Goal: Task Accomplishment & Management: Manage account settings

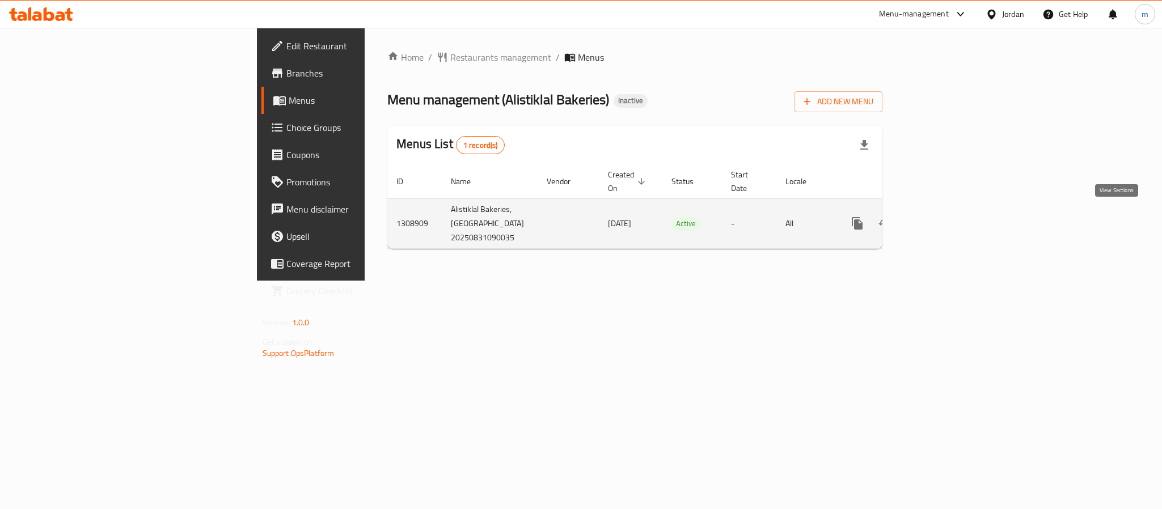
click at [953, 218] on link "enhanced table" at bounding box center [939, 223] width 27 height 27
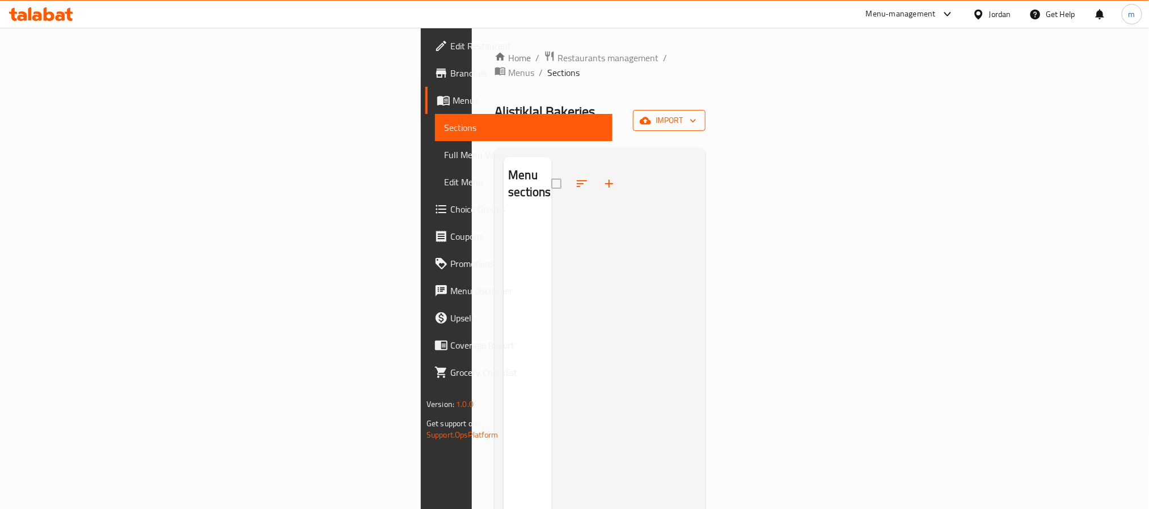
click at [706, 110] on button "import" at bounding box center [669, 120] width 73 height 21
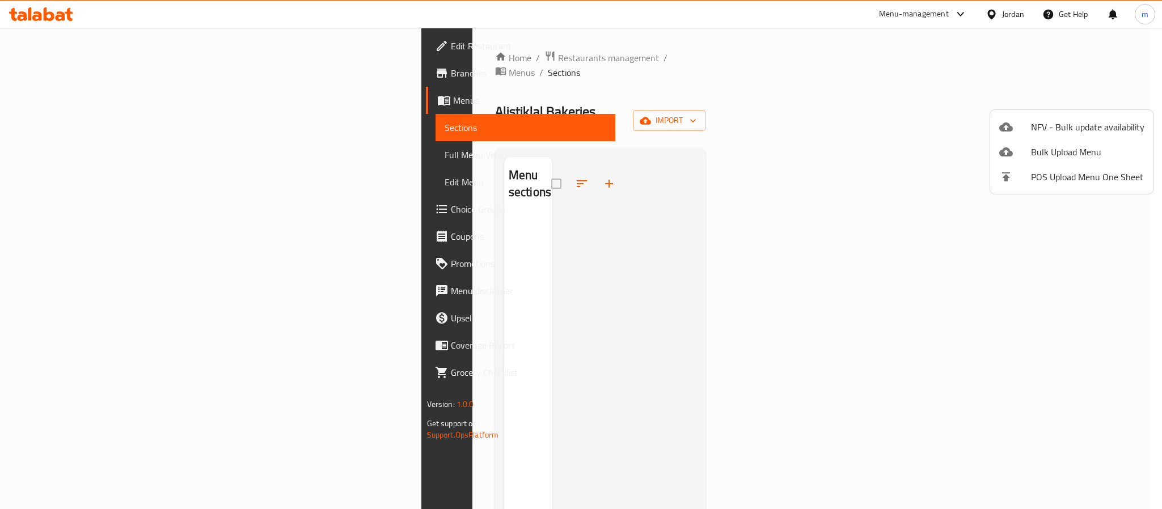
click at [1093, 63] on div at bounding box center [581, 254] width 1162 height 509
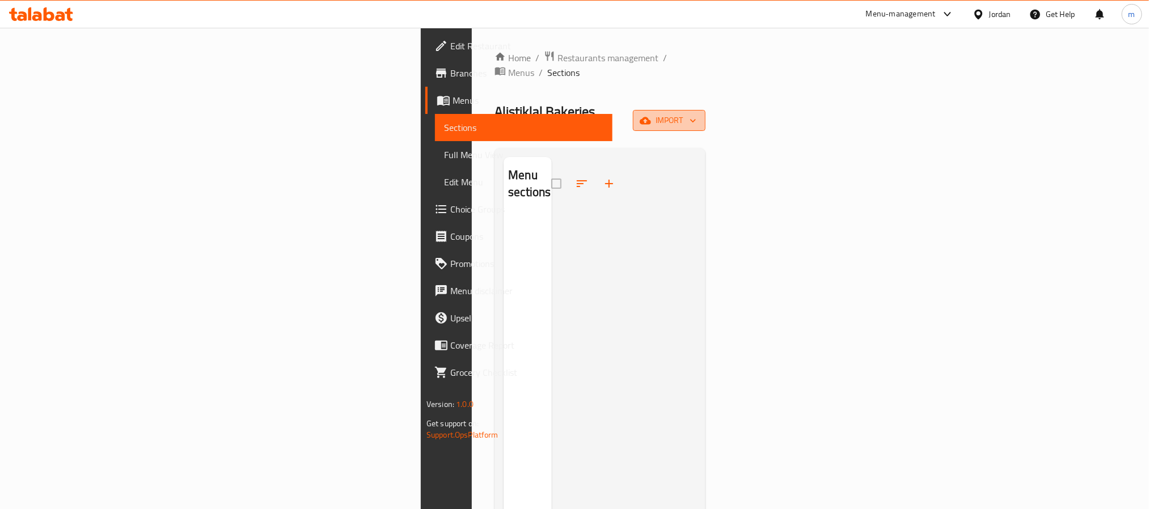
click at [697, 113] on span "import" at bounding box center [669, 120] width 54 height 14
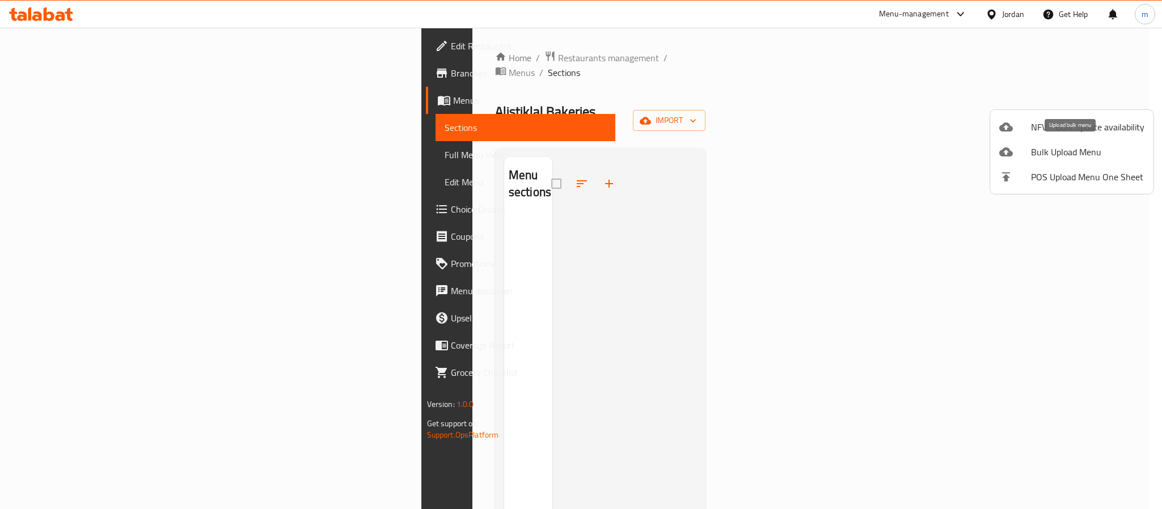
click at [1048, 152] on span "Bulk Upload Menu" at bounding box center [1087, 152] width 113 height 14
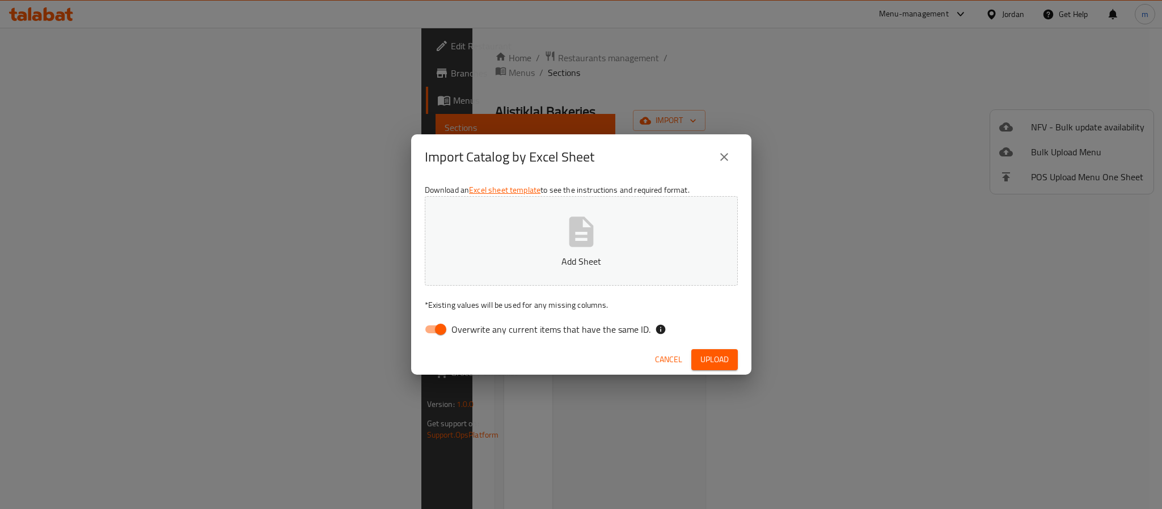
click at [434, 326] on input "Overwrite any current items that have the same ID." at bounding box center [440, 330] width 65 height 22
checkbox input "false"
click at [610, 243] on button "Add Sheet" at bounding box center [581, 241] width 313 height 90
click at [720, 354] on span "Upload" at bounding box center [715, 360] width 28 height 14
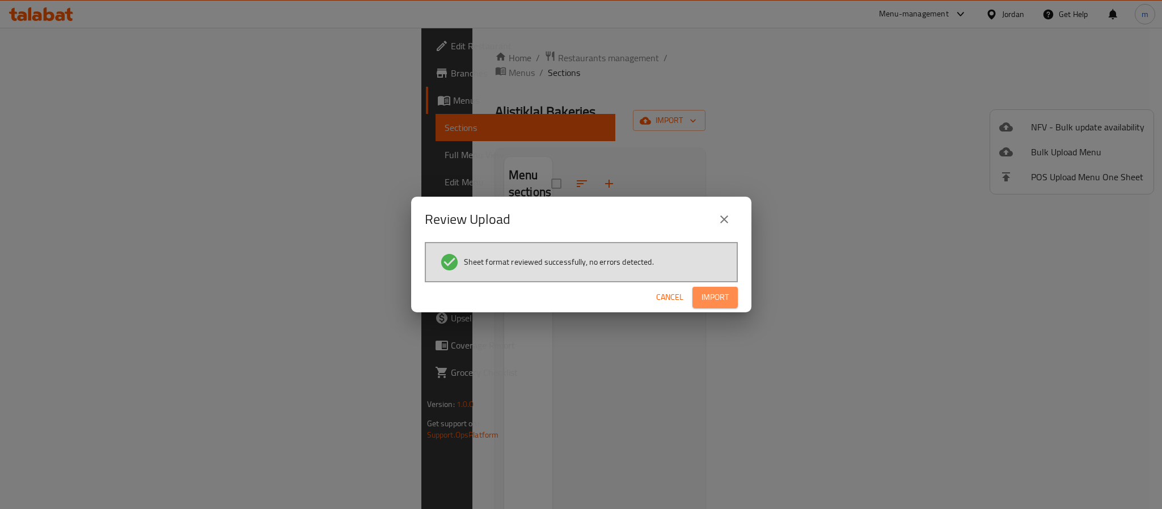
click at [724, 298] on span "Import" at bounding box center [715, 297] width 27 height 14
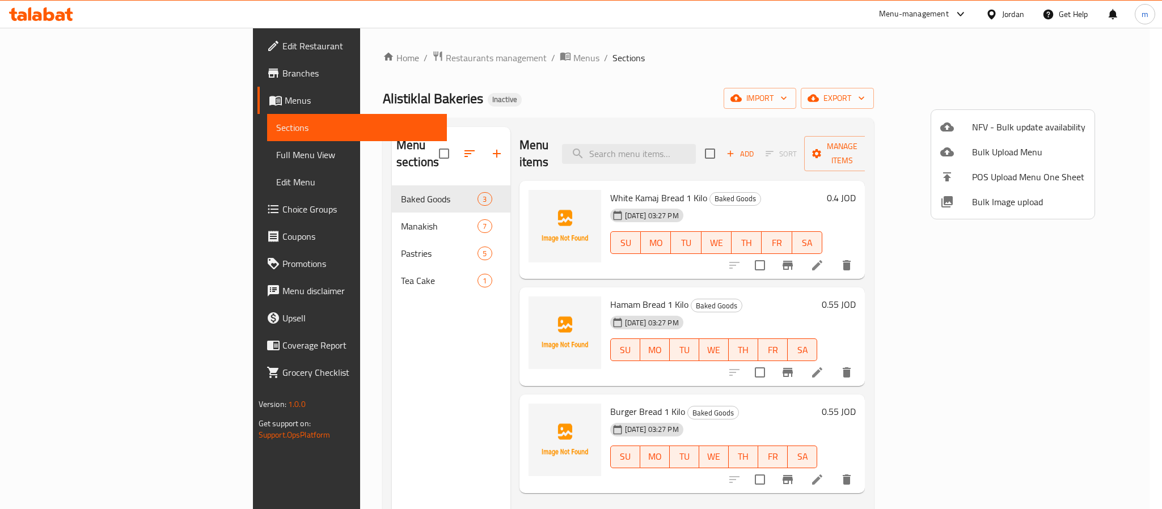
click at [504, 217] on div at bounding box center [581, 254] width 1162 height 509
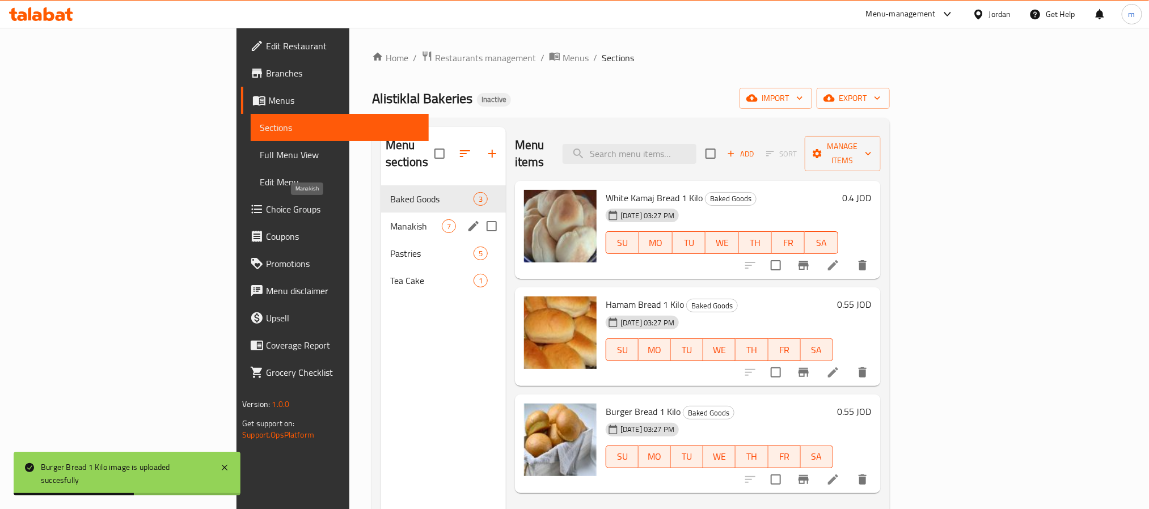
click at [390, 220] on span "Manakish" at bounding box center [416, 227] width 52 height 14
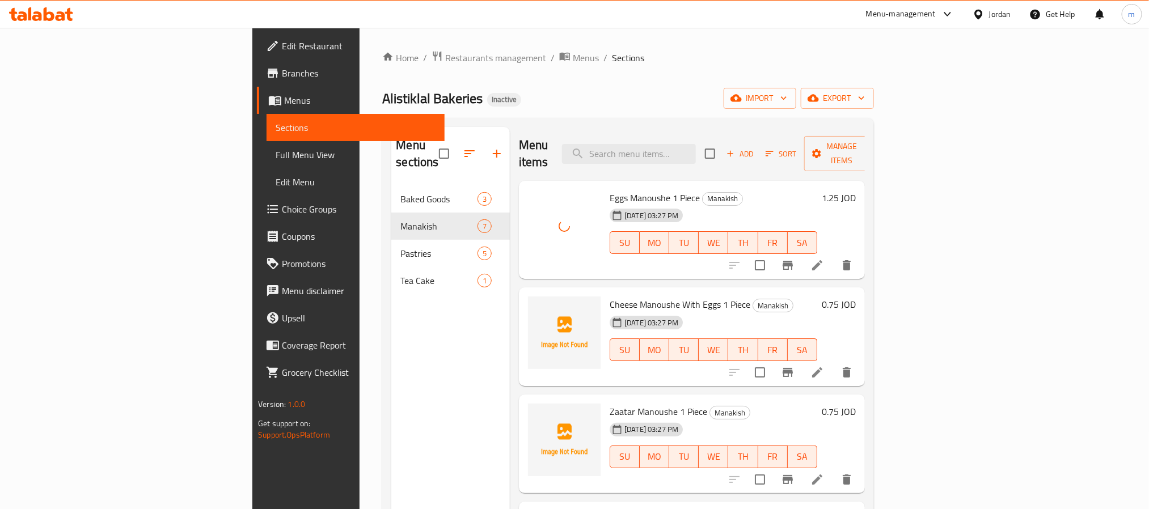
click at [610, 189] on span "Eggs Manoushe 1 Piece" at bounding box center [655, 197] width 90 height 17
copy h6 "Eggs Manoushe 1 Piece"
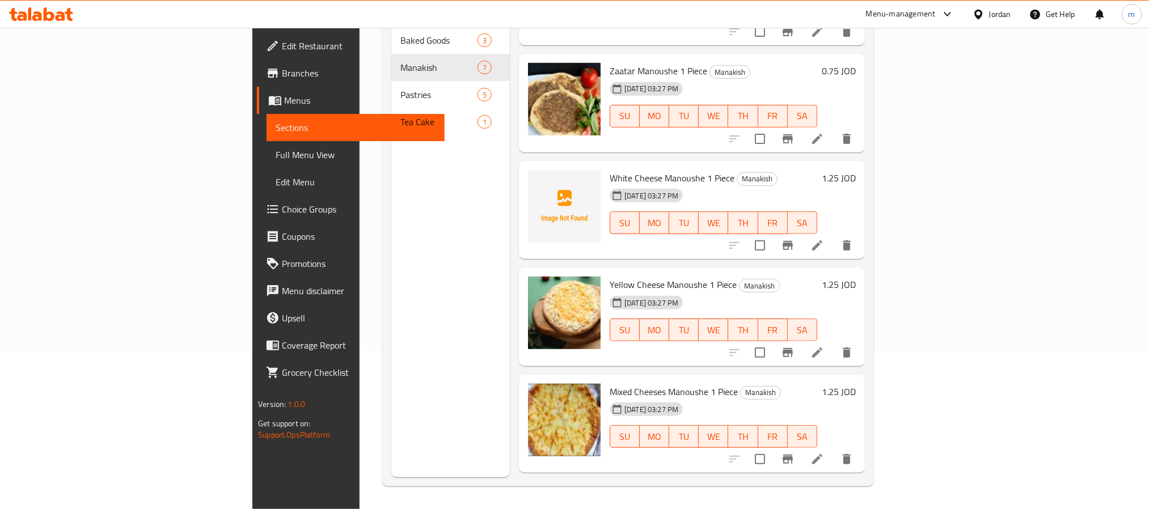
scroll to position [97, 0]
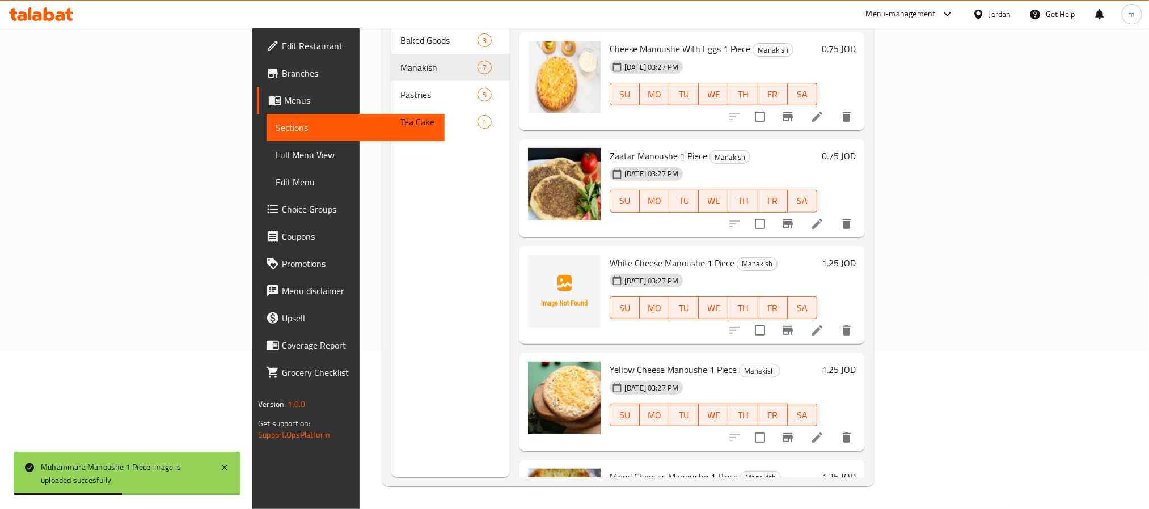
click at [610, 255] on span "White Cheese Manoushe 1 Piece" at bounding box center [672, 263] width 125 height 17
copy h6 "White Cheese Manoushe 1 Piece"
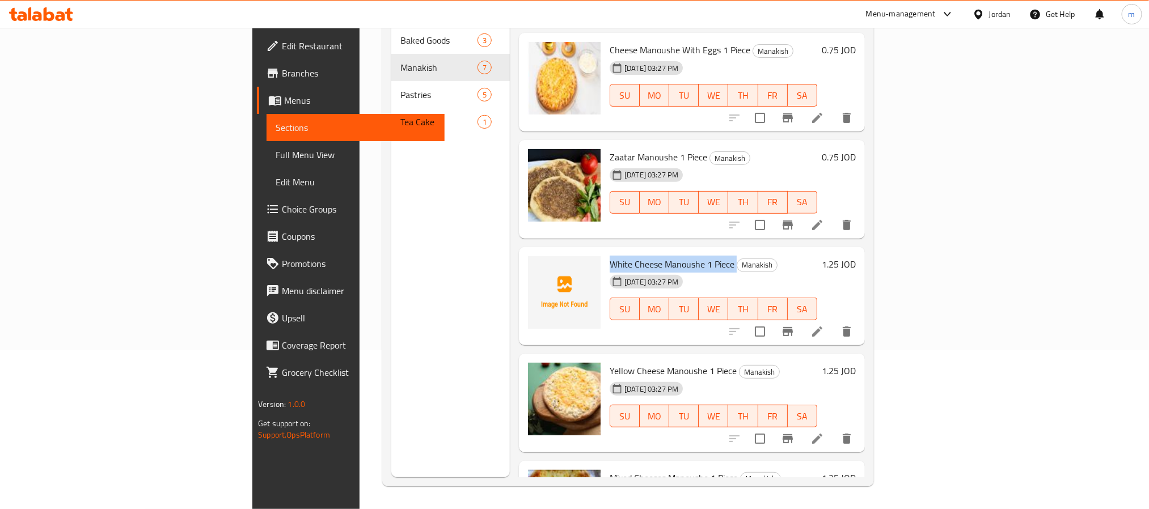
scroll to position [0, 0]
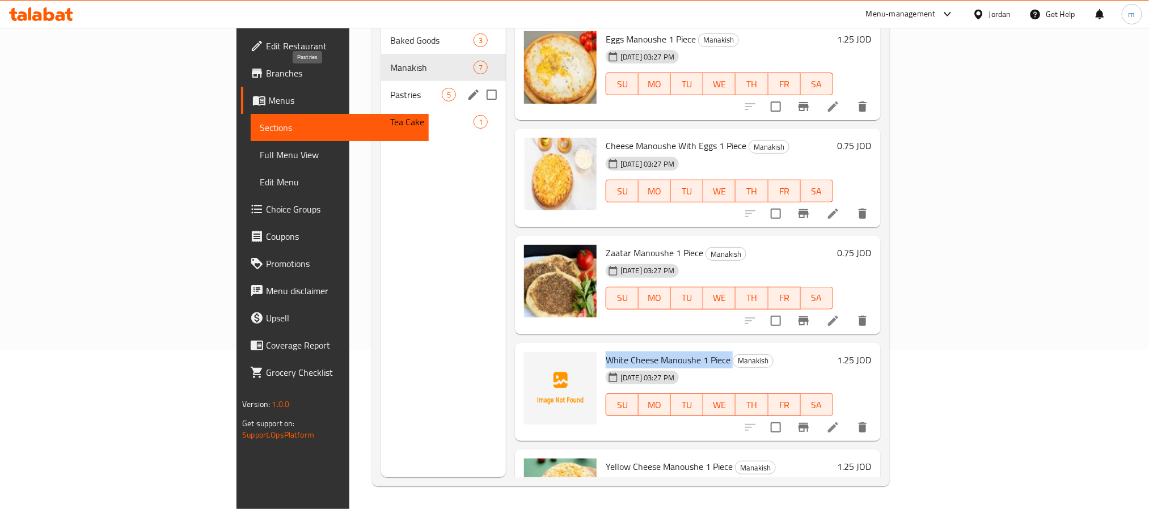
click at [390, 88] on span "Pastries" at bounding box center [416, 95] width 52 height 14
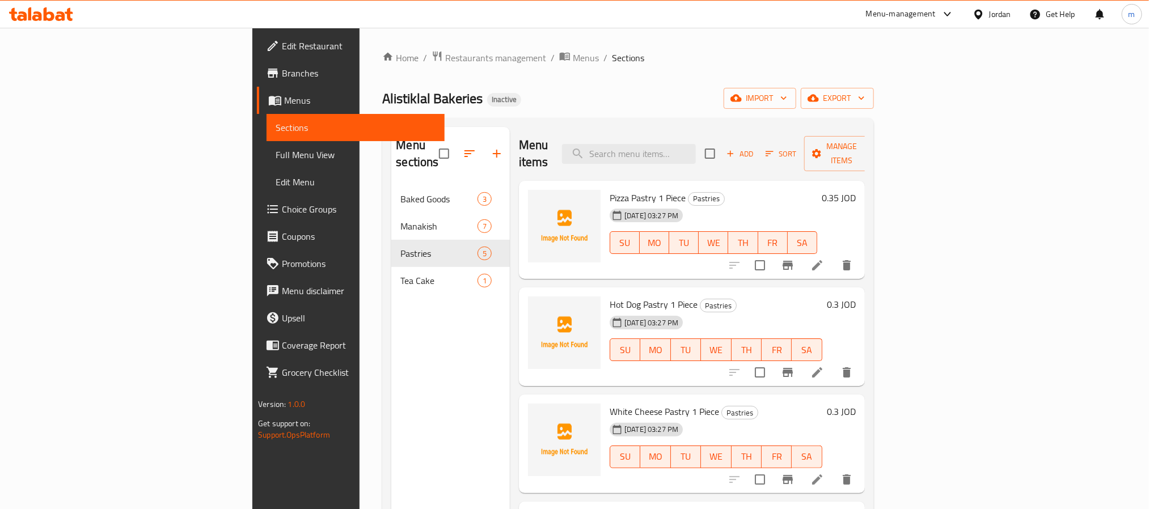
click at [610, 189] on span "Pizza Pastry 1 Piece" at bounding box center [648, 197] width 76 height 17
copy h6 "Pizza Pastry 1 Piece"
click at [610, 189] on span "Pizza Pastry 1 Piece" at bounding box center [648, 197] width 76 height 17
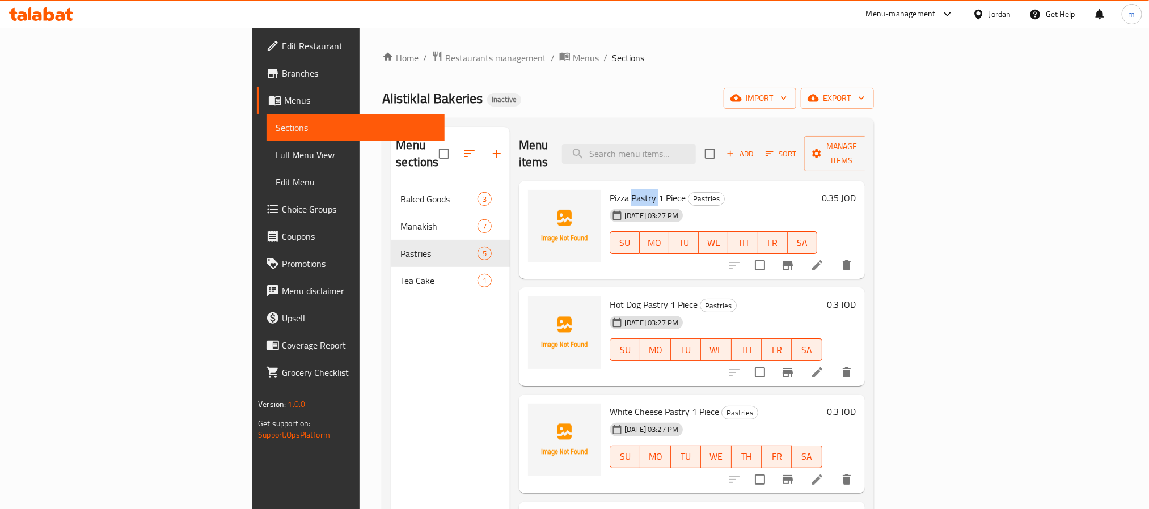
click at [610, 189] on span "Pizza Pastry 1 Piece" at bounding box center [648, 197] width 76 height 17
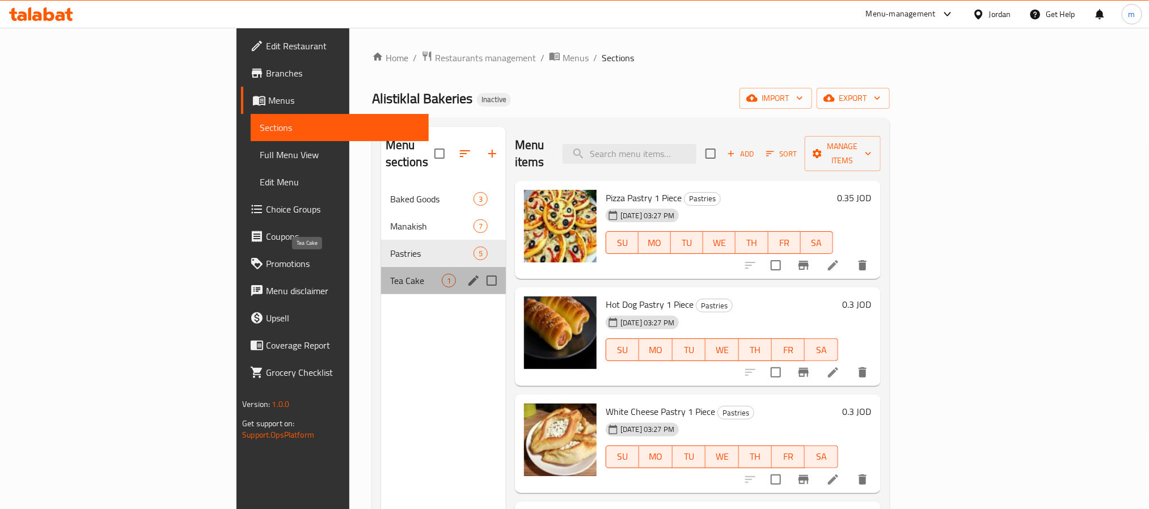
click at [390, 274] on span "Tea Cake" at bounding box center [416, 281] width 52 height 14
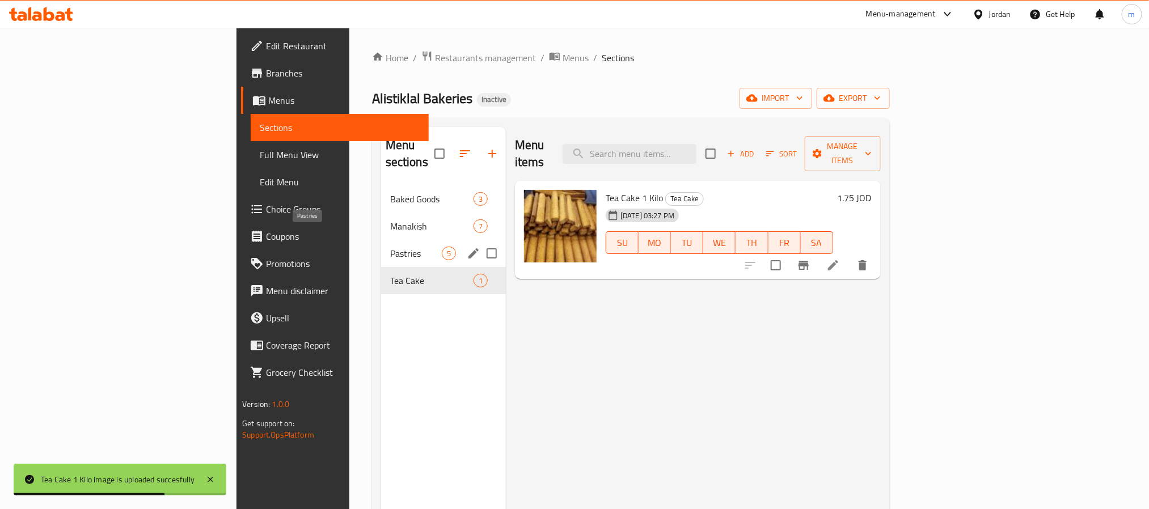
click at [390, 247] on span "Pastries" at bounding box center [416, 254] width 52 height 14
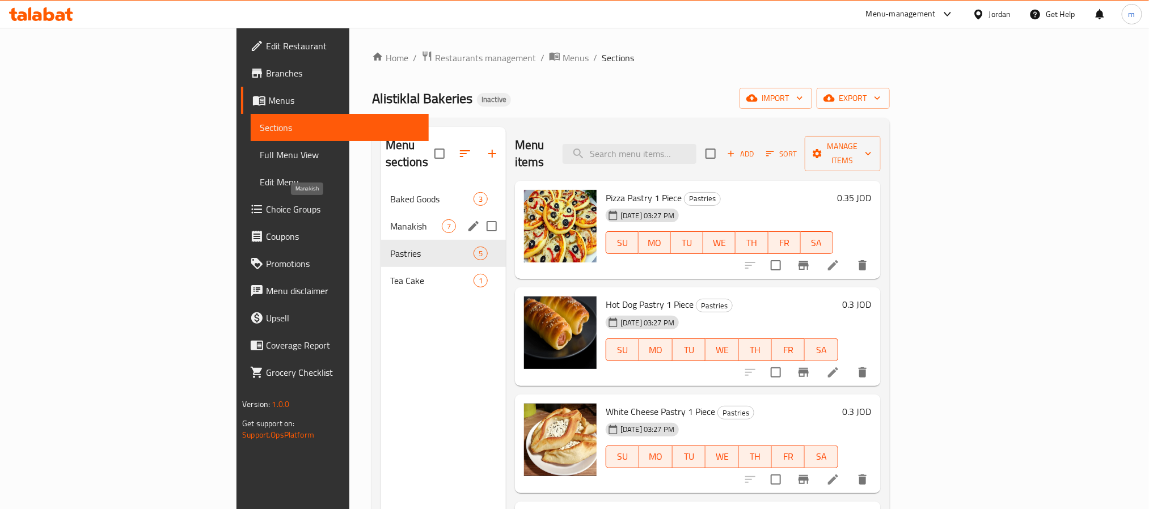
click at [390, 220] on span "Manakish" at bounding box center [416, 227] width 52 height 14
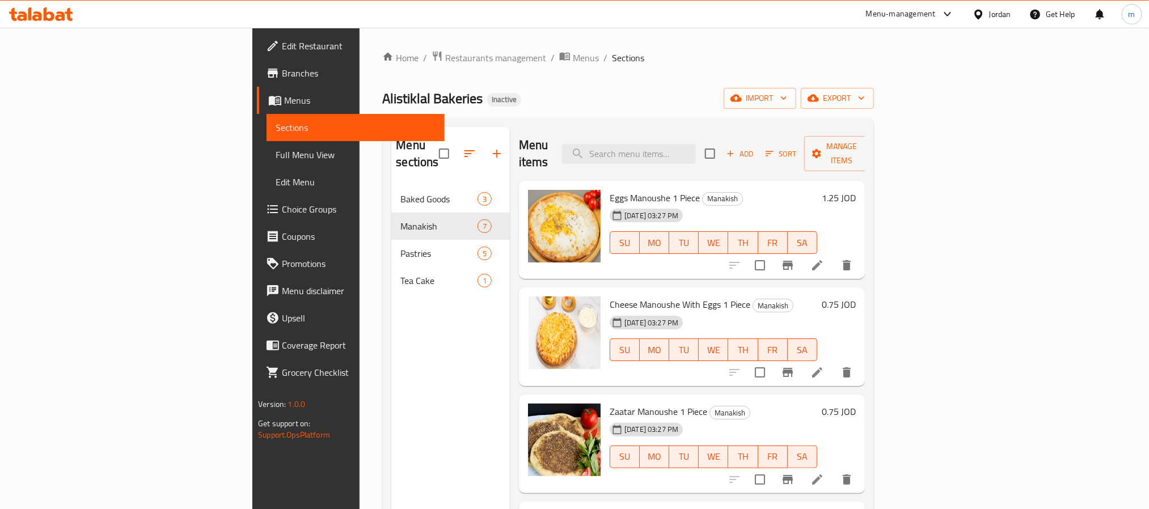
click at [701, 70] on div "Home / Restaurants management / Menus / Sections Alistiklal Bakeries Inactive i…" at bounding box center [627, 347] width 491 height 595
click at [736, 149] on icon "button" at bounding box center [730, 154] width 10 height 10
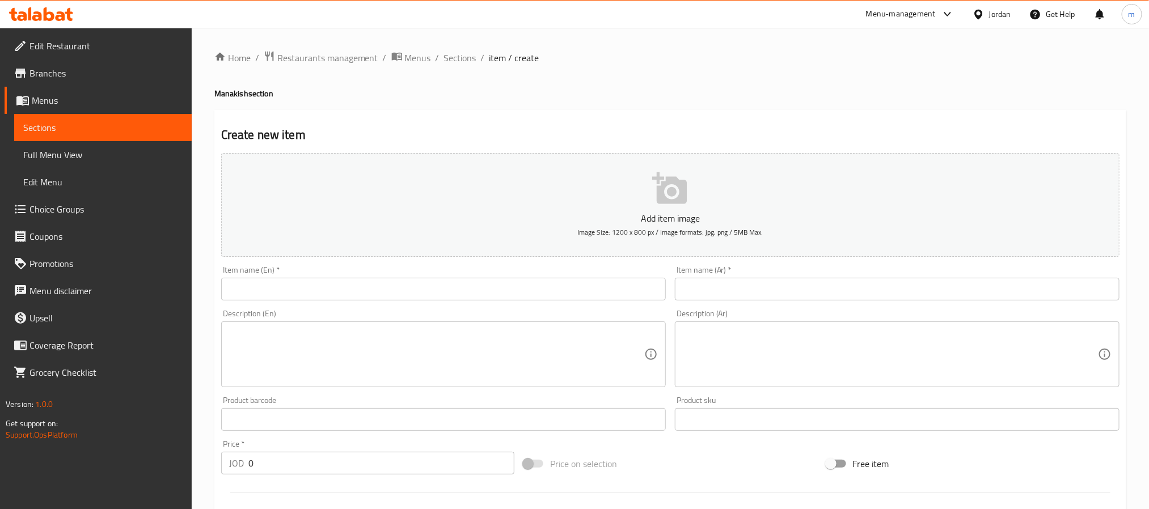
click at [72, 152] on span "Full Menu View" at bounding box center [102, 155] width 159 height 14
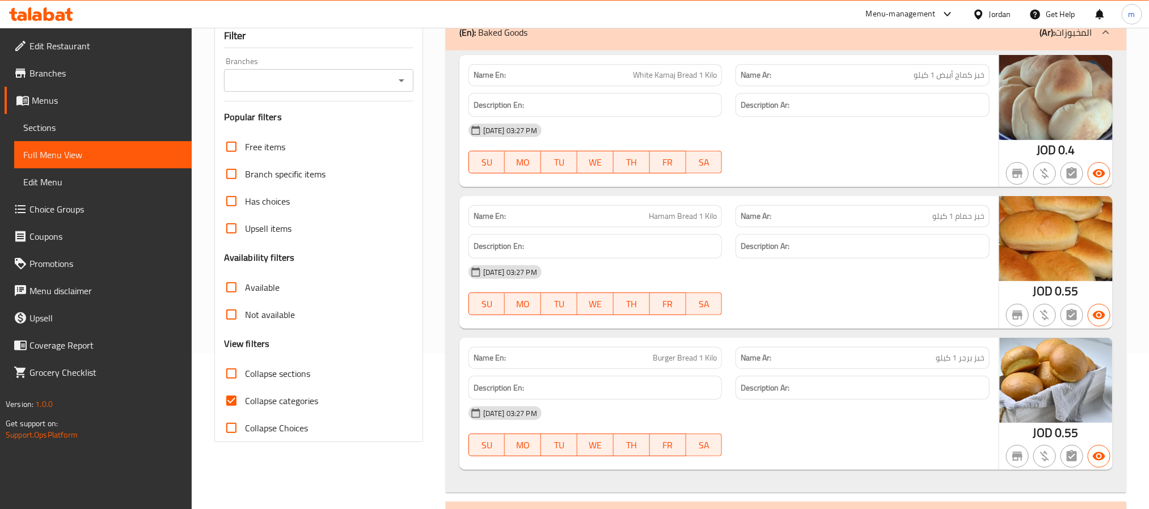
scroll to position [170, 0]
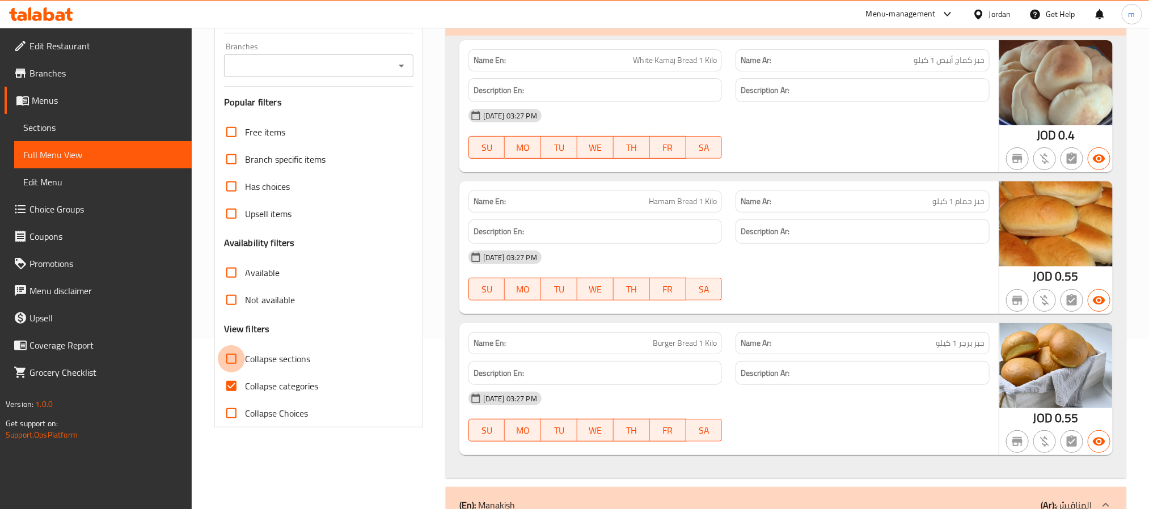
click at [227, 360] on input "Collapse sections" at bounding box center [231, 358] width 27 height 27
checkbox input "true"
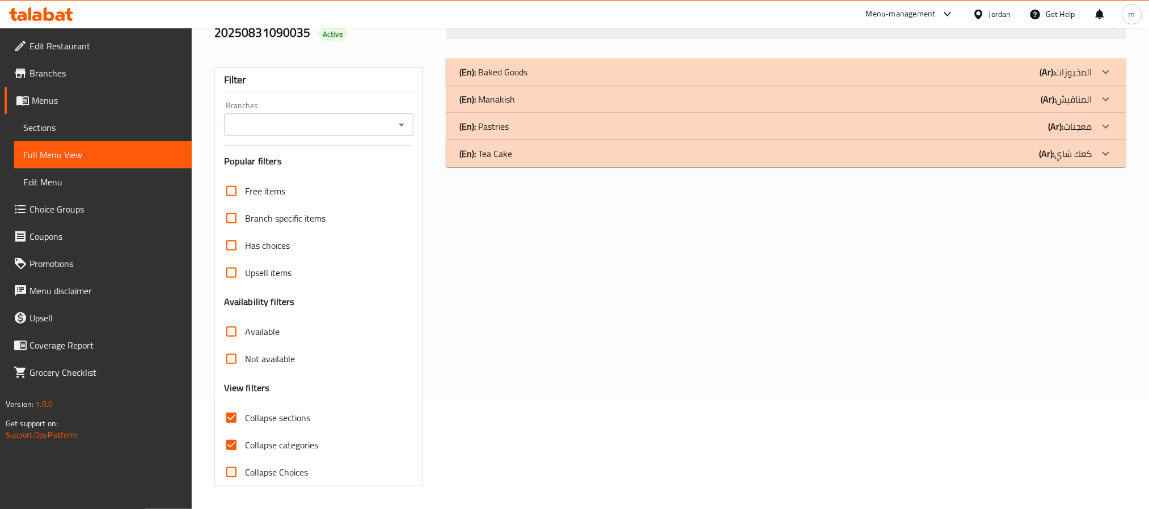
scroll to position [112, 0]
click at [230, 441] on input "Collapse categories" at bounding box center [231, 445] width 27 height 27
checkbox input "false"
click at [824, 69] on div "(En): Baked Goods (Ar): المخبوزات" at bounding box center [775, 72] width 633 height 14
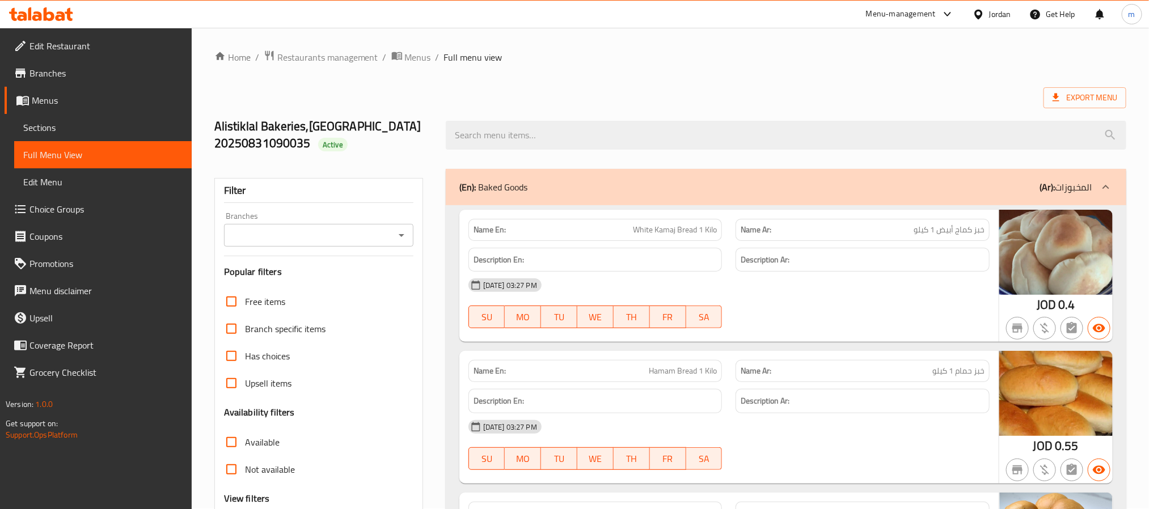
scroll to position [0, 0]
click at [52, 130] on span "Sections" at bounding box center [102, 128] width 159 height 14
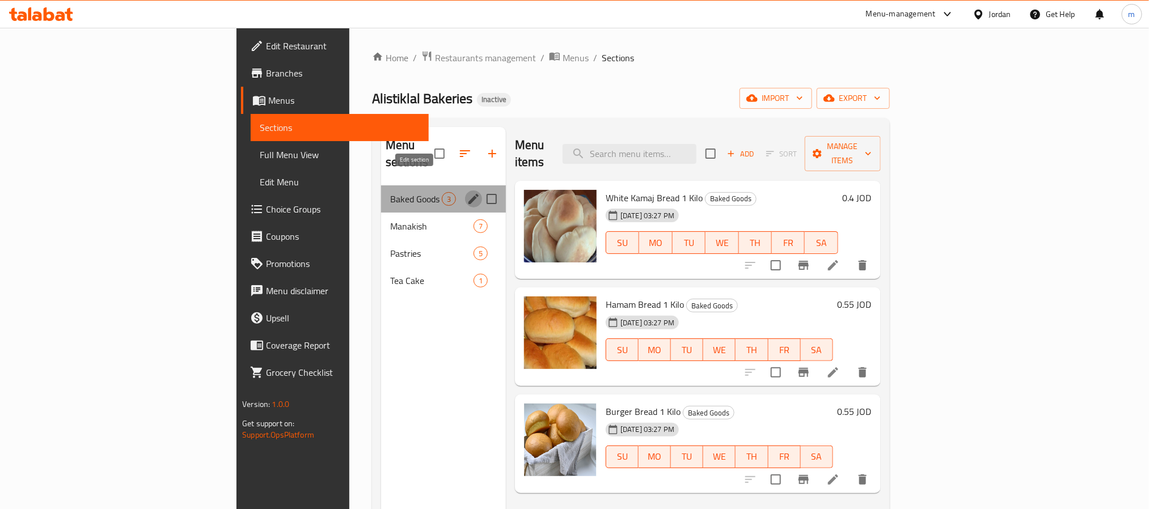
click at [467, 192] on icon "edit" at bounding box center [474, 199] width 14 height 14
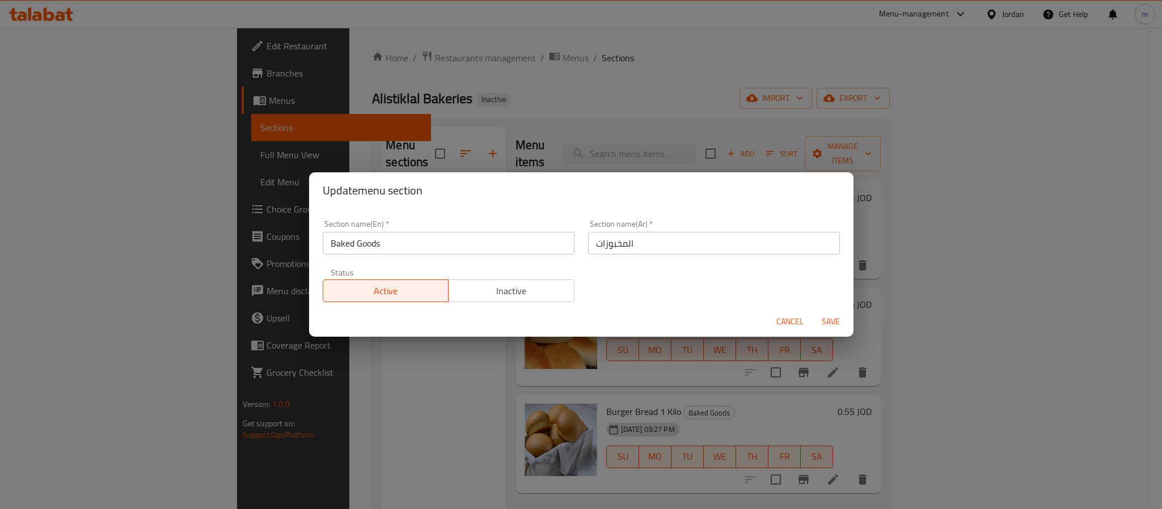
click at [791, 323] on span "Cancel" at bounding box center [790, 322] width 27 height 14
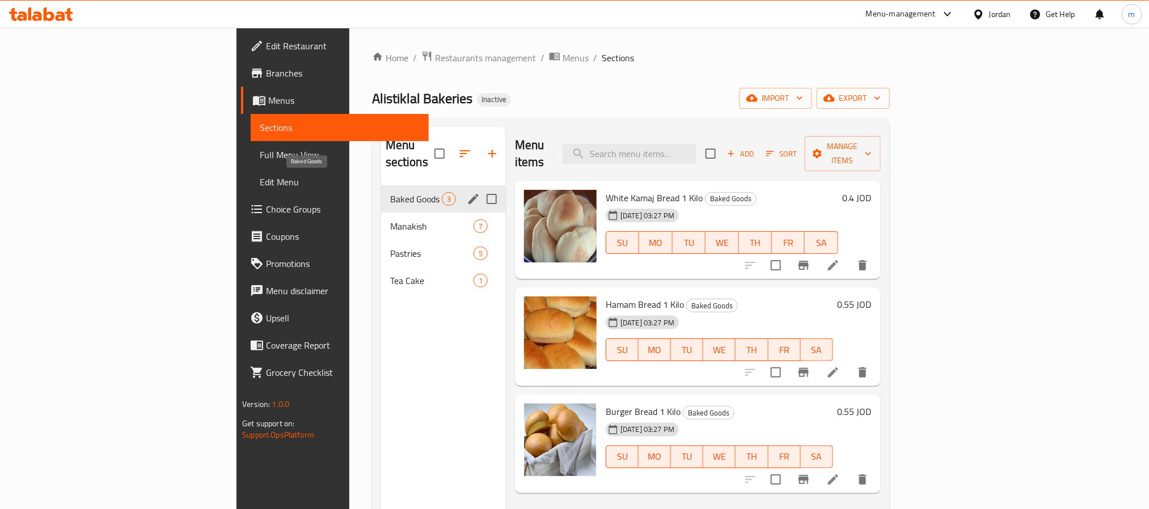
click at [390, 192] on span "Baked Goods" at bounding box center [416, 199] width 52 height 14
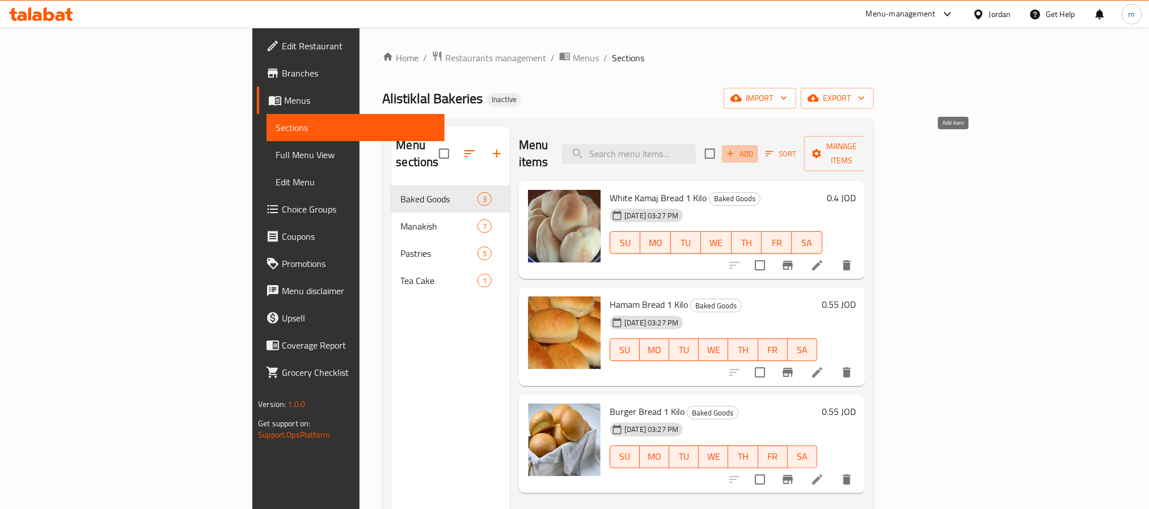
click at [756, 147] on span "Add" at bounding box center [740, 153] width 31 height 13
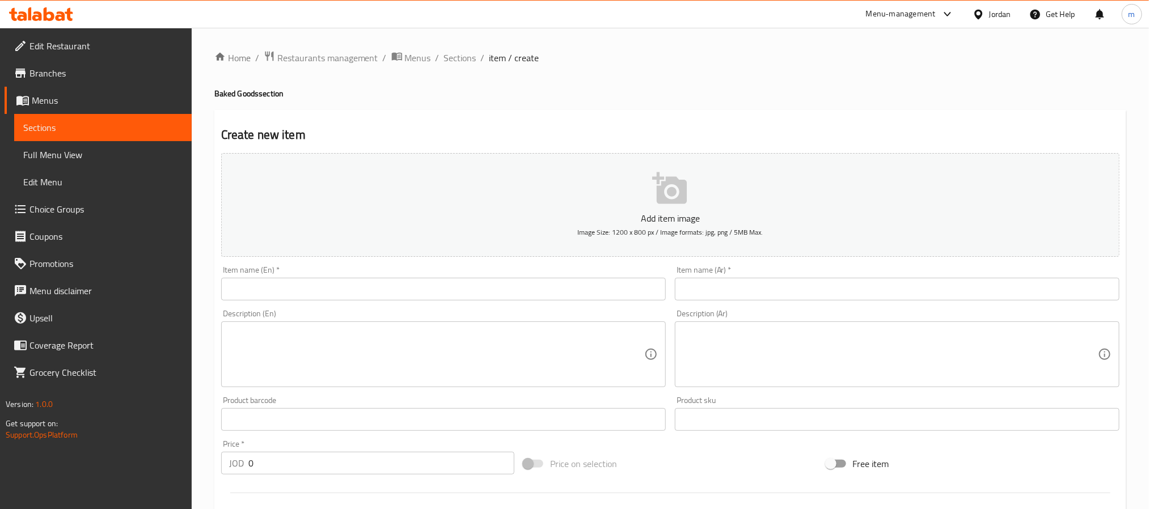
click at [774, 286] on input "text" at bounding box center [897, 289] width 445 height 23
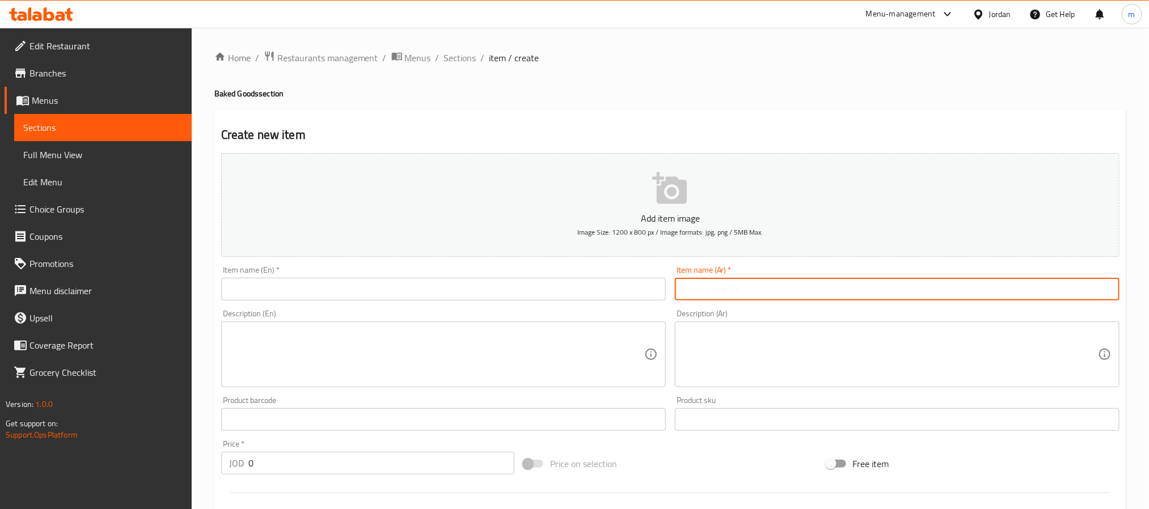
paste input "رغيف خبز طابون 1 قطعة"
type input "رغيف خبز طابون 1 قطعة"
click at [317, 289] on input "text" at bounding box center [443, 289] width 445 height 23
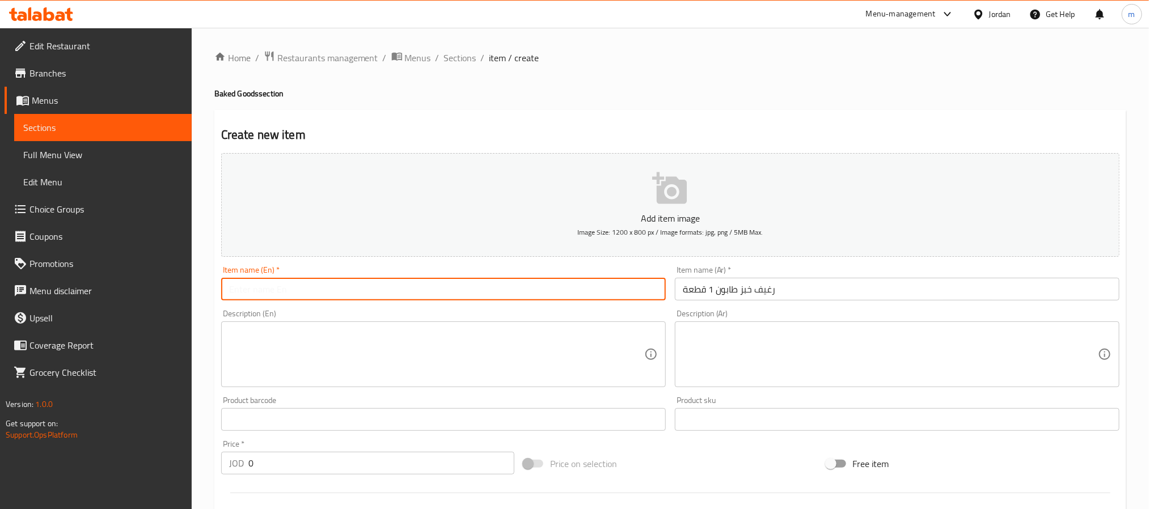
paste input "Taboon Bread Loaf 1 Piece"
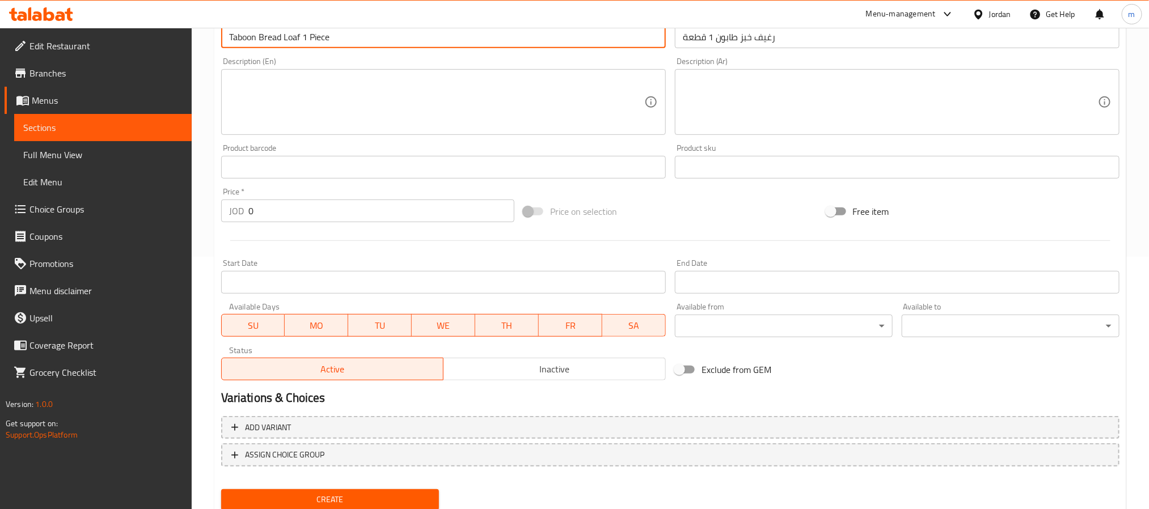
scroll to position [255, 0]
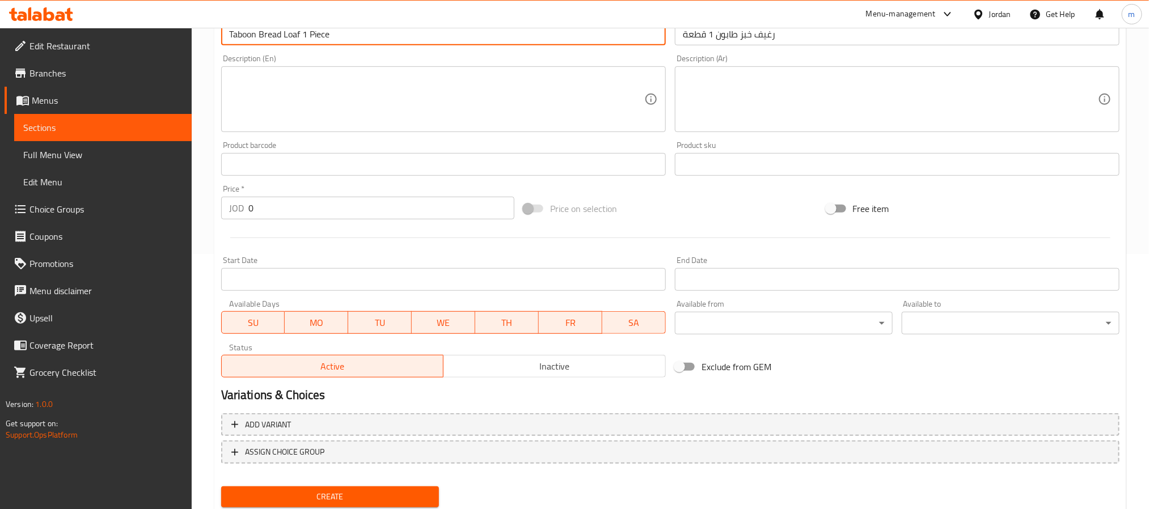
type input "Taboon Bread Loaf 1 Piece"
click at [282, 213] on input "0" at bounding box center [381, 208] width 266 height 23
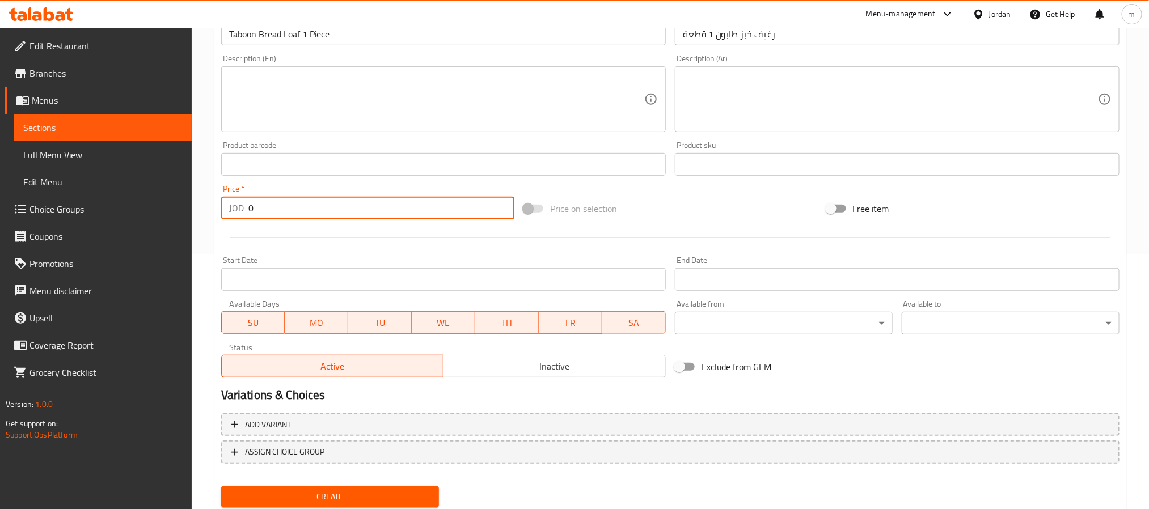
click at [282, 213] on input "0" at bounding box center [381, 208] width 266 height 23
paste input ".15"
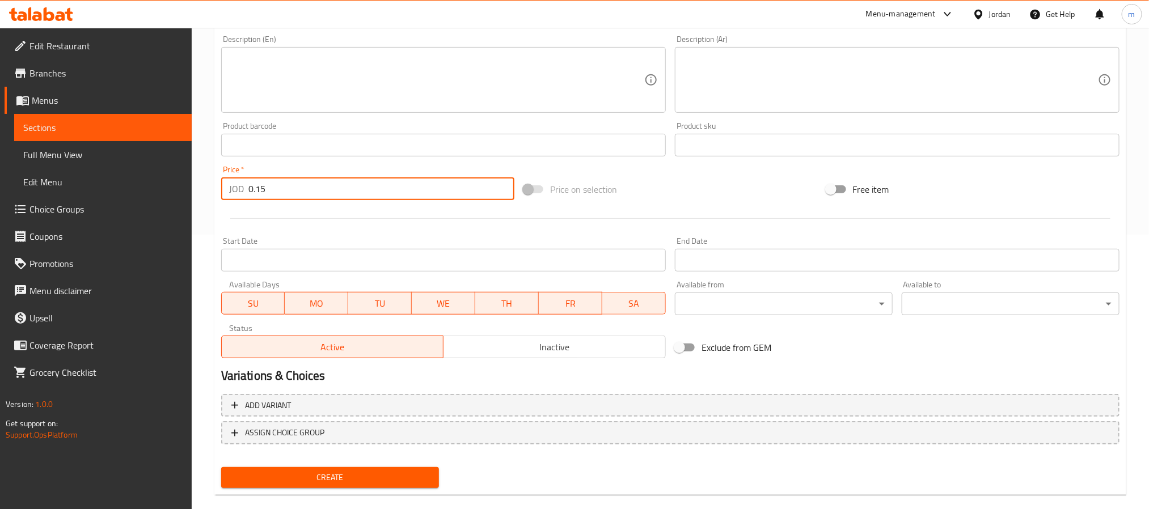
scroll to position [291, 0]
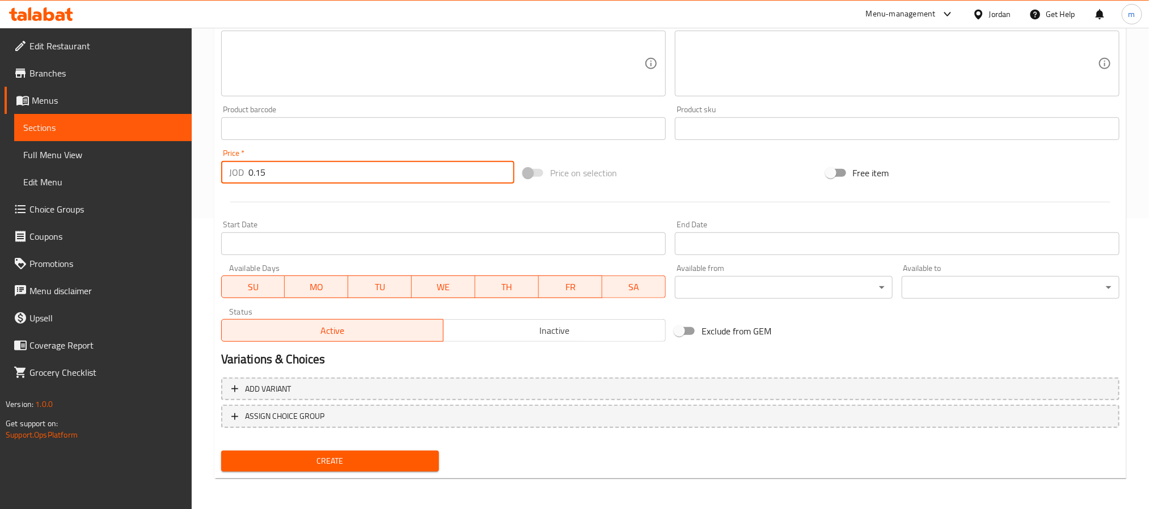
type input "0.15"
click at [305, 459] on span "Create" at bounding box center [330, 461] width 200 height 14
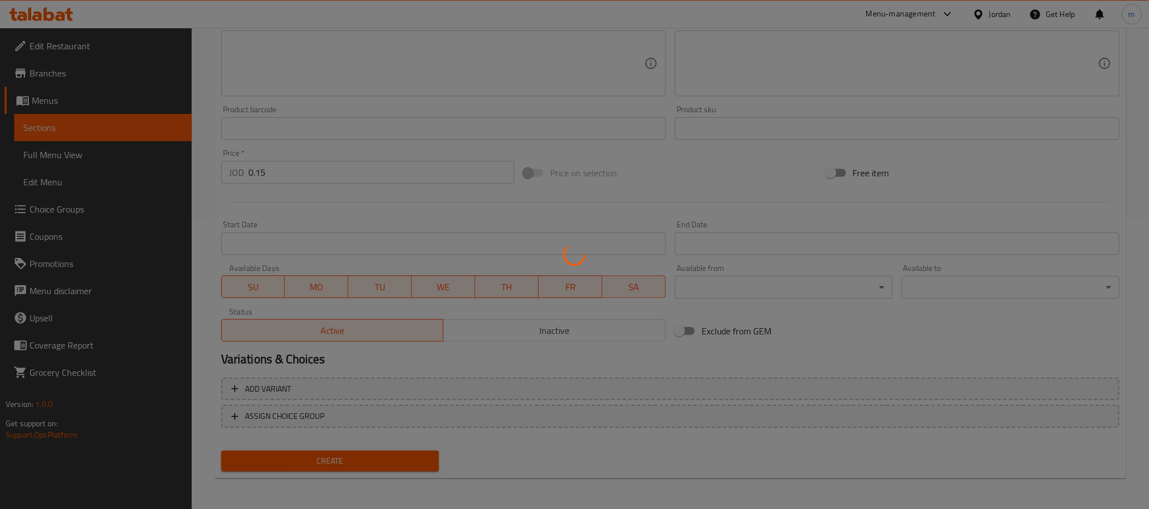
type input "0"
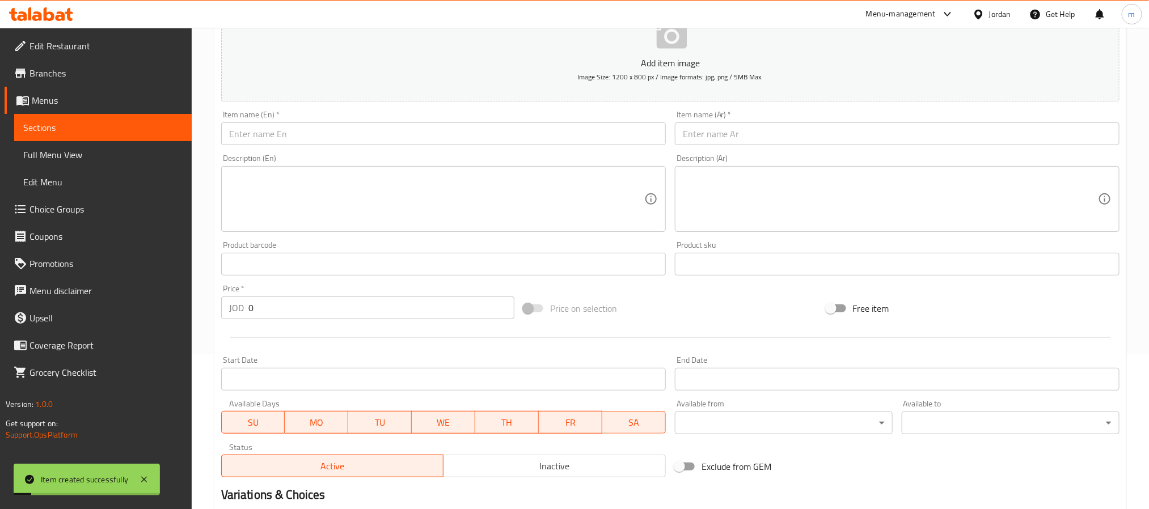
scroll to position [0, 0]
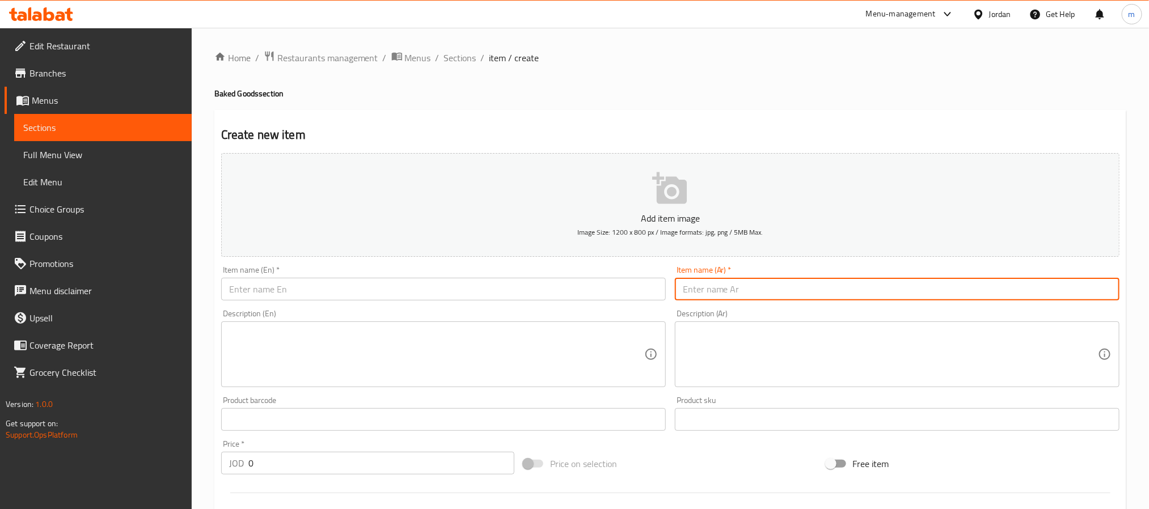
click at [708, 288] on input "text" at bounding box center [897, 289] width 445 height 23
paste input "رغيف شراك 1 قطعة"
type input "رغيف شراك 1 قطعة"
click at [286, 288] on input "text" at bounding box center [443, 289] width 445 height 23
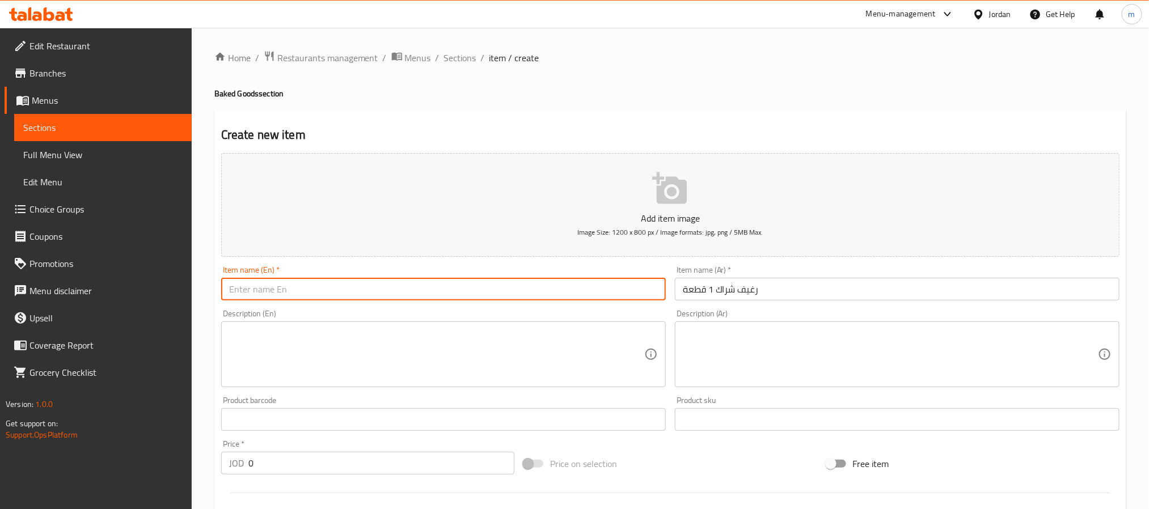
paste input "Shrak Bread 1 Piece"
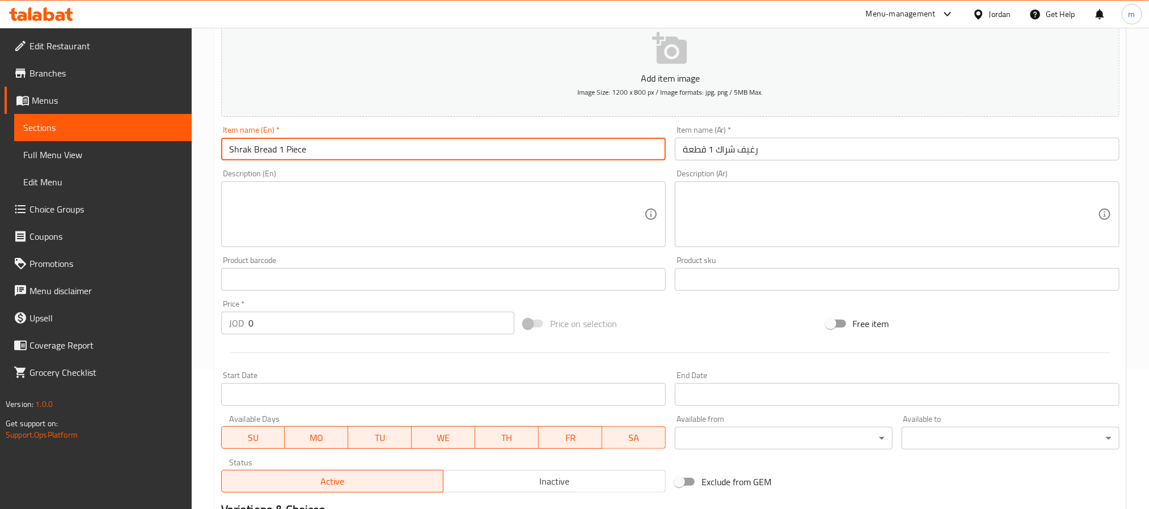
scroll to position [170, 0]
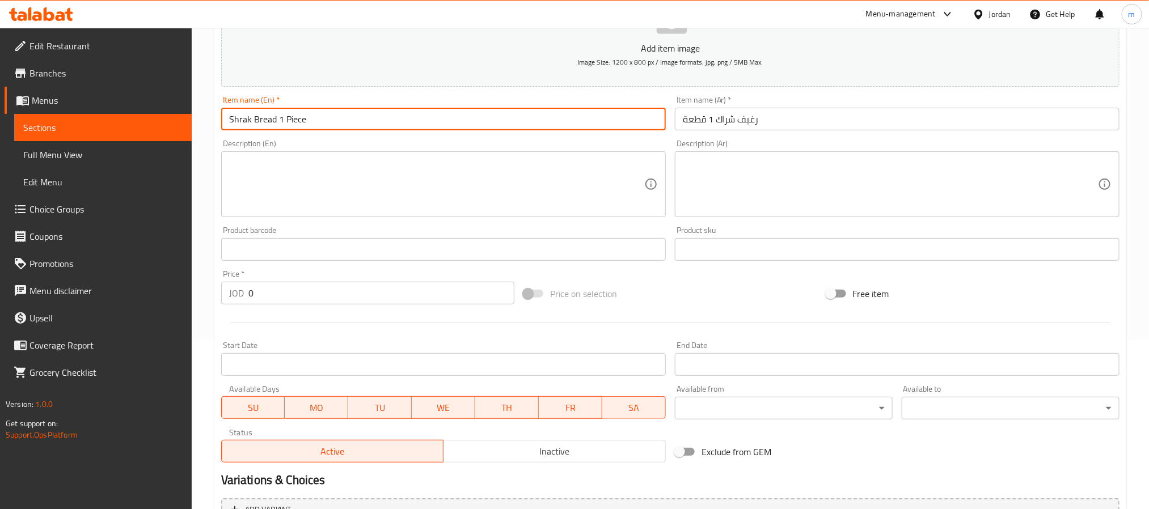
type input "Shrak Bread 1 Piece"
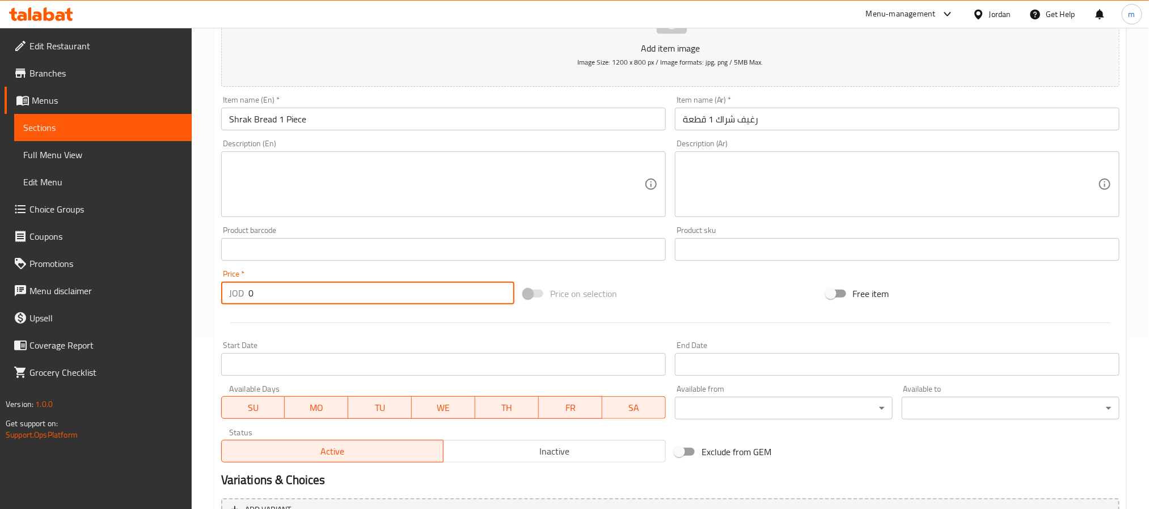
click at [283, 297] on input "0" at bounding box center [381, 293] width 266 height 23
click at [298, 291] on input "0" at bounding box center [381, 293] width 266 height 23
paste input "12.5"
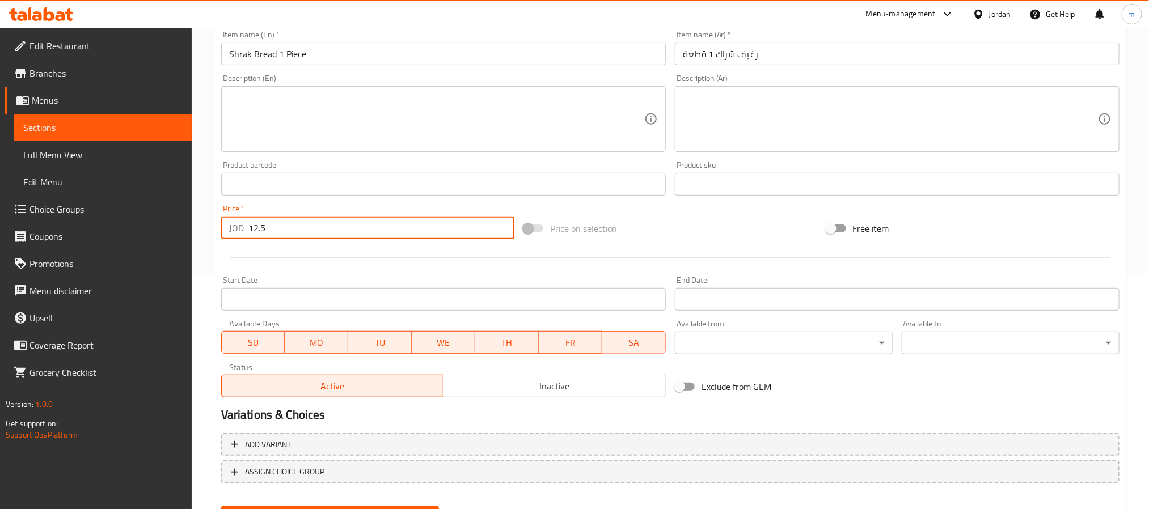
scroll to position [291, 0]
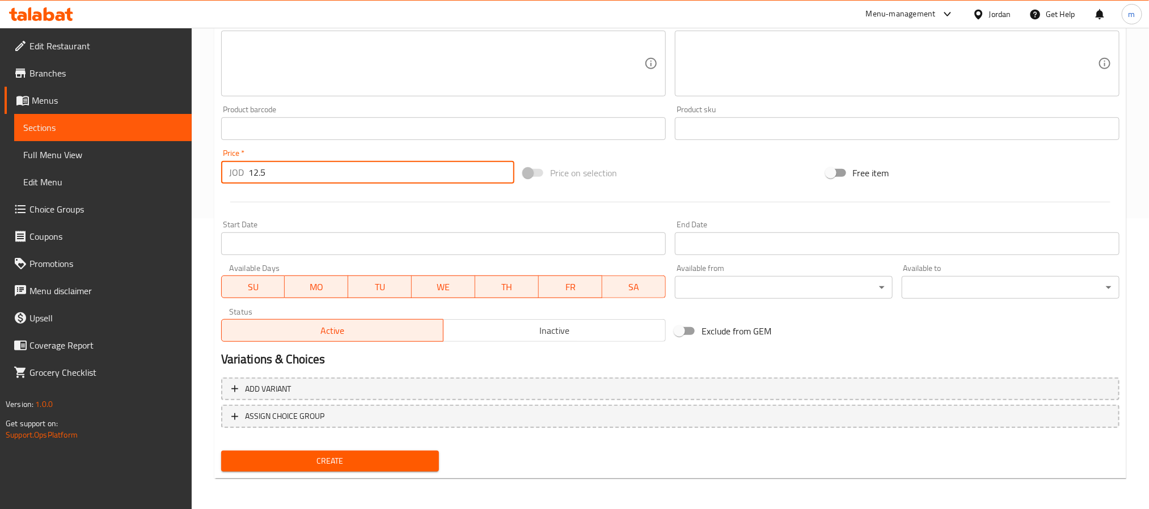
type input "12.5"
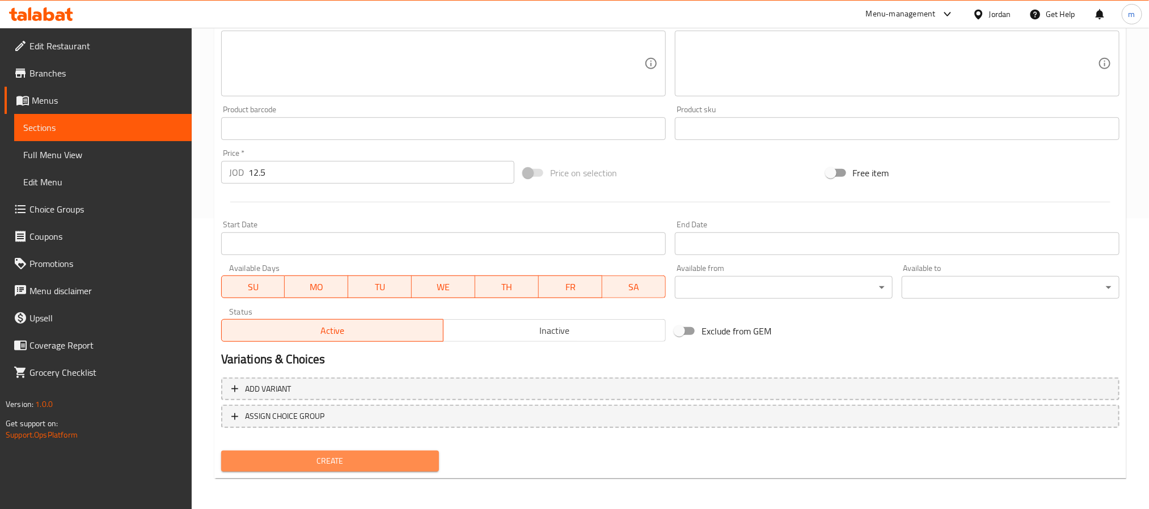
click at [351, 458] on span "Create" at bounding box center [330, 461] width 200 height 14
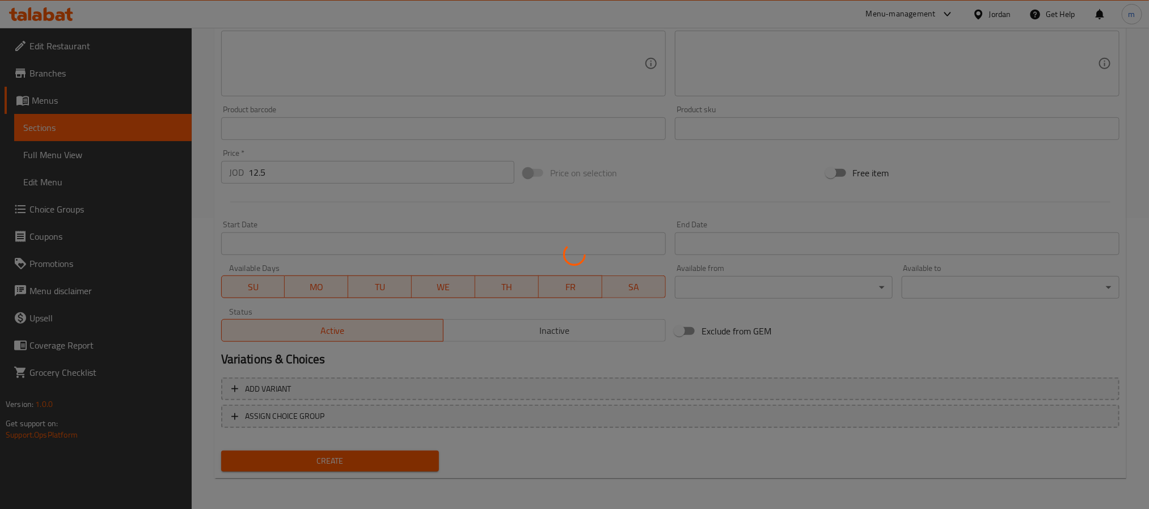
type input "0"
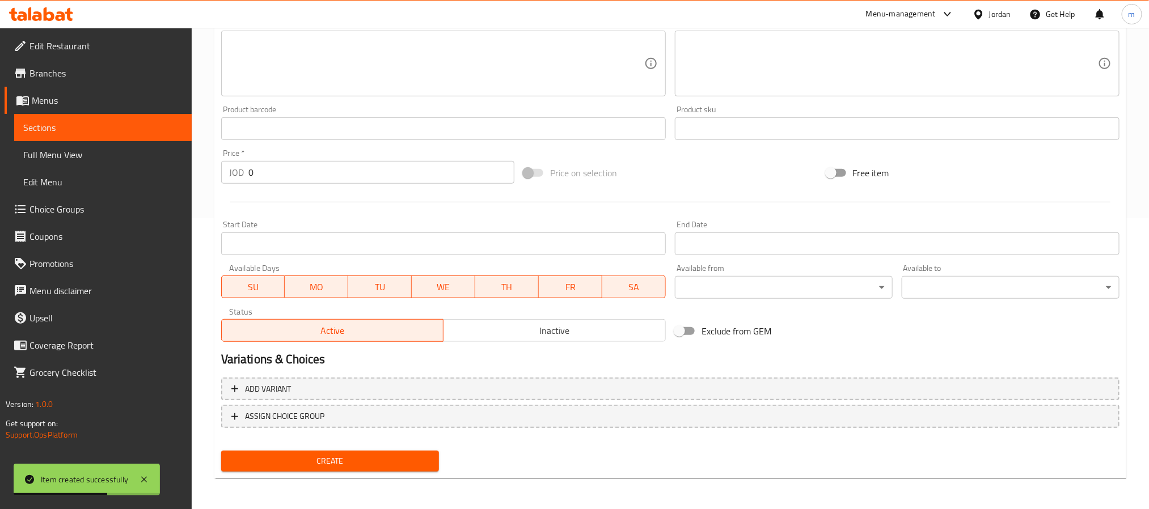
scroll to position [0, 0]
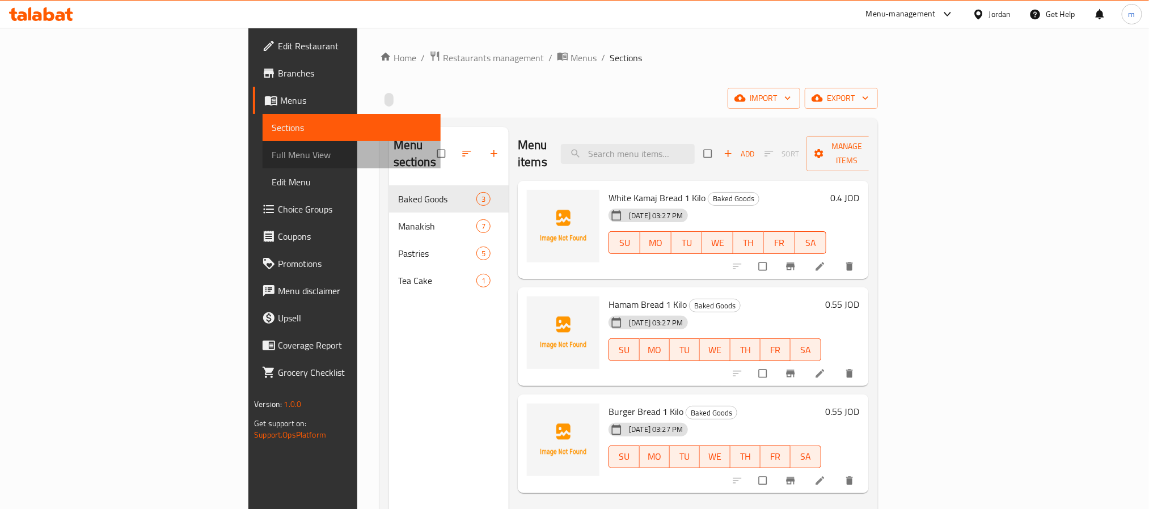
click at [272, 154] on span "Full Menu View" at bounding box center [351, 155] width 159 height 14
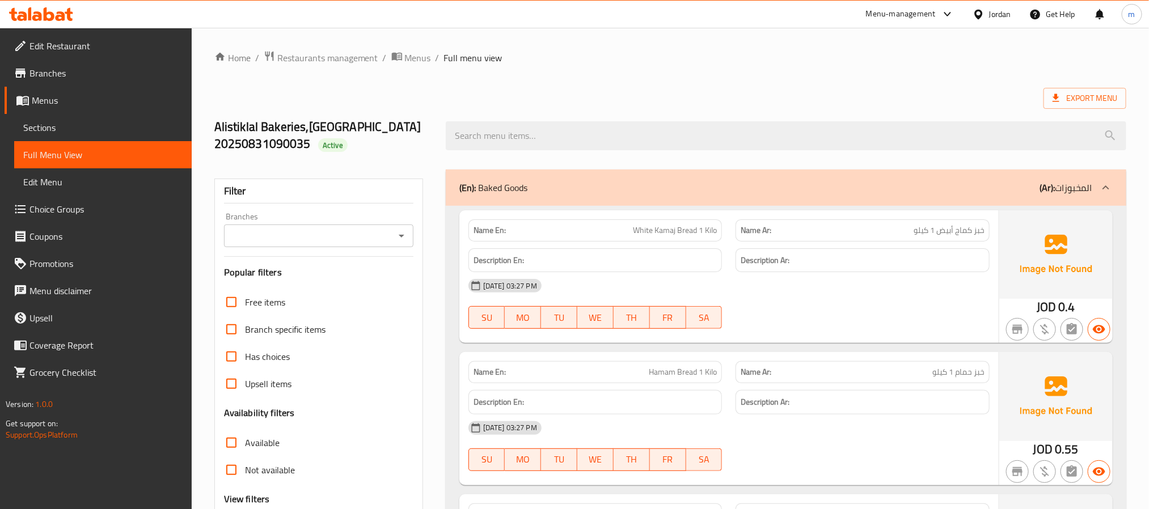
click at [896, 234] on p "Name Ar: خبز كماج أبيض 1 كيلو" at bounding box center [863, 231] width 244 height 12
click at [933, 240] on div "Name Ar: خبز كماج أبيض 1 كيلو" at bounding box center [863, 231] width 254 height 22
drag, startPoint x: 936, startPoint y: 235, endPoint x: 989, endPoint y: 232, distance: 52.8
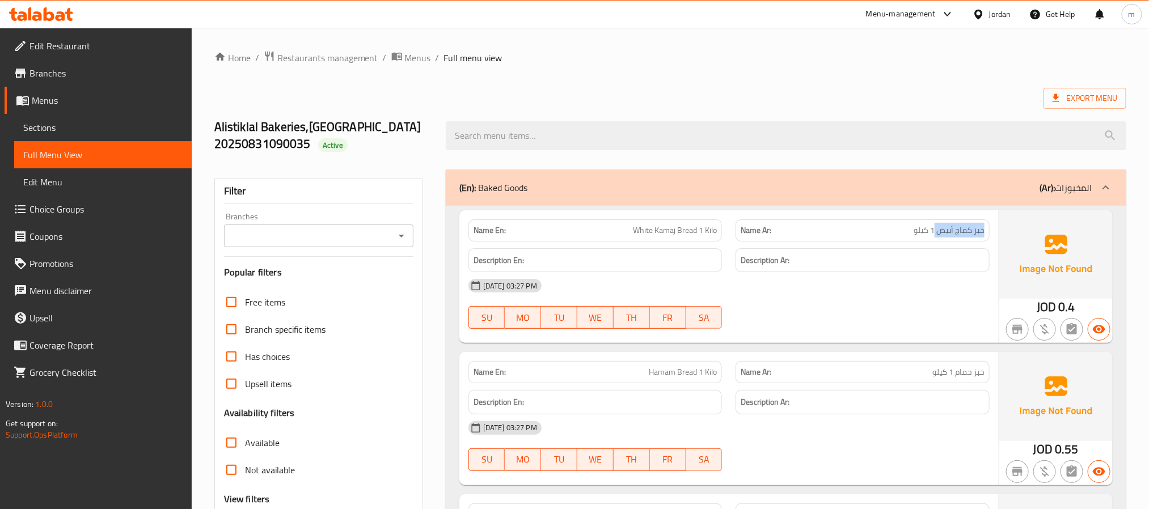
click at [989, 232] on div "Name Ar: خبز كماج أبيض 1 كيلو" at bounding box center [863, 231] width 254 height 22
copy span "خبز كماج أبيض"
click at [619, 226] on p "Name En: White Kamaj Bread 1 Kilo" at bounding box center [596, 231] width 244 height 12
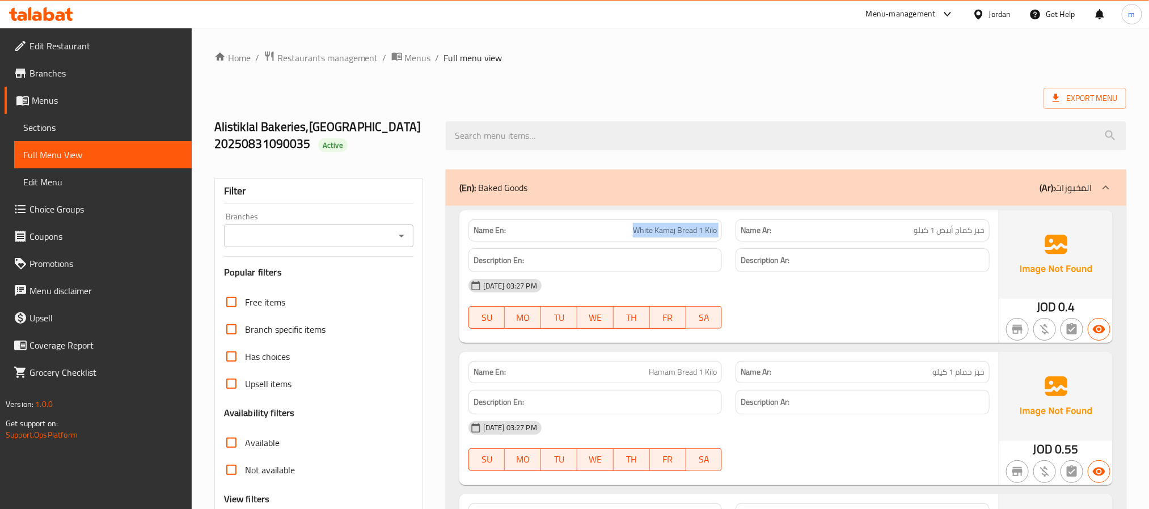
copy span "White Kamaj Bread 1 Kilo"
click at [947, 366] on span "خبز حمام 1 كيلو" at bounding box center [959, 372] width 52 height 12
click at [968, 378] on span "خبز حمام 1 كيلو" at bounding box center [959, 372] width 52 height 12
drag, startPoint x: 953, startPoint y: 377, endPoint x: 972, endPoint y: 377, distance: 18.7
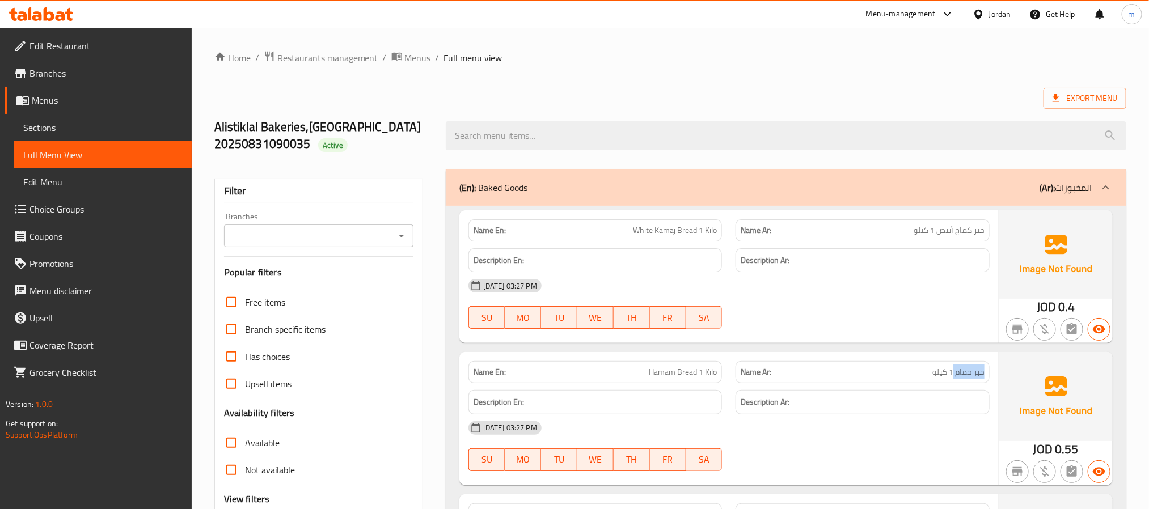
click at [997, 377] on div "Name En: Hamam Bread 1 Kilo Name Ar: خبز حمام 1 كيلو Description En: Descriptio…" at bounding box center [728, 418] width 539 height 133
copy span "خبز حمام"
click at [607, 373] on p "Name En: Hamam Bread 1 Kilo" at bounding box center [596, 372] width 244 height 12
click at [608, 373] on p "Name En: Hamam Bread 1 Kilo" at bounding box center [596, 372] width 244 height 12
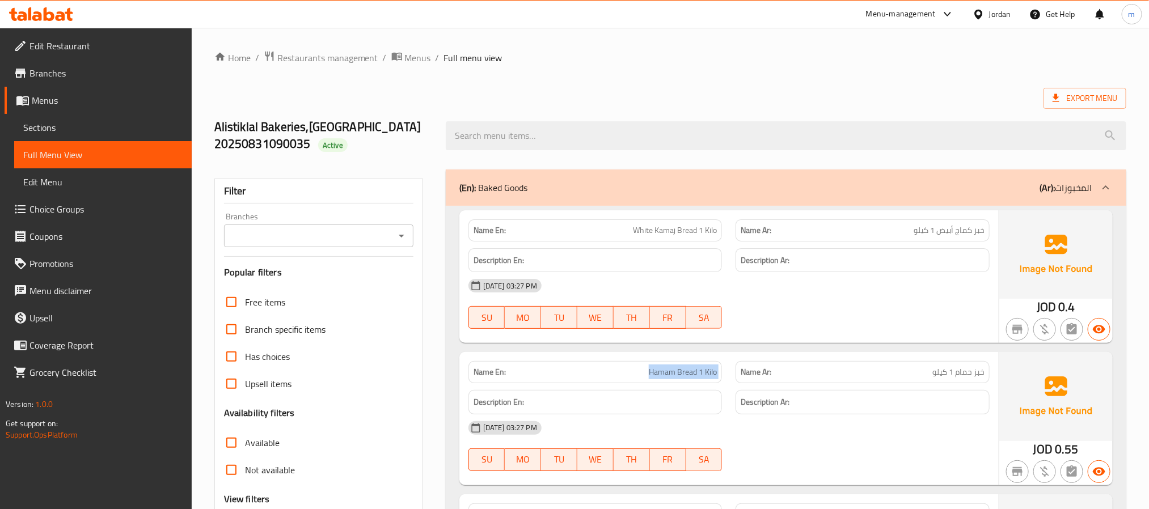
copy span "Hamam Bread 1 Kilo"
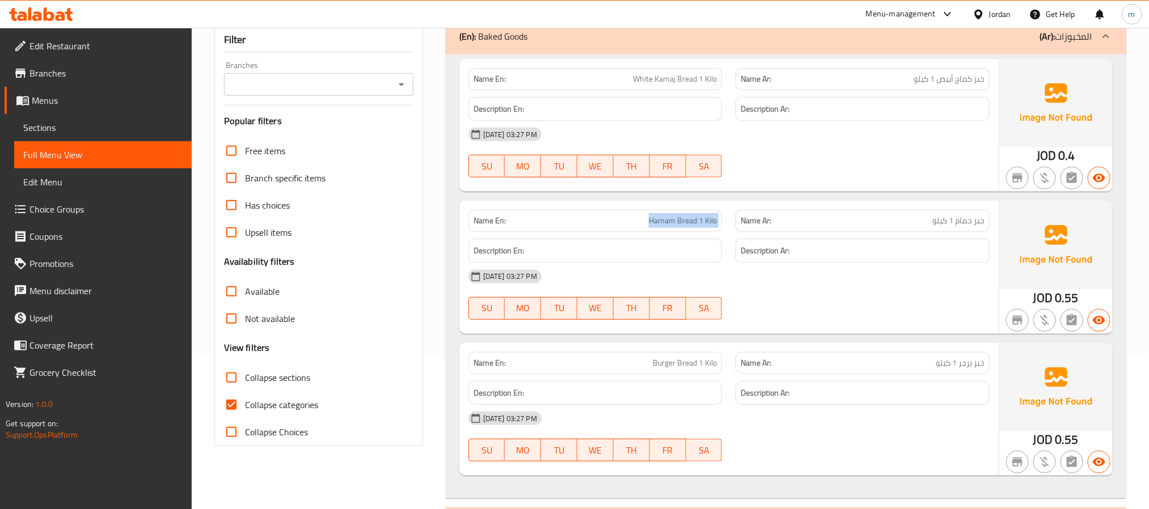
scroll to position [170, 0]
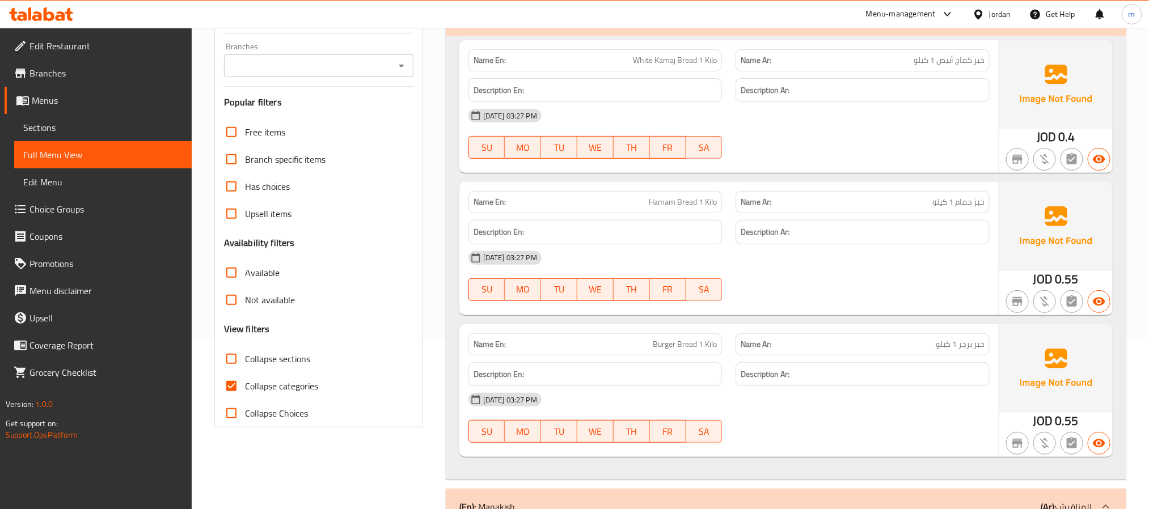
click at [964, 346] on span "خبز برجر 1 كيلو" at bounding box center [960, 345] width 49 height 12
click at [972, 347] on span "خبز برجر 1 كيلو" at bounding box center [960, 345] width 49 height 12
drag, startPoint x: 960, startPoint y: 347, endPoint x: 994, endPoint y: 349, distance: 34.7
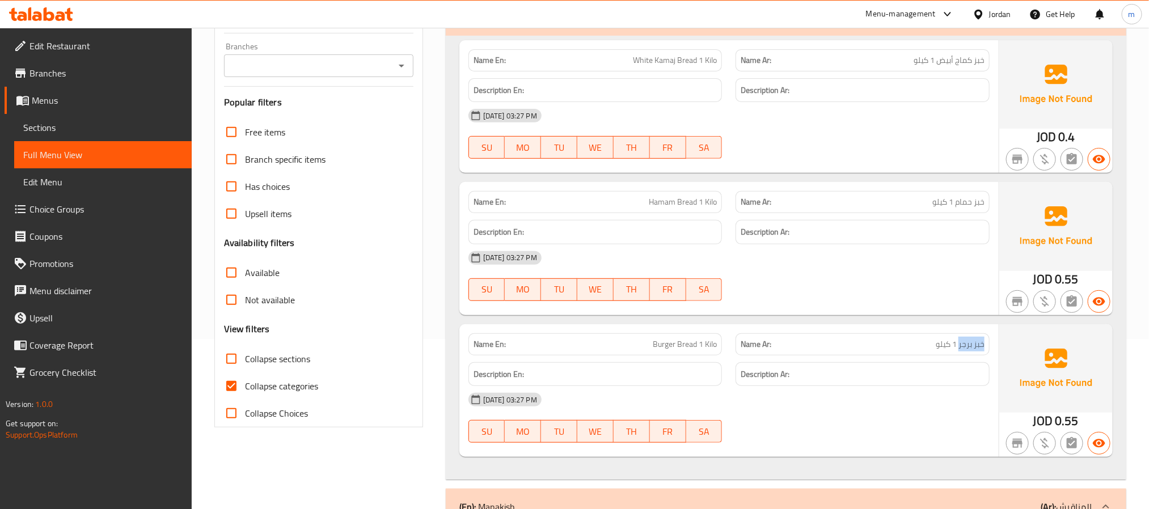
click at [994, 349] on div "Name Ar: خبز برجر 1 كيلو" at bounding box center [863, 345] width 268 height 36
copy span "خبز برجر"
click at [651, 342] on p "Name En: Burger Bread 1 Kilo" at bounding box center [596, 345] width 244 height 12
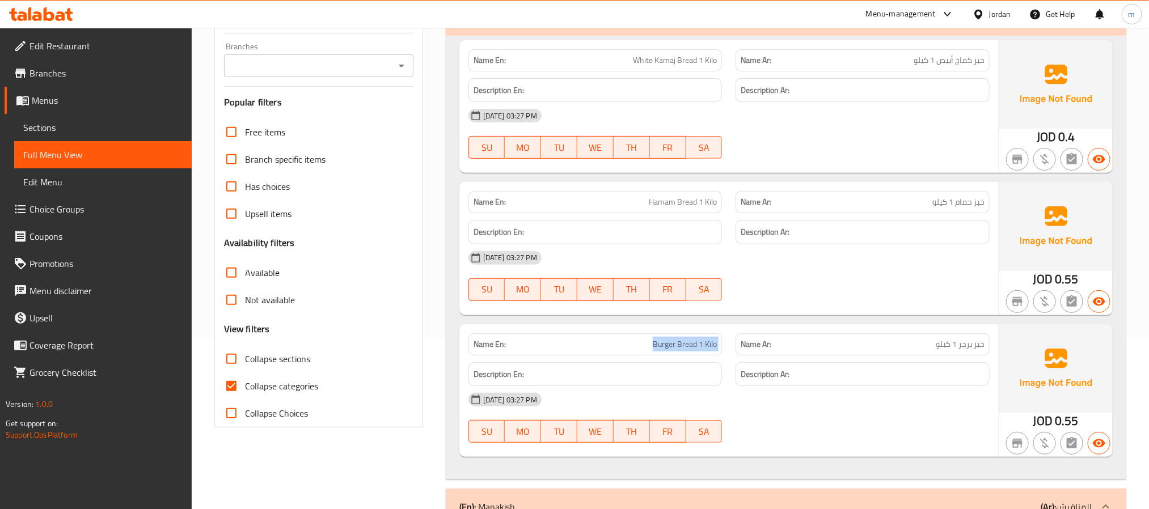
copy span "Burger Bread 1 Kilo"
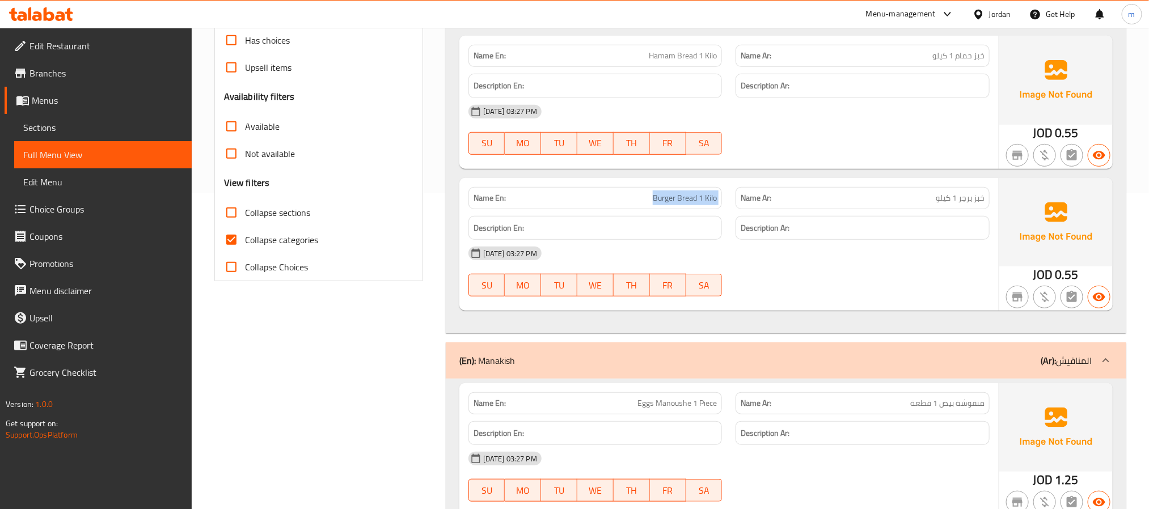
scroll to position [425, 0]
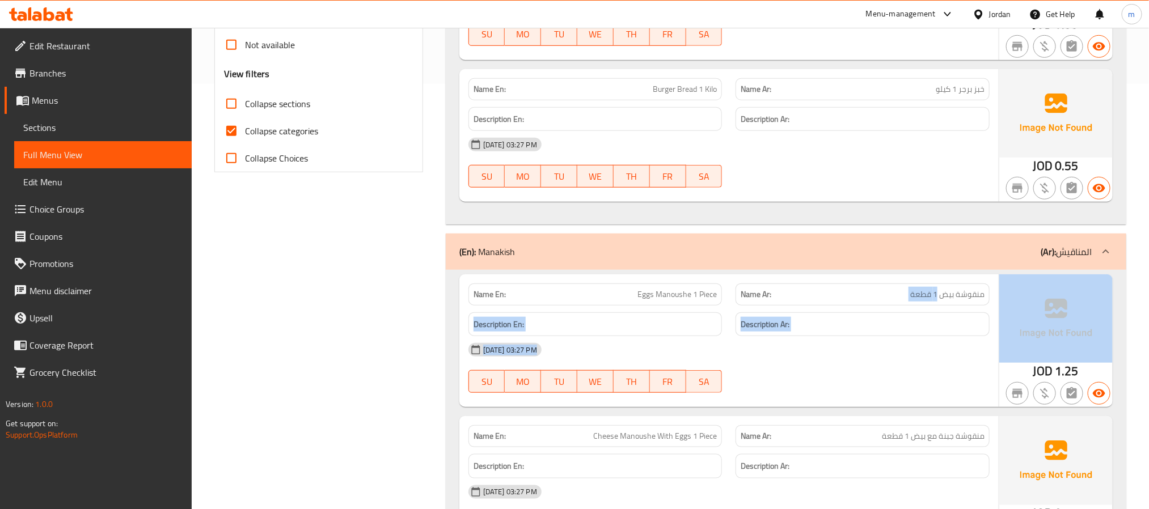
drag, startPoint x: 938, startPoint y: 297, endPoint x: 1014, endPoint y: 298, distance: 76.0
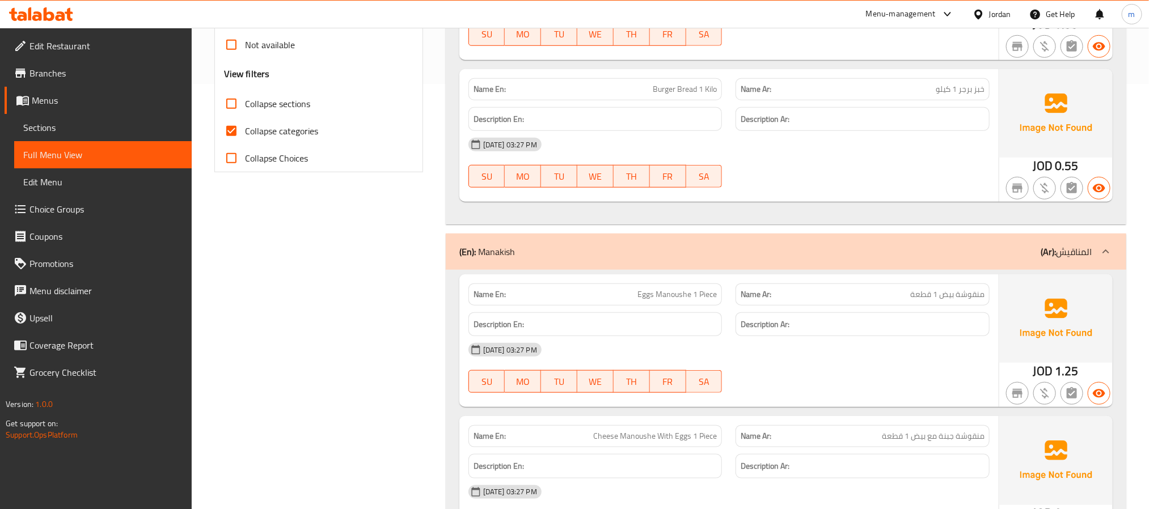
drag, startPoint x: 940, startPoint y: 298, endPoint x: 989, endPoint y: 298, distance: 49.3
copy span "منقوشة بيض"
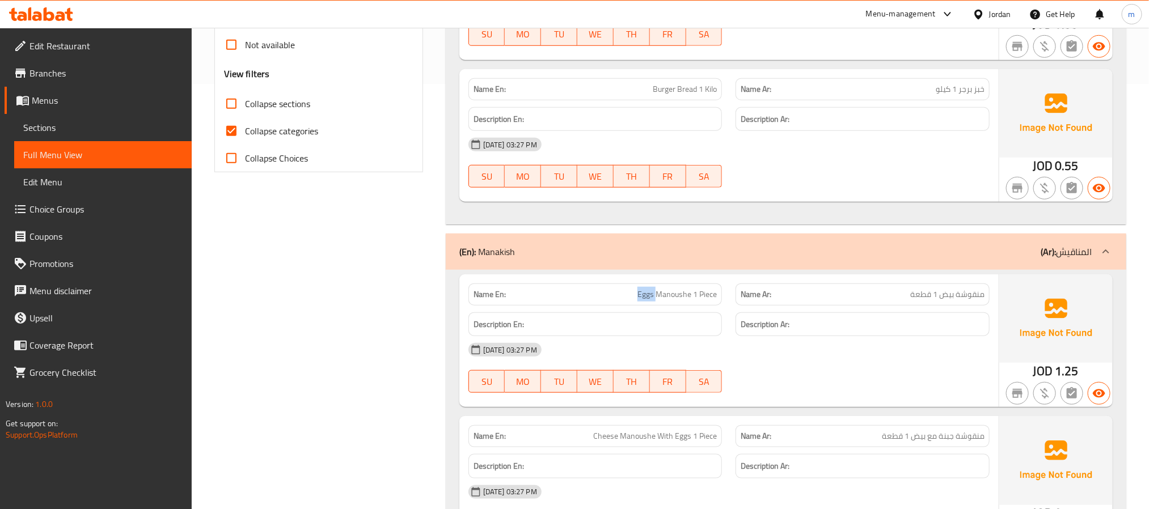
copy span "Eggs Manoushe 1 Piece"
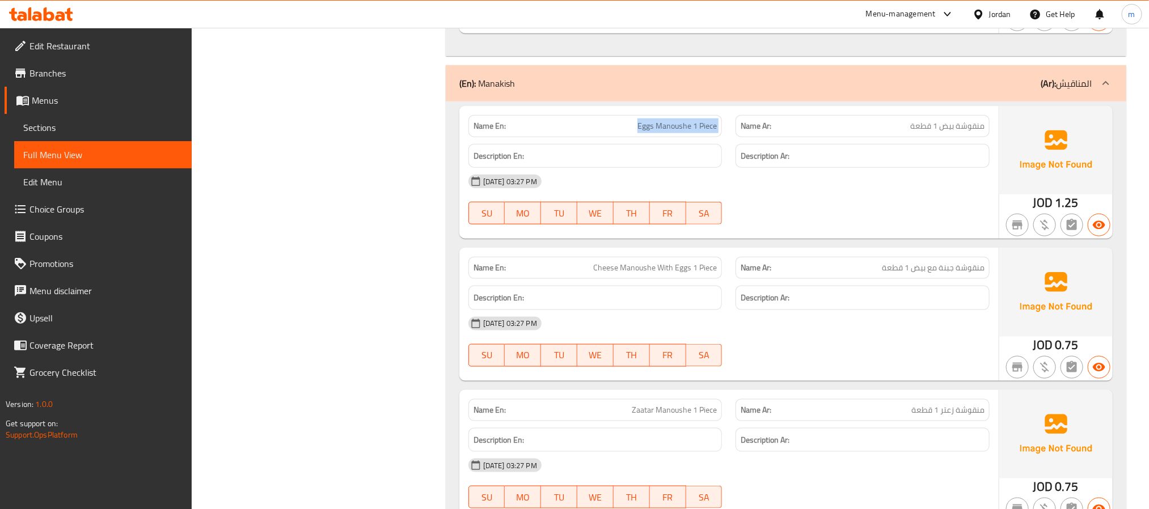
scroll to position [596, 0]
drag, startPoint x: 911, startPoint y: 271, endPoint x: 986, endPoint y: 271, distance: 74.9
copy span "منقوشة جبنة مع بيض"
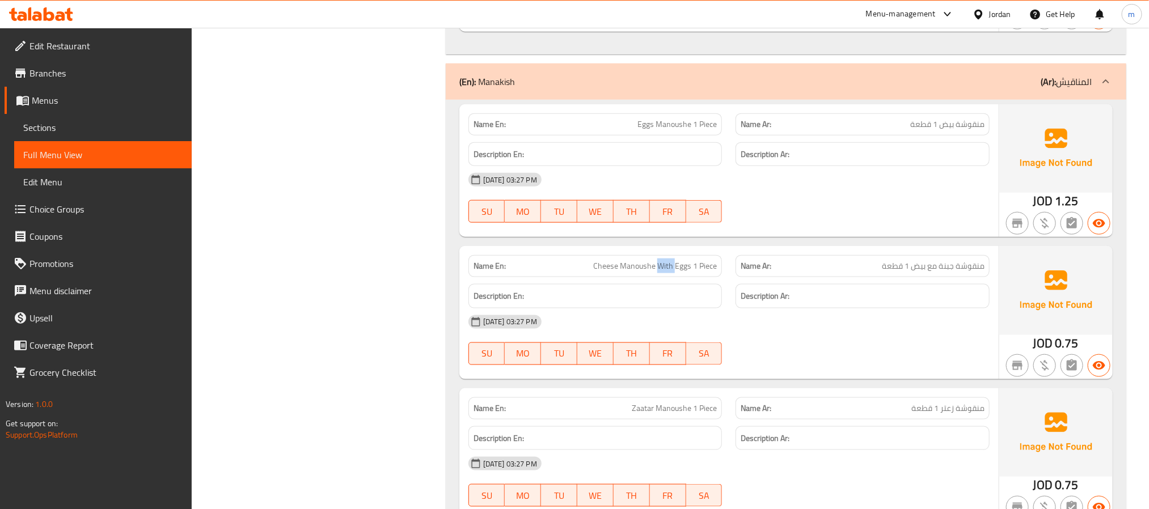
copy span "Cheese Manoushe With Eggs 1 Piece"
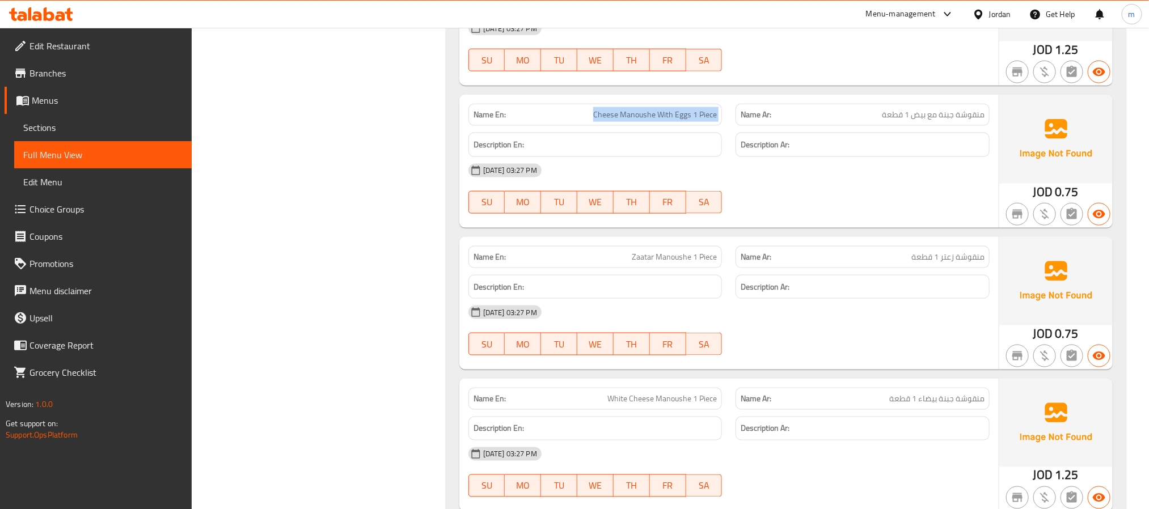
scroll to position [766, 0]
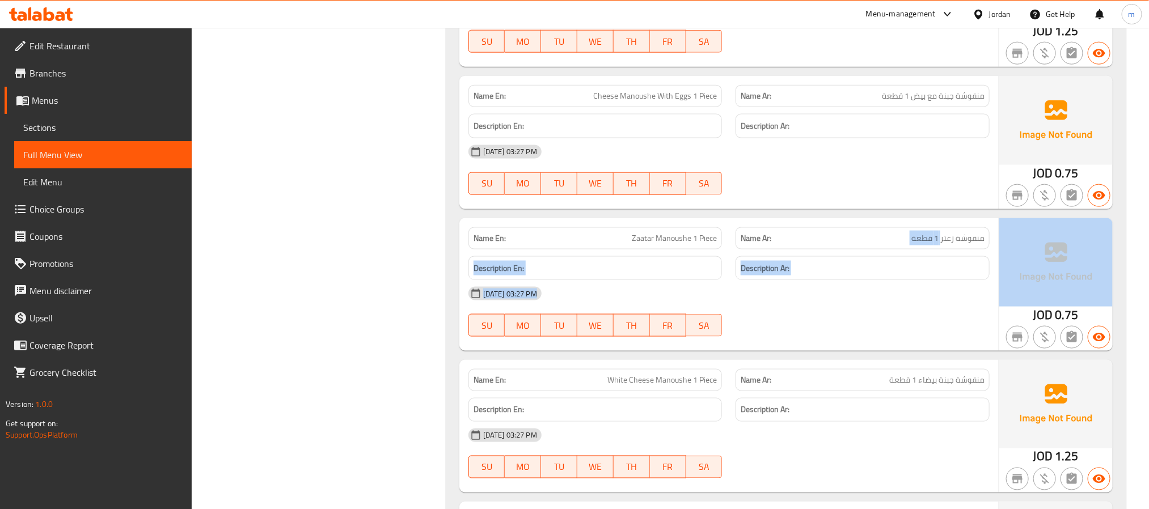
drag, startPoint x: 940, startPoint y: 241, endPoint x: 1032, endPoint y: 241, distance: 91.9
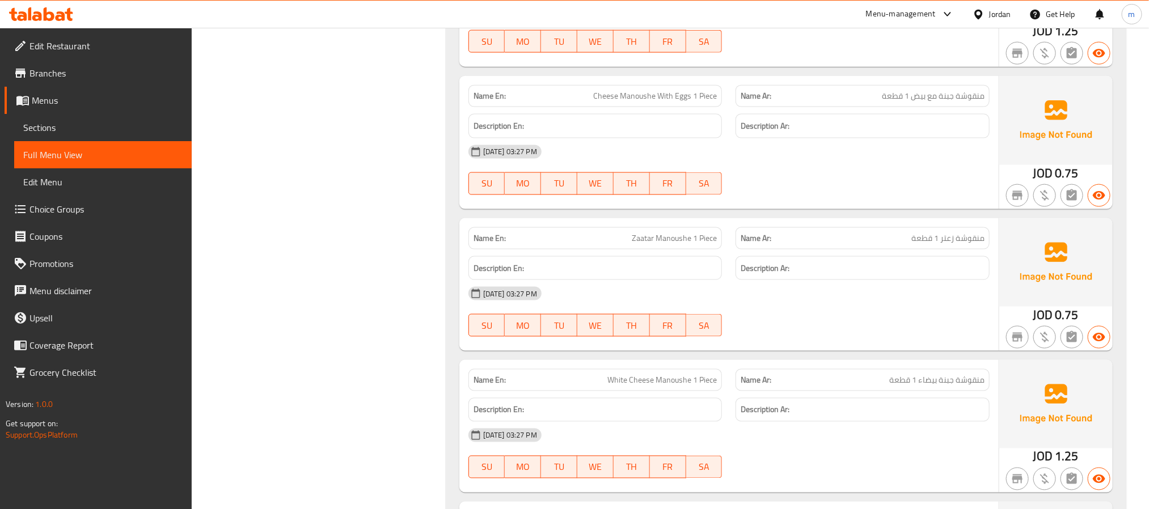
drag, startPoint x: 956, startPoint y: 242, endPoint x: 942, endPoint y: 241, distance: 14.8
drag, startPoint x: 936, startPoint y: 240, endPoint x: 991, endPoint y: 242, distance: 54.5
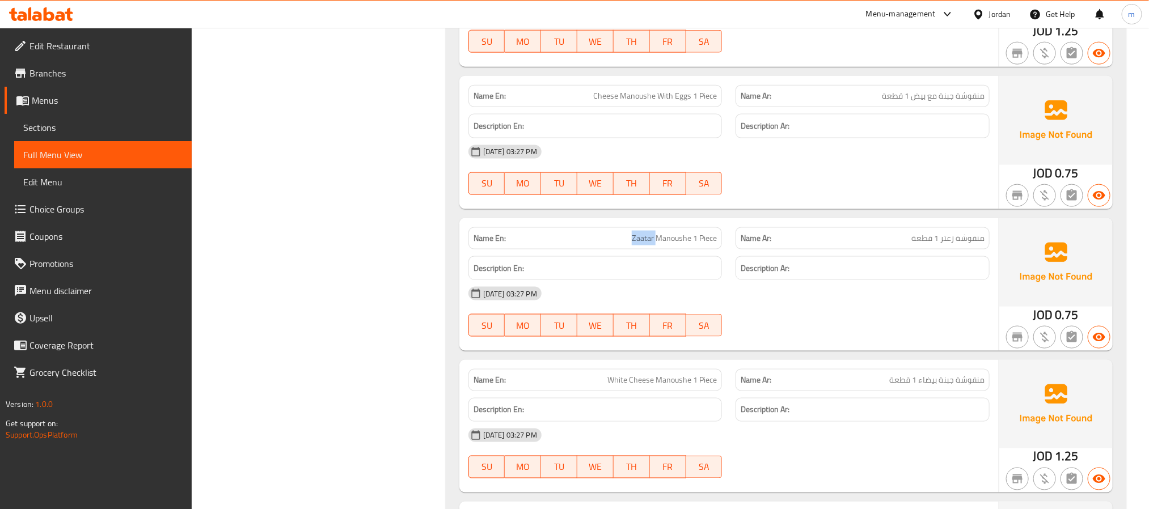
drag, startPoint x: 933, startPoint y: 388, endPoint x: 988, endPoint y: 390, distance: 54.5
click at [988, 390] on div "Name Ar: منقوشة جبنة بيضاء 1 قطعة" at bounding box center [863, 380] width 254 height 22
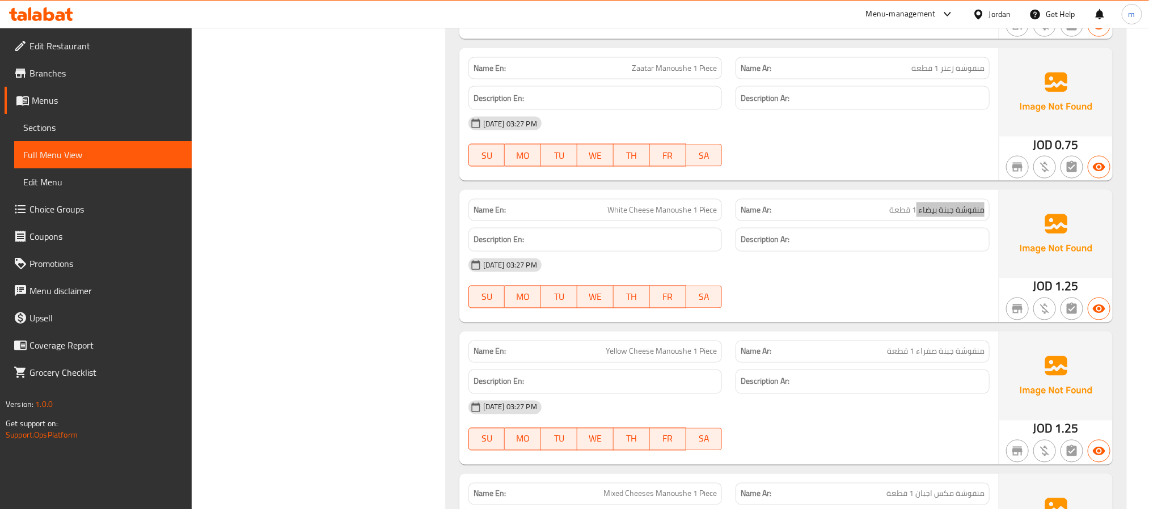
scroll to position [1021, 0]
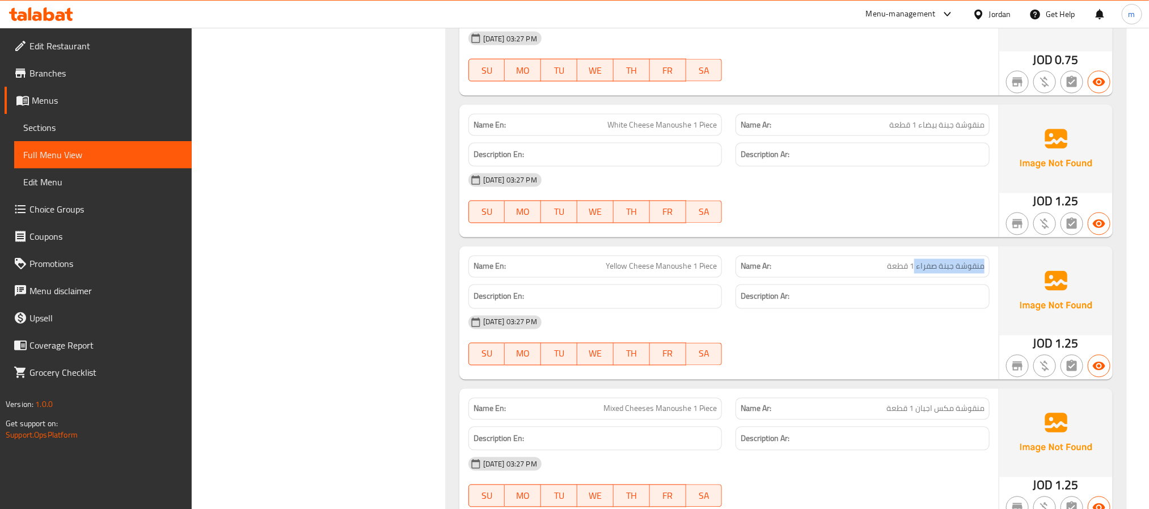
drag, startPoint x: 915, startPoint y: 271, endPoint x: 989, endPoint y: 271, distance: 73.2
click at [989, 271] on div "Name Ar: منقوشة جبنة صفراء 1 قطعة" at bounding box center [863, 267] width 254 height 22
click at [607, 273] on span "Yellow Cheese Manoushe 1 Piece" at bounding box center [661, 267] width 111 height 12
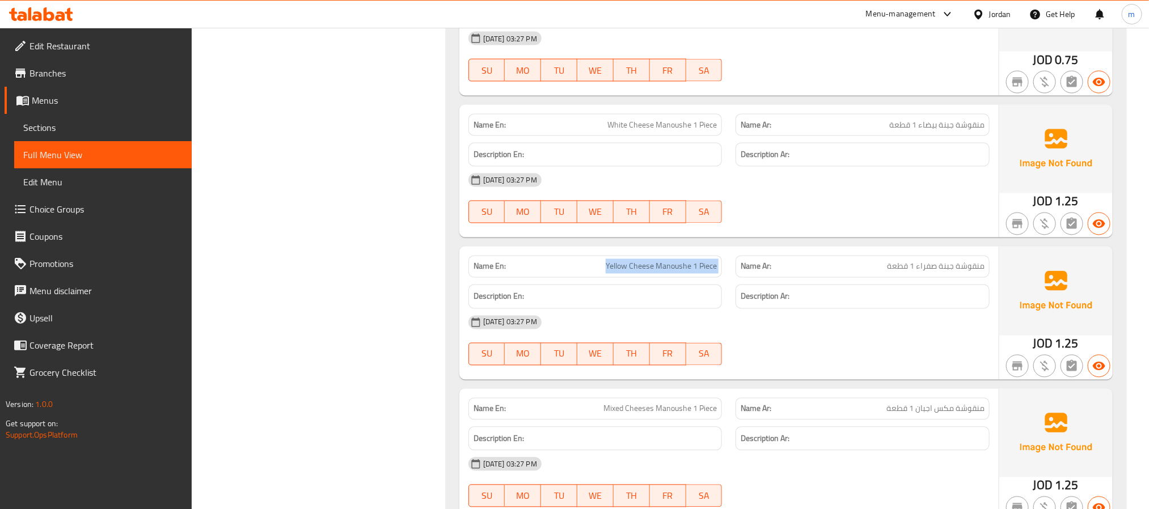
scroll to position [1106, 0]
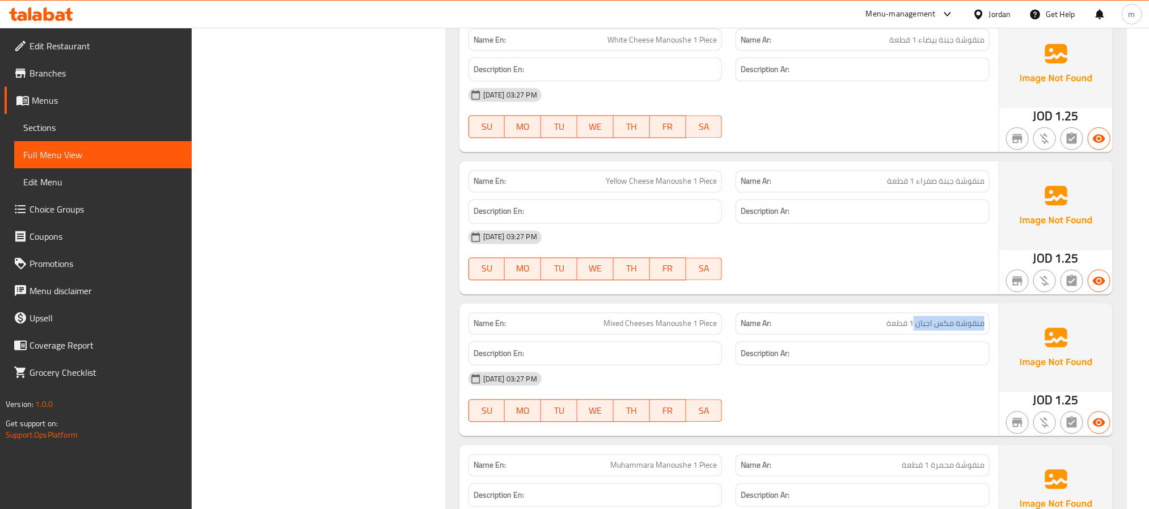
drag, startPoint x: 915, startPoint y: 334, endPoint x: 986, endPoint y: 337, distance: 70.4
click at [986, 335] on div "Name Ar: منقوشة مكس اجبان 1 قطعة" at bounding box center [863, 324] width 254 height 22
click at [625, 318] on div "Name En: Mixed Cheeses Manoushe 1 Piece" at bounding box center [596, 324] width 254 height 22
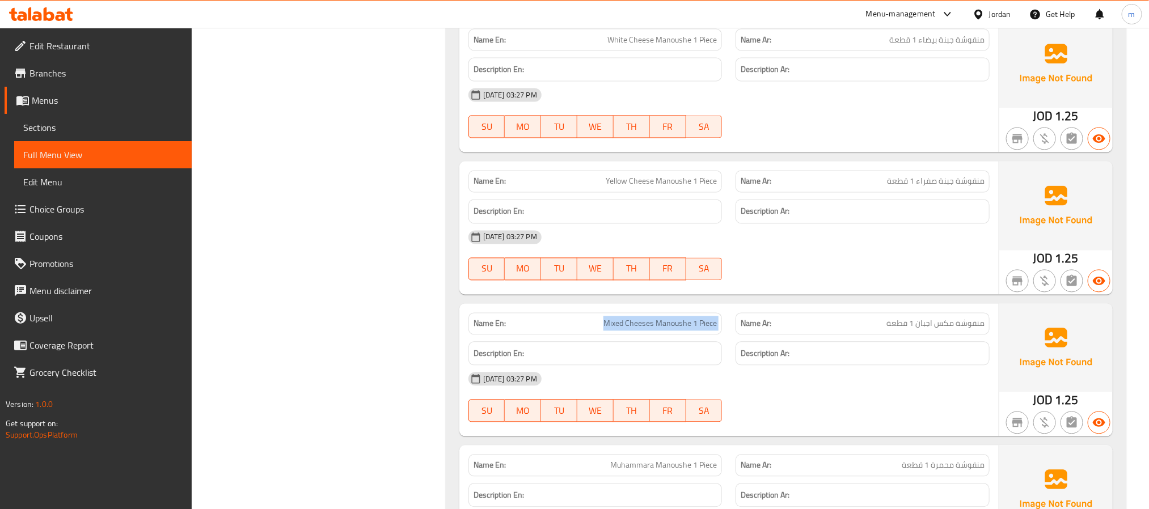
scroll to position [1191, 0]
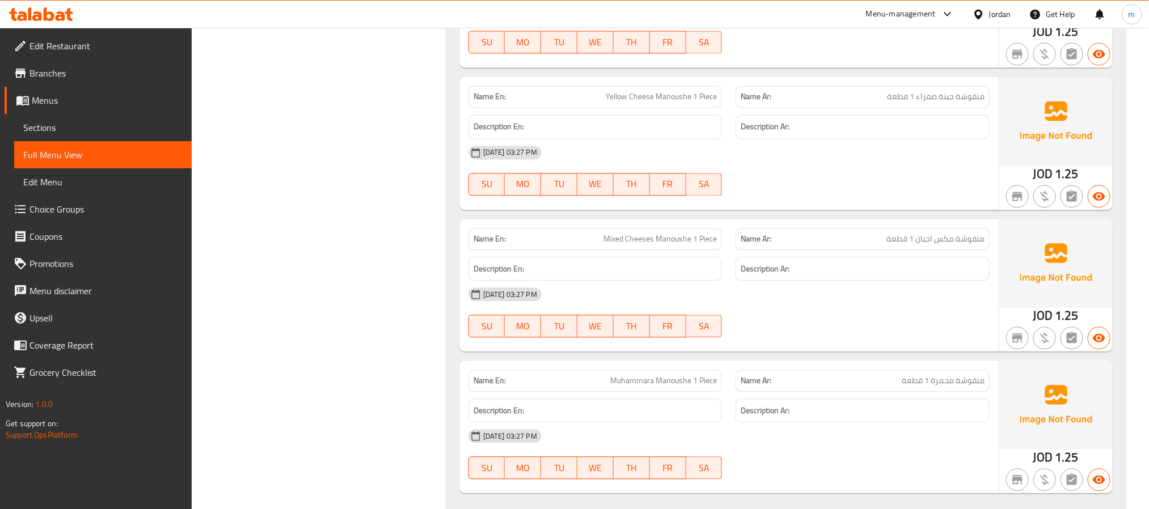
click at [930, 385] on span "منقوشة محمرة 1 قطعة" at bounding box center [943, 381] width 83 height 12
click at [934, 387] on span "منقوشة محمرة 1 قطعة" at bounding box center [943, 381] width 83 height 12
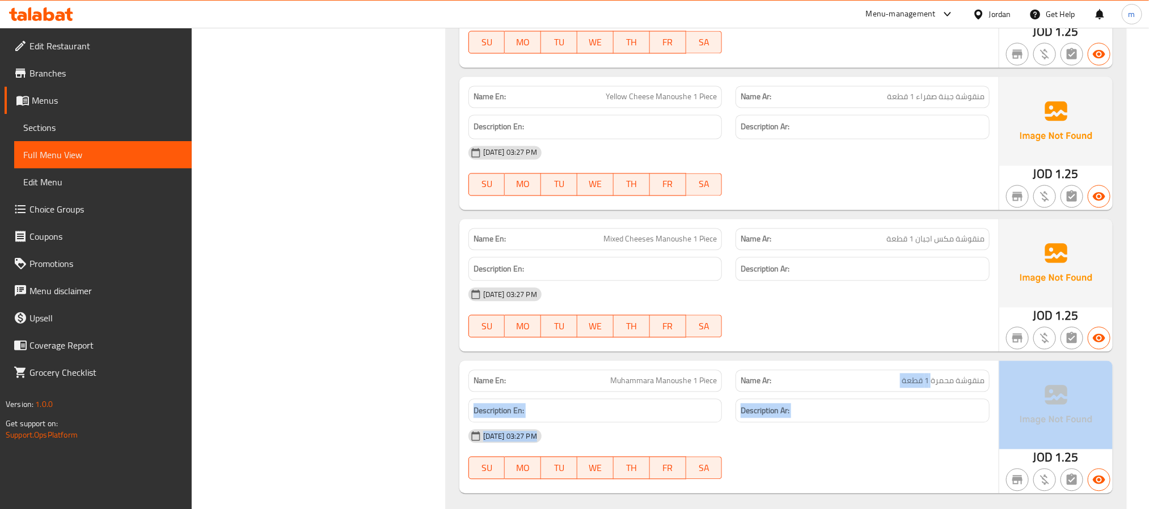
drag, startPoint x: 931, startPoint y: 389, endPoint x: 1006, endPoint y: 389, distance: 75.4
click at [1006, 389] on div "Name En: Muhammara Manoushe 1 Piece Name Ar: منقوشة محمرة 1 قطعة Description En…" at bounding box center [785, 427] width 653 height 133
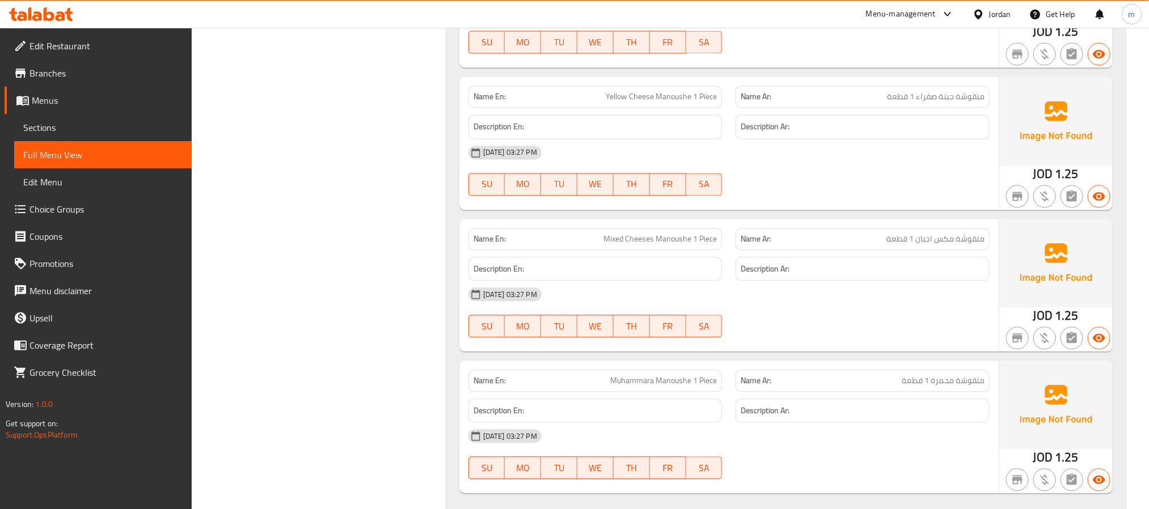
click at [970, 387] on span "منقوشة محمرة 1 قطعة" at bounding box center [943, 381] width 83 height 12
drag, startPoint x: 931, startPoint y: 385, endPoint x: 987, endPoint y: 389, distance: 55.7
click at [987, 389] on div "Name Ar: منقوشة محمرة 1 قطعة" at bounding box center [863, 381] width 254 height 22
click at [666, 387] on span "Muhammara Manoushe 1 Piece" at bounding box center [663, 381] width 107 height 12
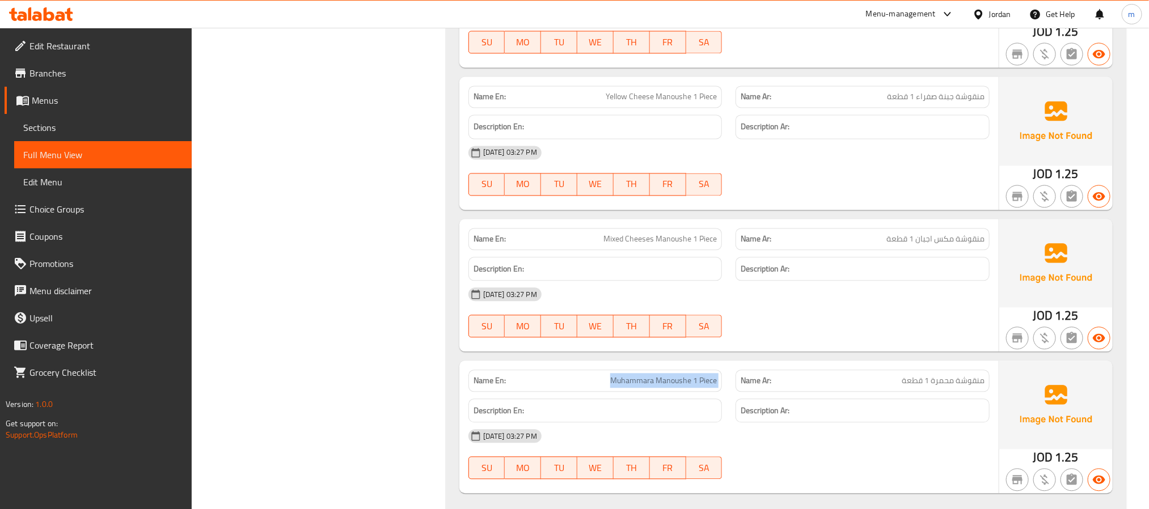
click at [666, 387] on span "Muhammara Manoushe 1 Piece" at bounding box center [663, 381] width 107 height 12
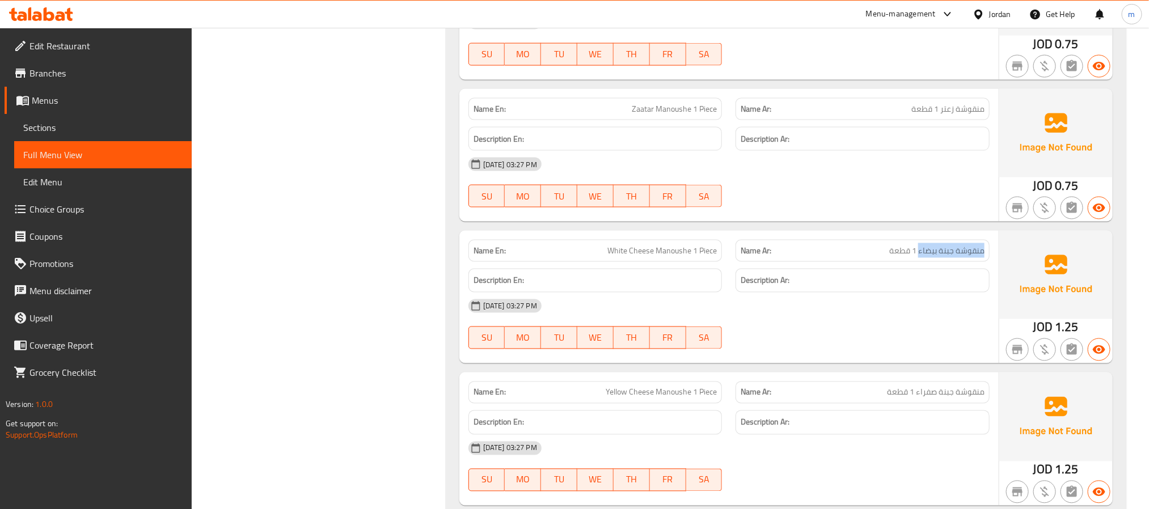
drag, startPoint x: 919, startPoint y: 254, endPoint x: 994, endPoint y: 255, distance: 75.5
click at [994, 255] on div "Name Ar: منقوشة جبنة بيضاء 1 قطعة" at bounding box center [863, 251] width 268 height 36
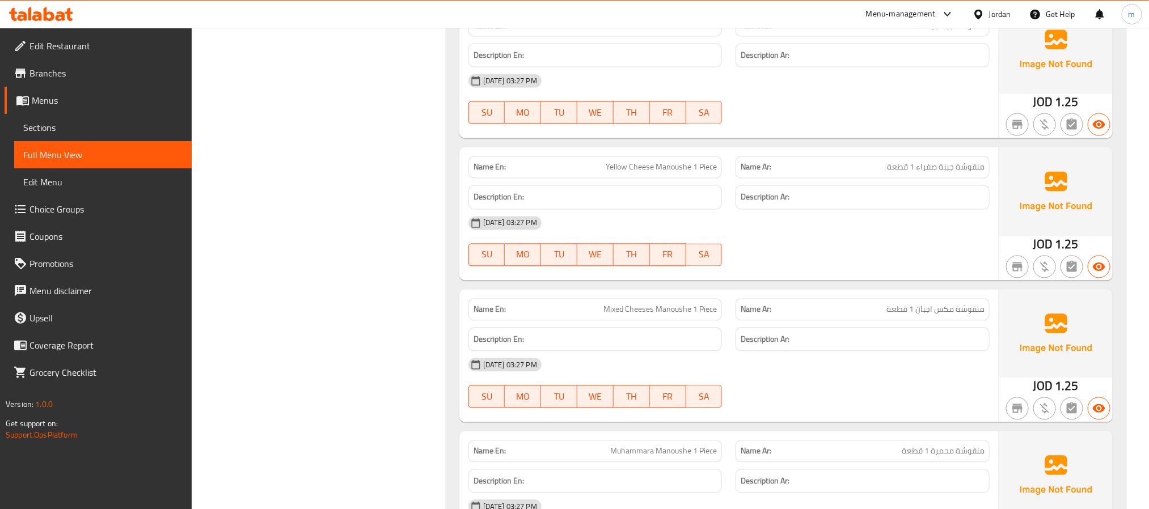
scroll to position [1529, 0]
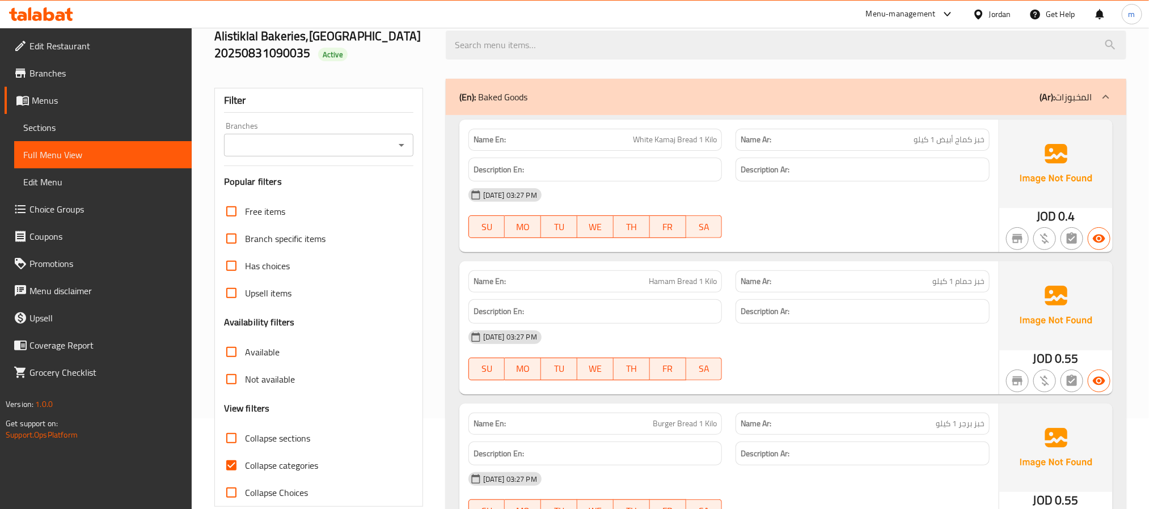
scroll to position [340, 0]
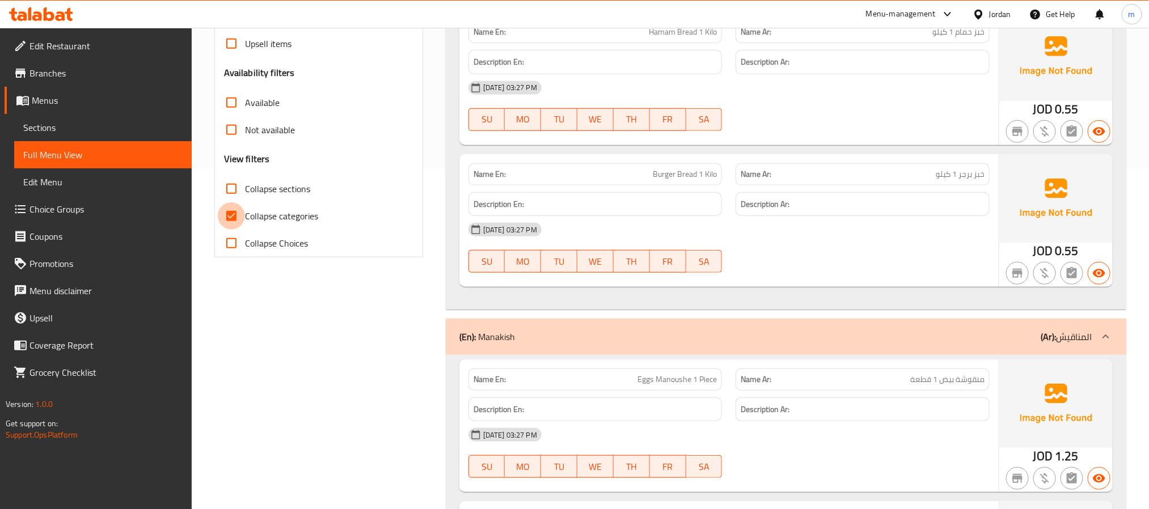
click at [230, 215] on input "Collapse categories" at bounding box center [231, 215] width 27 height 27
checkbox input "false"
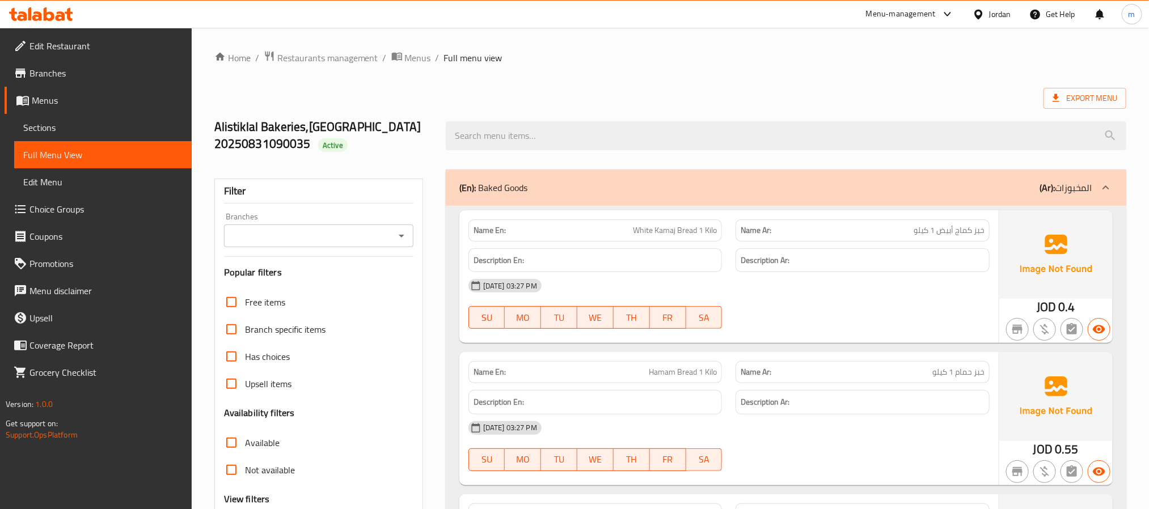
scroll to position [1529, 0]
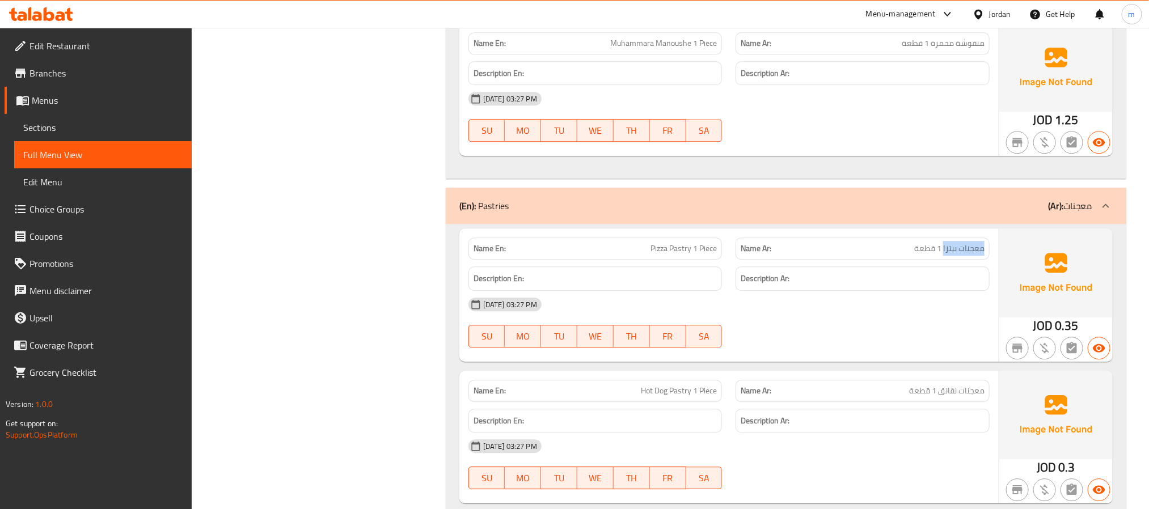
drag, startPoint x: 943, startPoint y: 256, endPoint x: 987, endPoint y: 254, distance: 43.7
drag, startPoint x: 938, startPoint y: 395, endPoint x: 985, endPoint y: 405, distance: 48.2
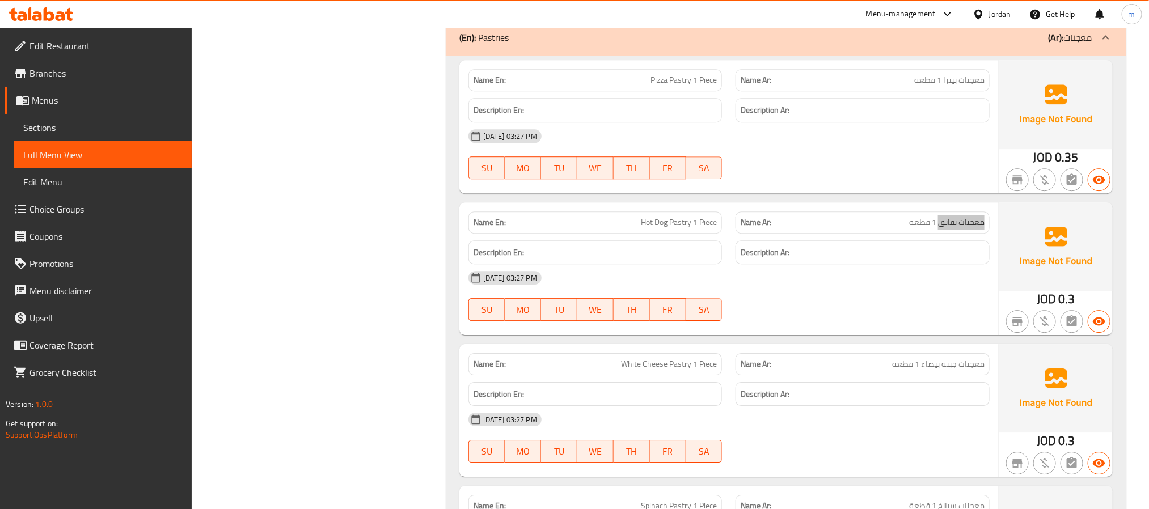
scroll to position [1699, 0]
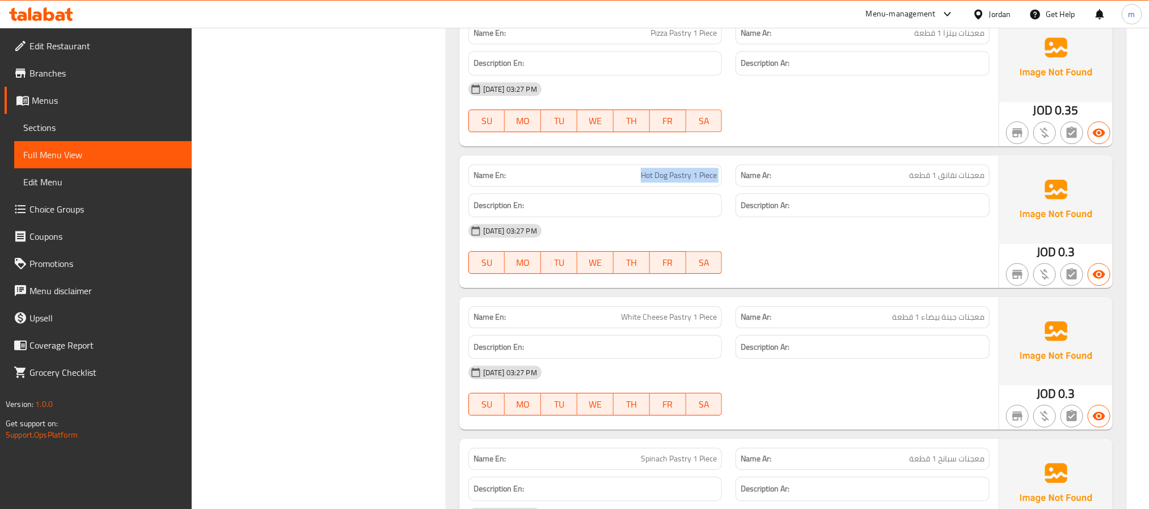
scroll to position [1784, 0]
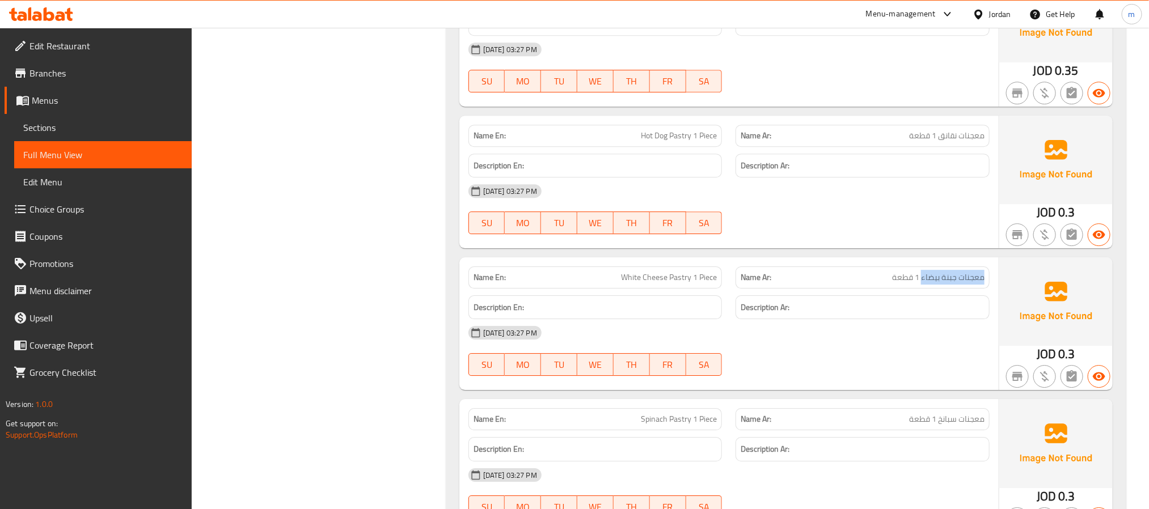
drag, startPoint x: 921, startPoint y: 288, endPoint x: 995, endPoint y: 286, distance: 74.3
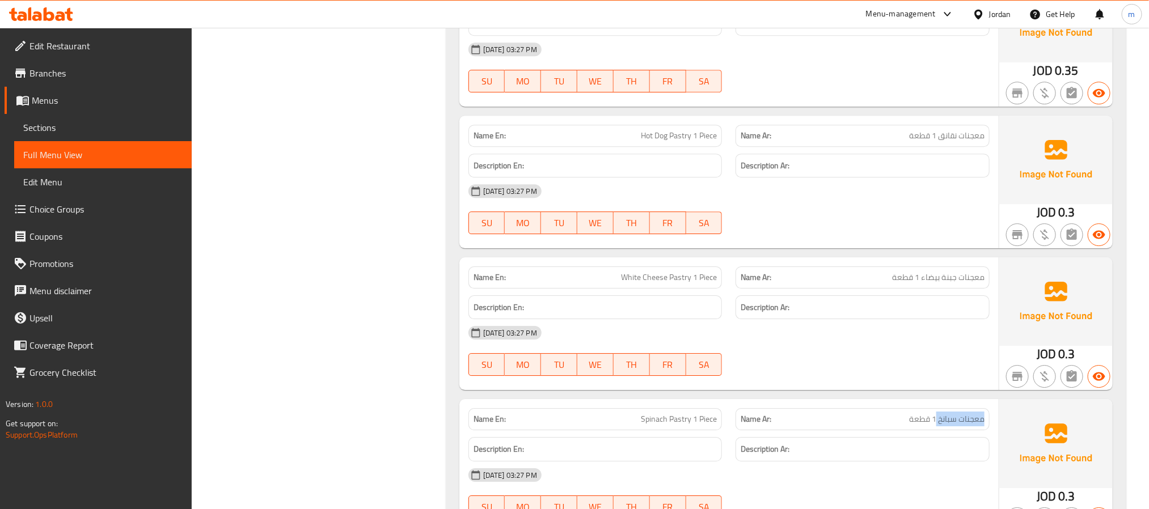
drag, startPoint x: 936, startPoint y: 429, endPoint x: 984, endPoint y: 431, distance: 47.1
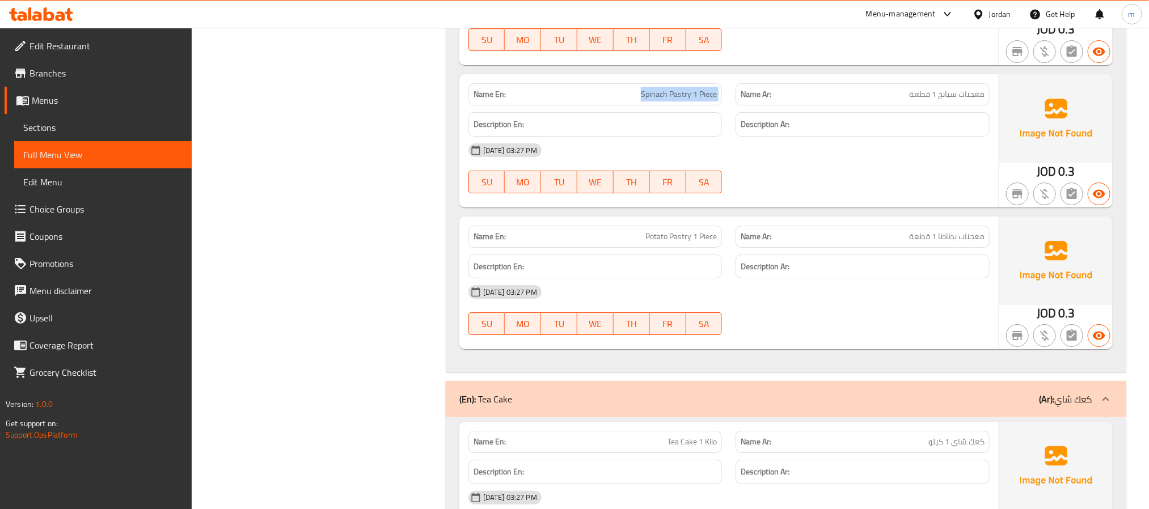
scroll to position [2124, 0]
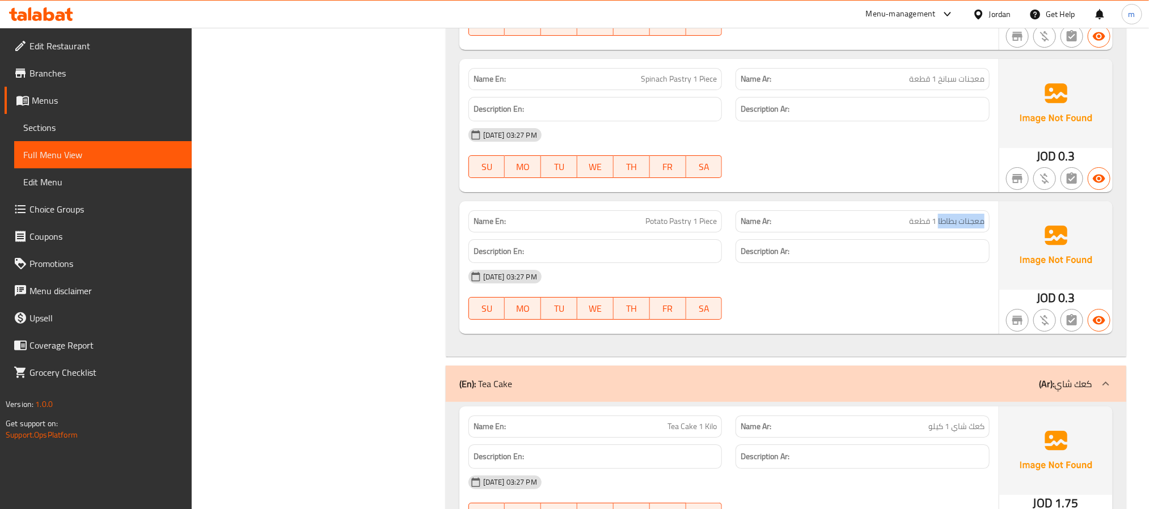
drag, startPoint x: 938, startPoint y: 229, endPoint x: 986, endPoint y: 230, distance: 48.2
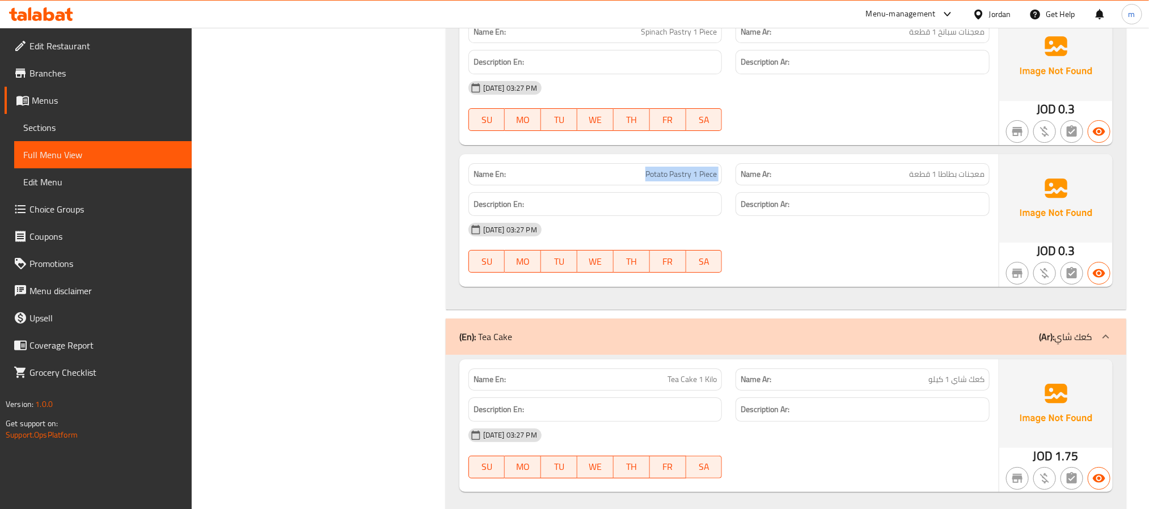
scroll to position [2209, 0]
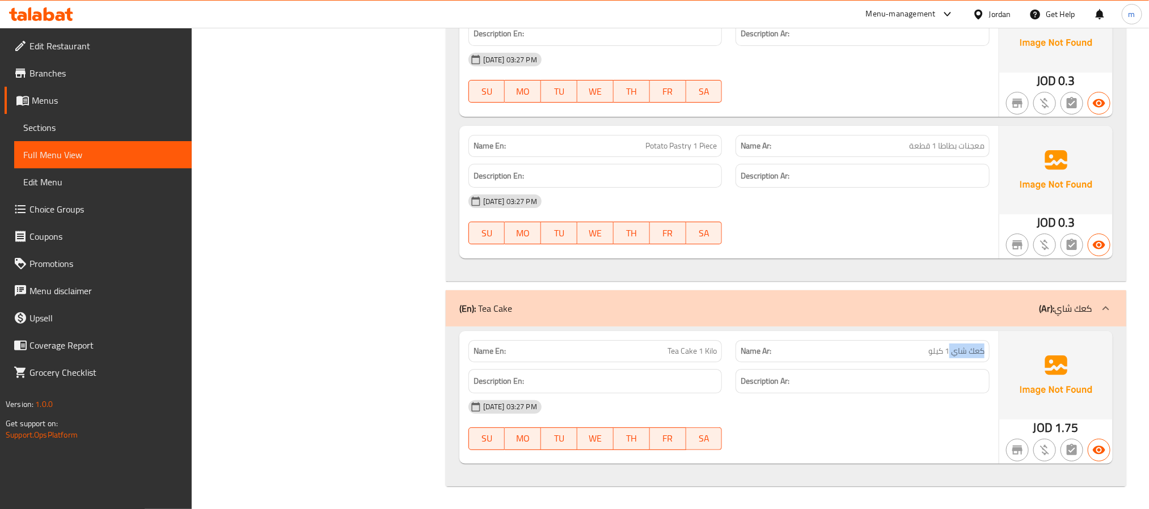
drag, startPoint x: 950, startPoint y: 351, endPoint x: 989, endPoint y: 354, distance: 39.2
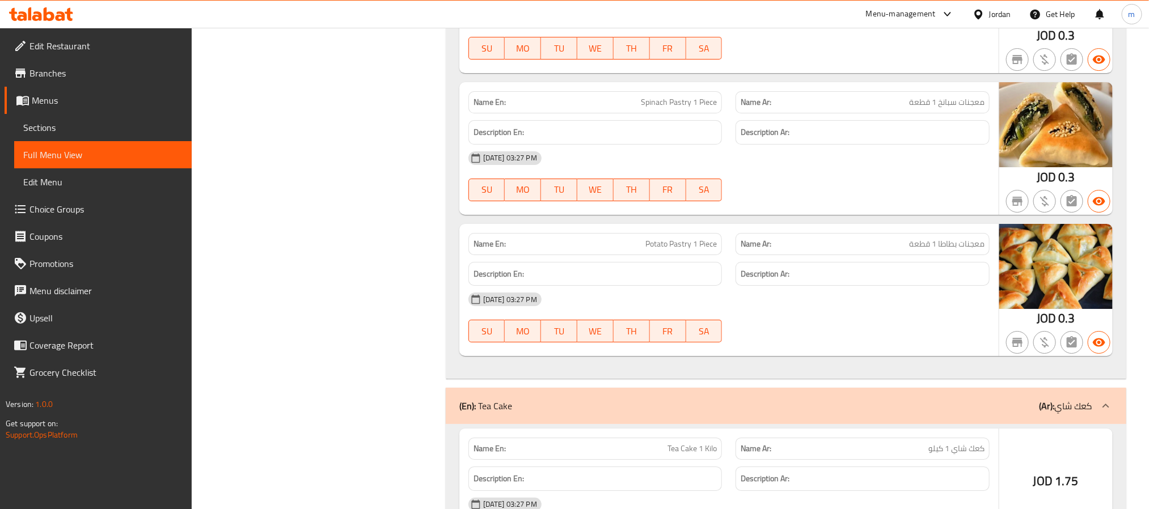
scroll to position [2209, 0]
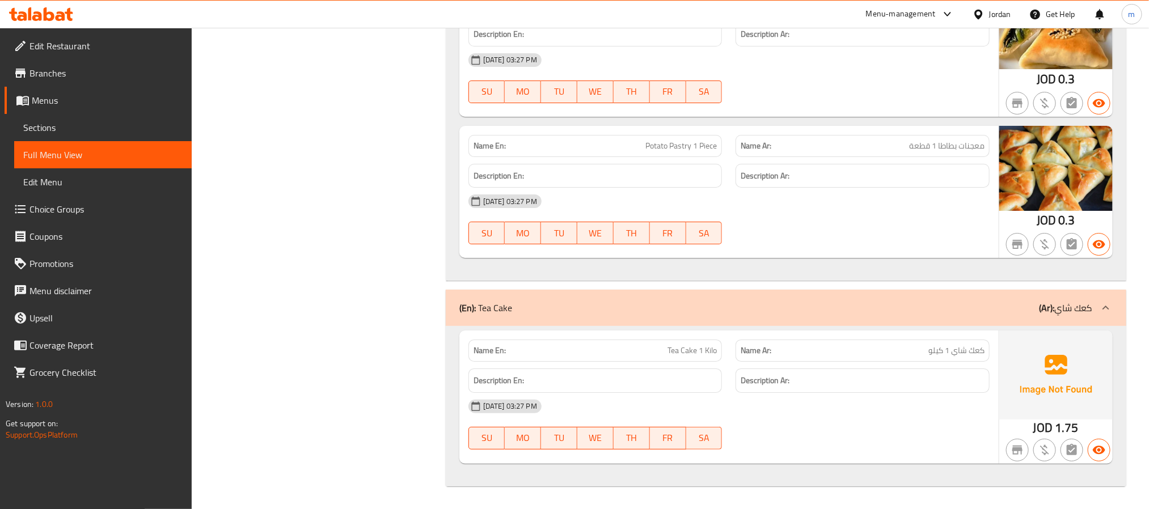
copy span "شاي"
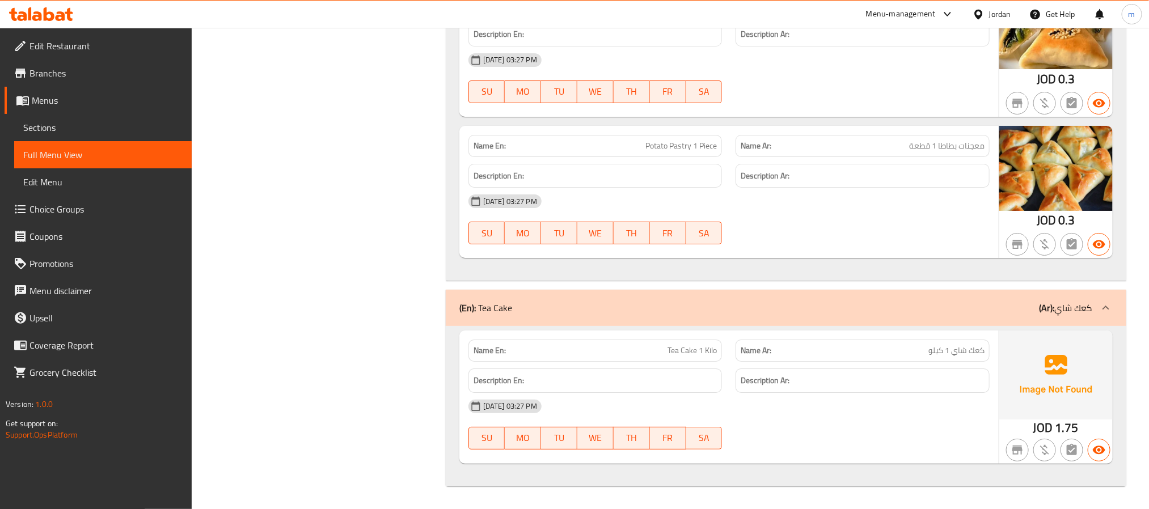
copy span "Tea Cake 1 Kilo"
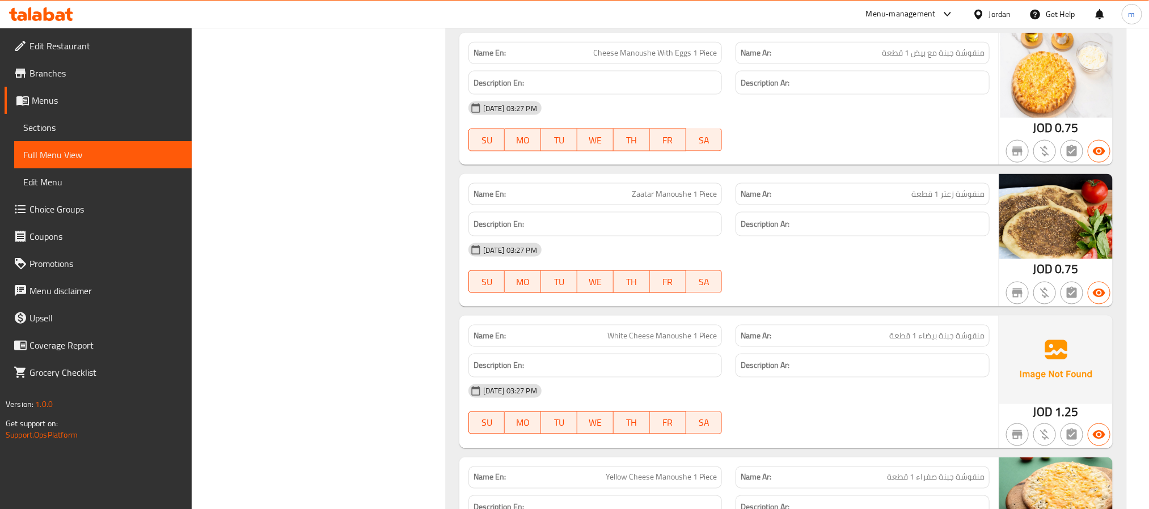
scroll to position [763, 0]
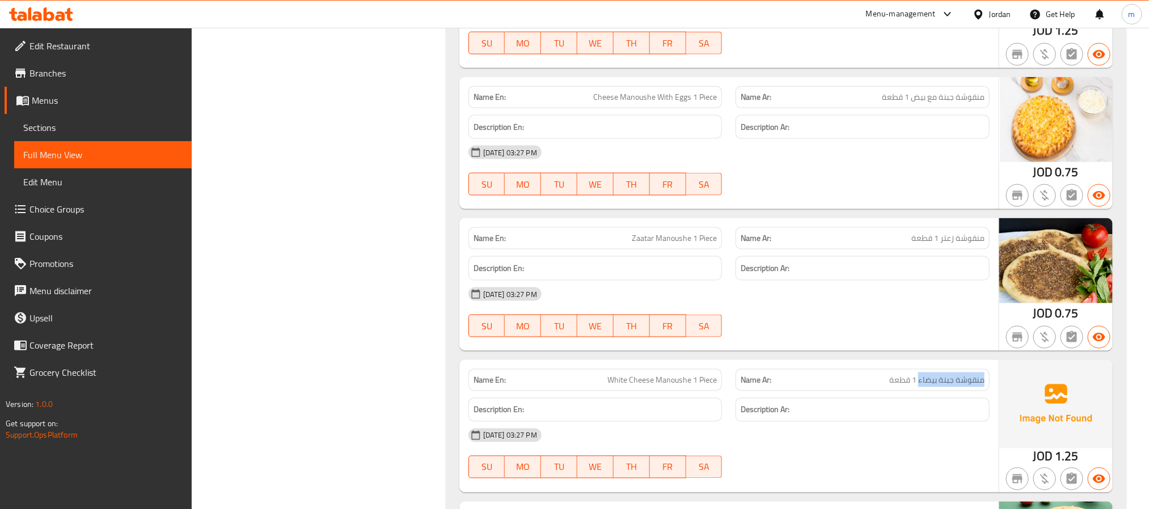
drag, startPoint x: 919, startPoint y: 390, endPoint x: 984, endPoint y: 390, distance: 64.7
click at [984, 386] on span "منقوشة جبنة بيضاء 1 قطعة" at bounding box center [936, 380] width 95 height 12
copy span "منقوشة جبنة بيضاء"
click at [657, 386] on span "White Cheese Manoushe 1 Piece" at bounding box center [661, 380] width 109 height 12
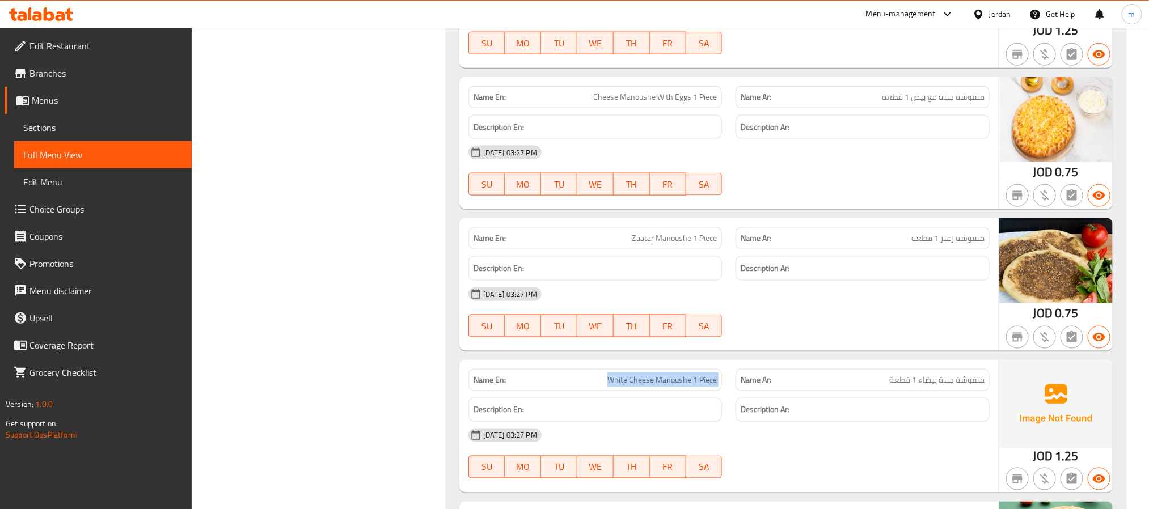
click at [657, 386] on span "White Cheese Manoushe 1 Piece" at bounding box center [661, 380] width 109 height 12
copy span "White Cheese Manoushe 1 Piece"
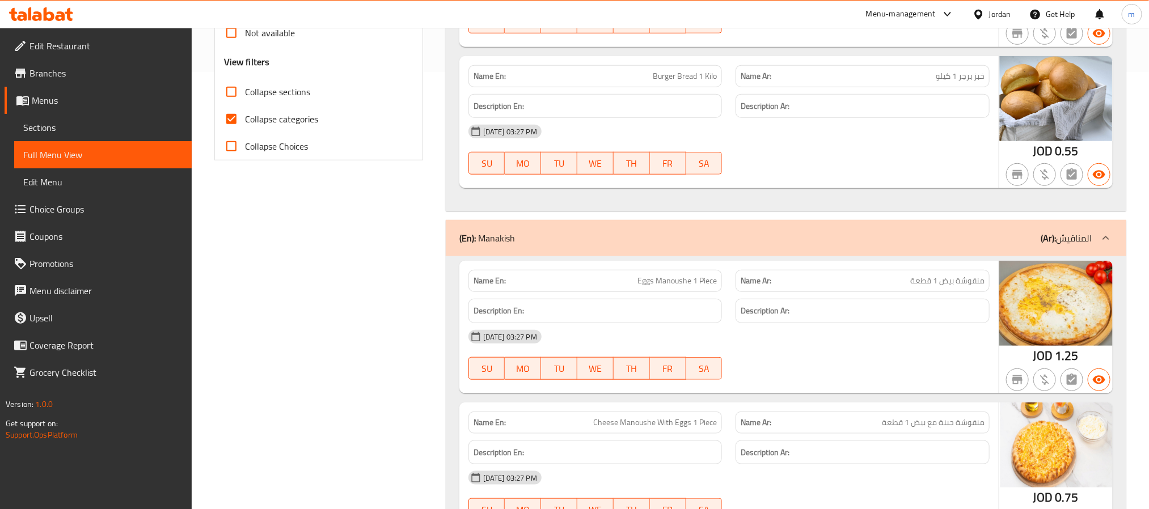
scroll to position [255, 0]
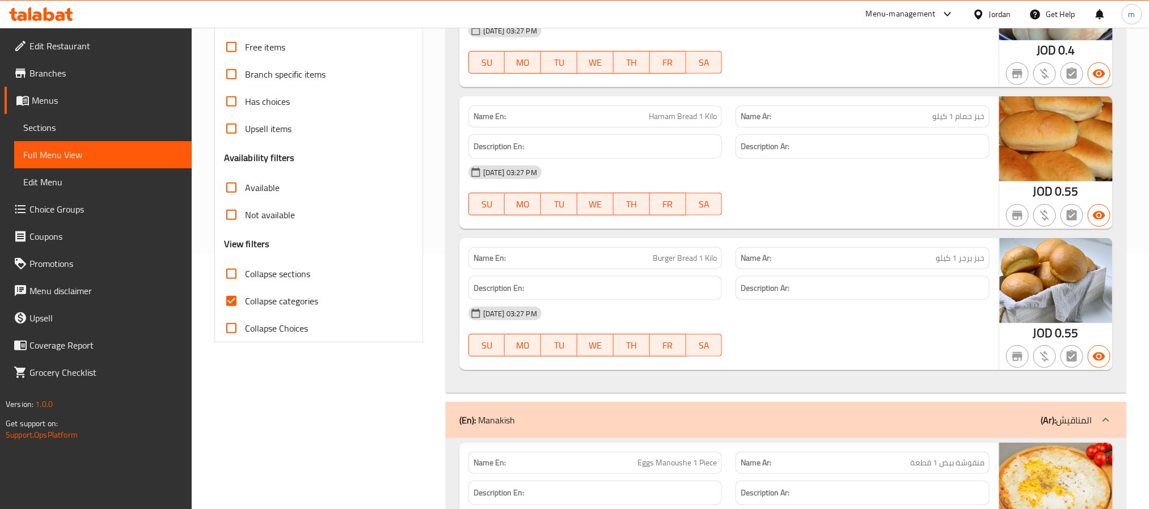
drag, startPoint x: 234, startPoint y: 303, endPoint x: 838, endPoint y: 327, distance: 604.5
click at [234, 303] on input "Collapse categories" at bounding box center [231, 301] width 27 height 27
checkbox input "false"
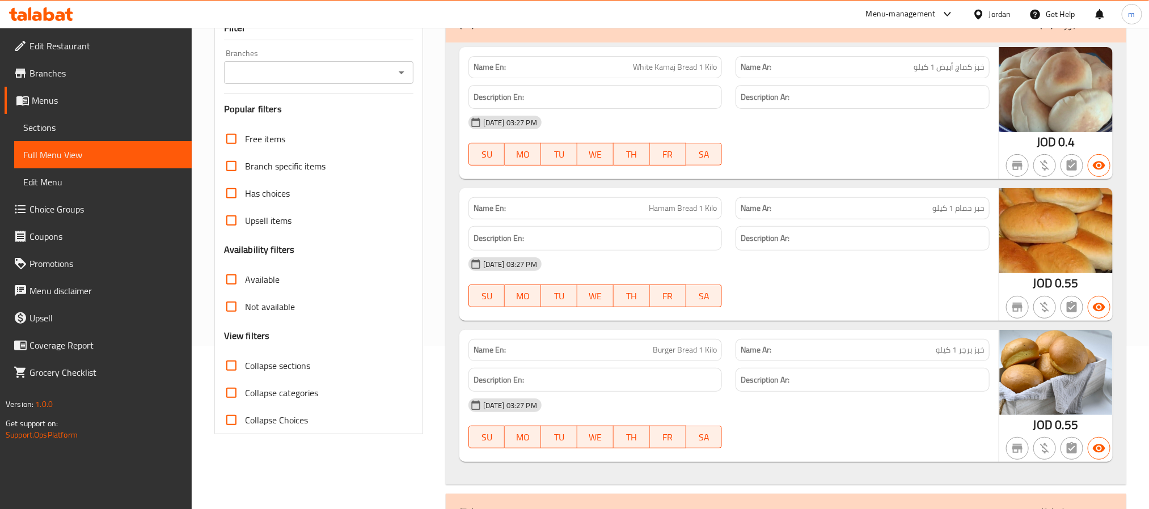
scroll to position [170, 0]
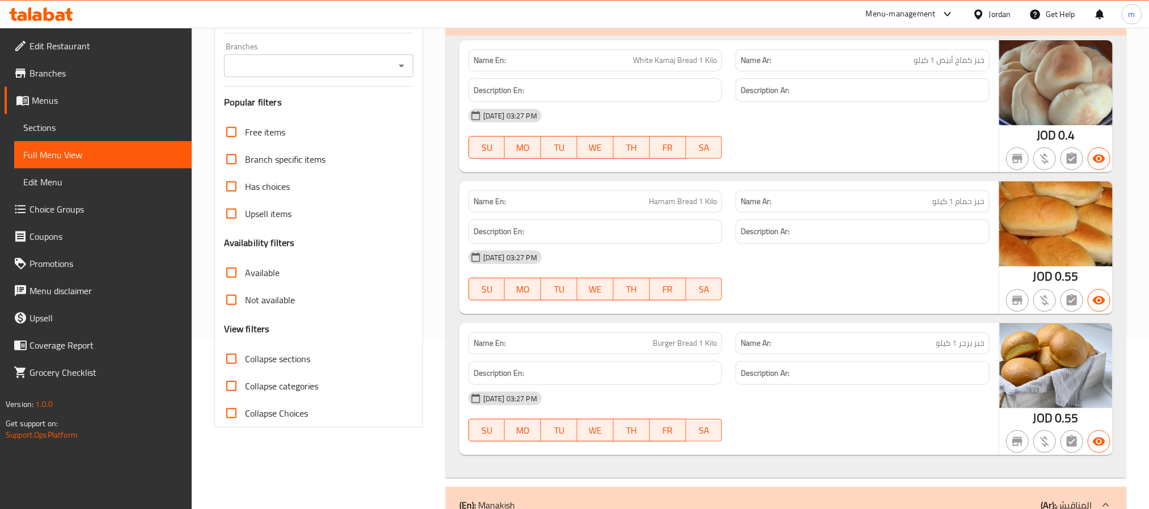
click at [44, 181] on span "Edit Menu" at bounding box center [102, 182] width 159 height 14
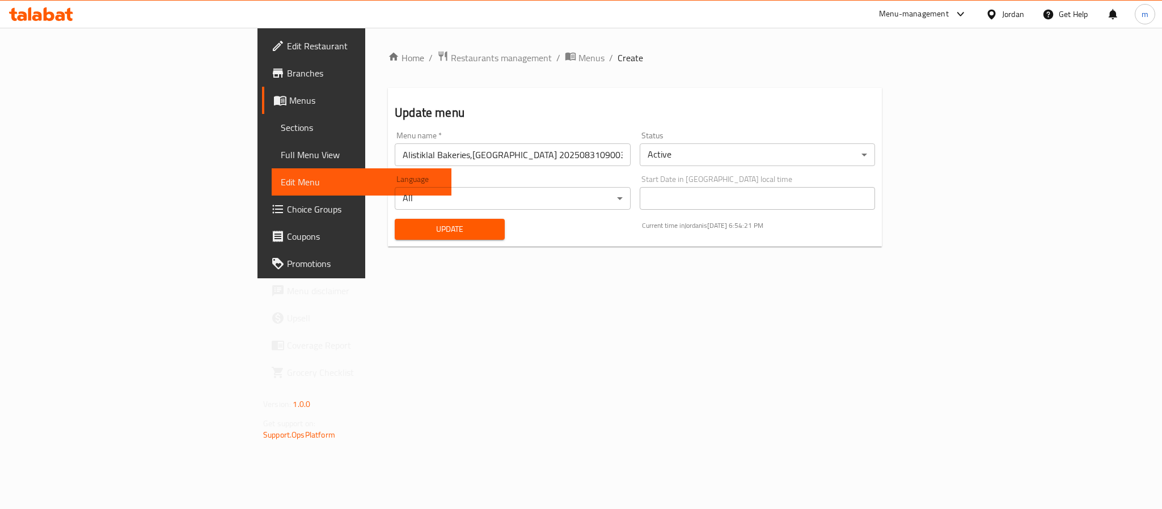
click at [272, 145] on link "Full Menu View" at bounding box center [362, 154] width 180 height 27
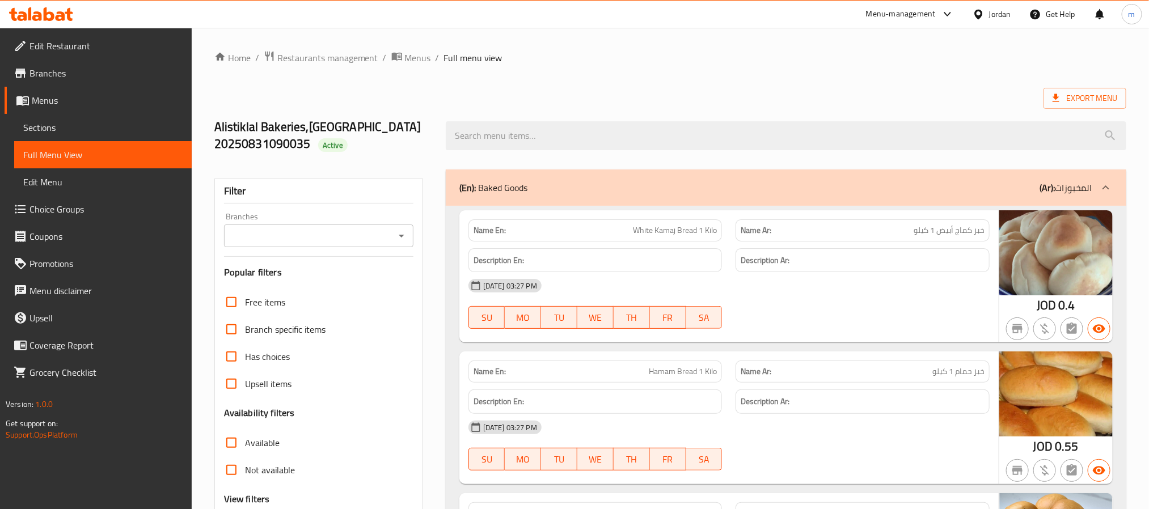
click at [55, 121] on span "Sections" at bounding box center [102, 128] width 159 height 14
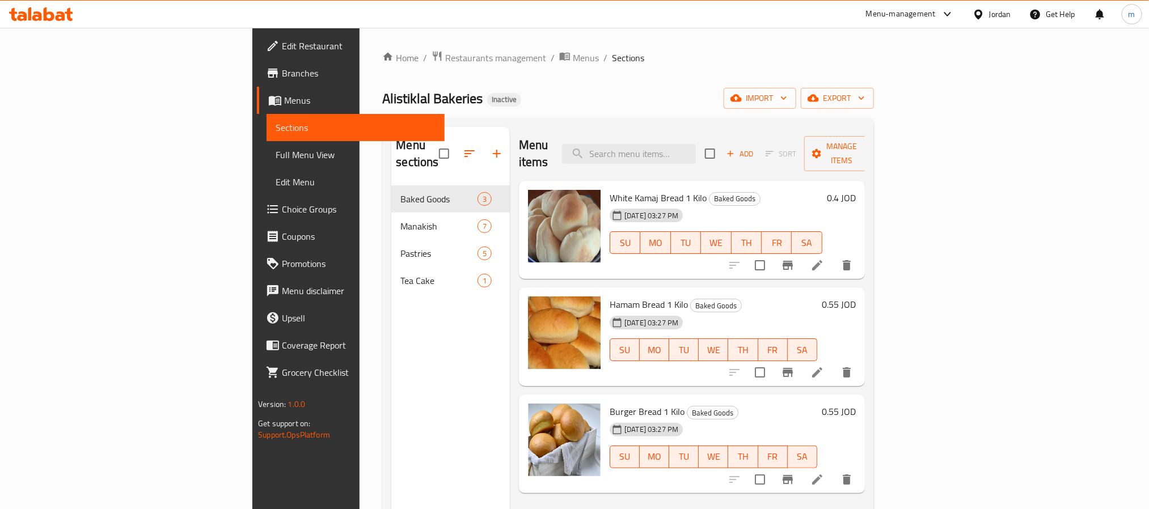
click at [824, 259] on icon at bounding box center [818, 266] width 14 height 14
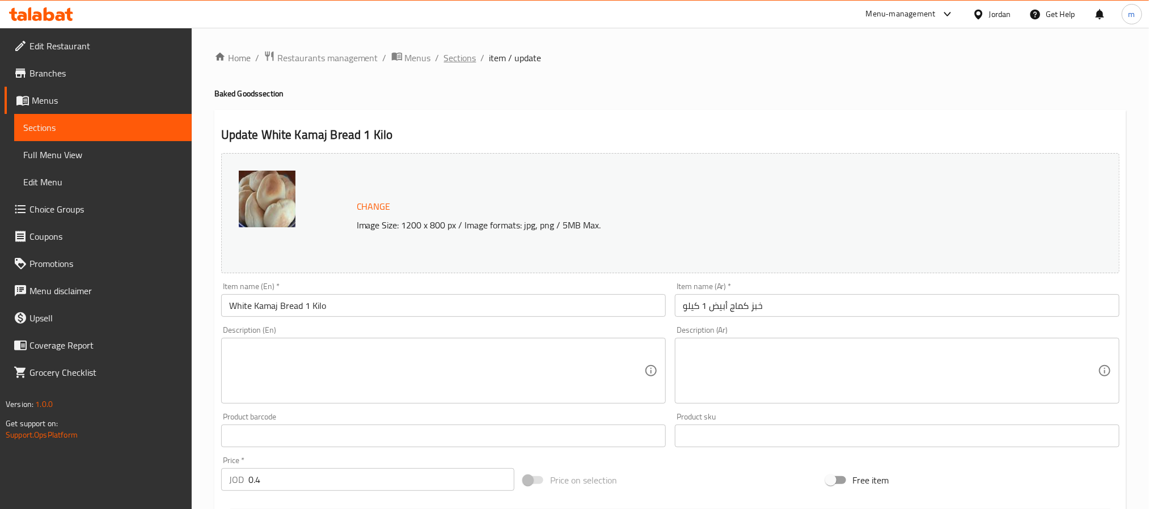
click at [461, 60] on span "Sections" at bounding box center [460, 58] width 32 height 14
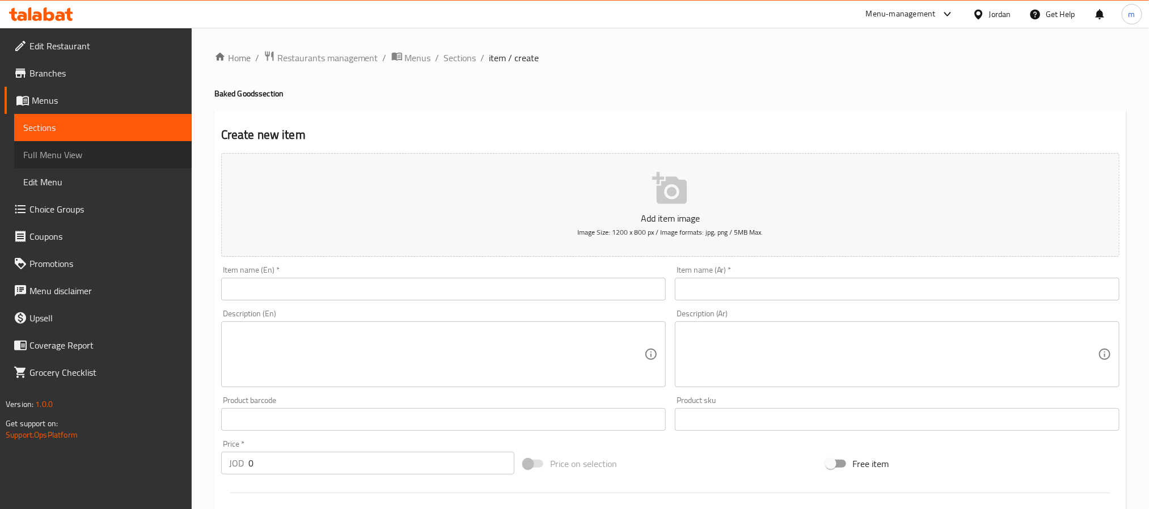
click at [53, 153] on span "Full Menu View" at bounding box center [102, 155] width 159 height 14
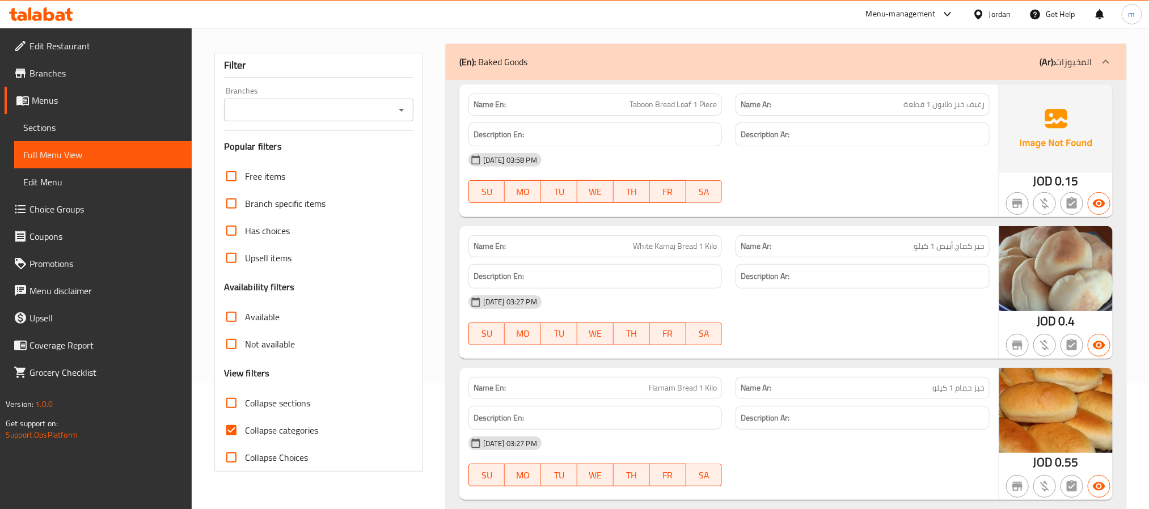
scroll to position [85, 0]
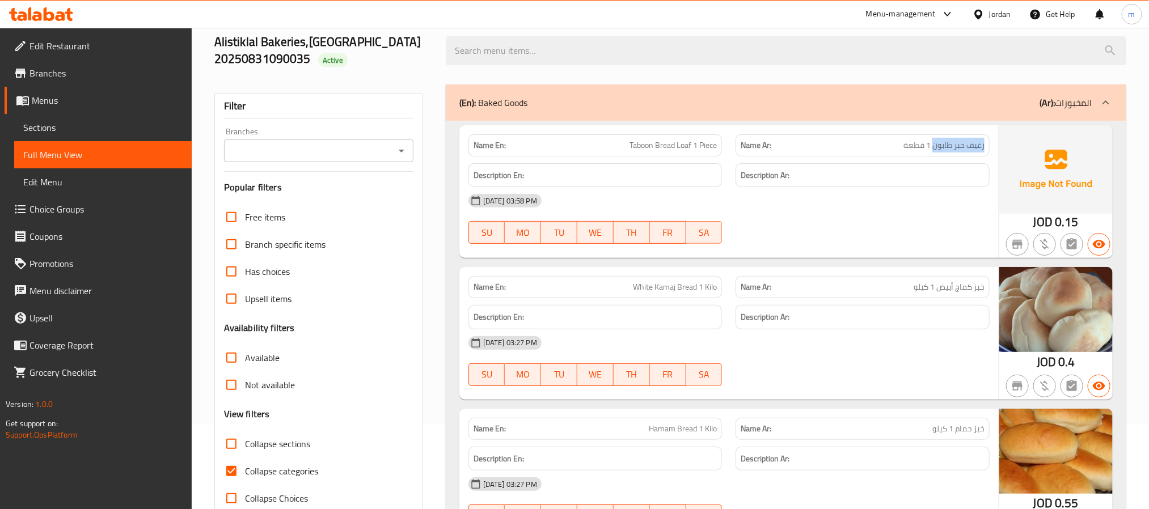
drag, startPoint x: 933, startPoint y: 148, endPoint x: 984, endPoint y: 145, distance: 51.2
click at [984, 145] on span "رغيف خبز طابون 1 قطعة" at bounding box center [944, 146] width 81 height 12
copy span "رغيف خبز طابون"
click at [601, 150] on p "Name En: Taboon Bread Loaf 1 Piece" at bounding box center [596, 146] width 244 height 12
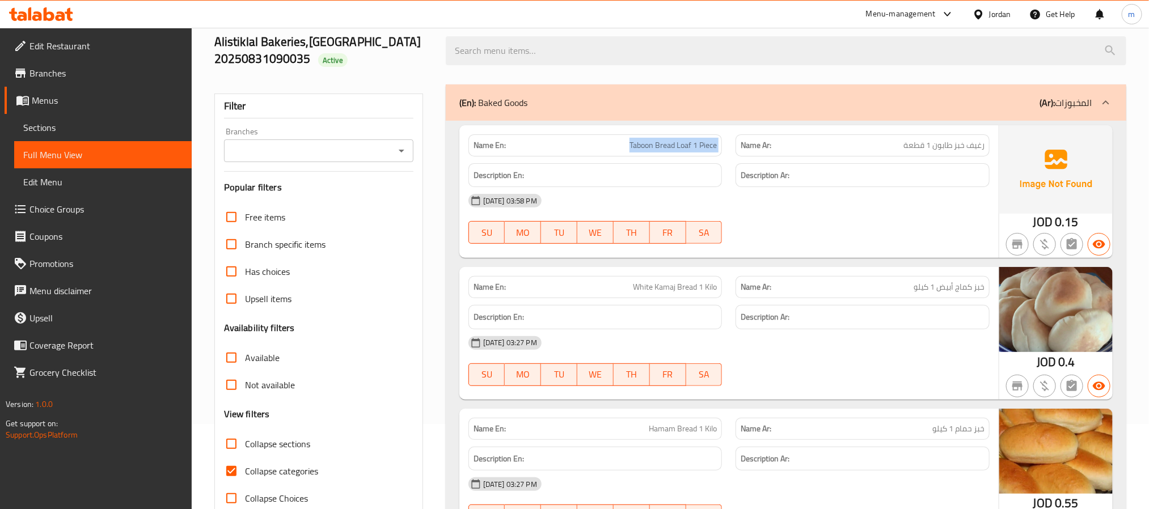
click at [601, 150] on p "Name En: Taboon Bread Loaf 1 Piece" at bounding box center [596, 146] width 244 height 12
copy span "Taboon Bread Loaf 1 Piece"
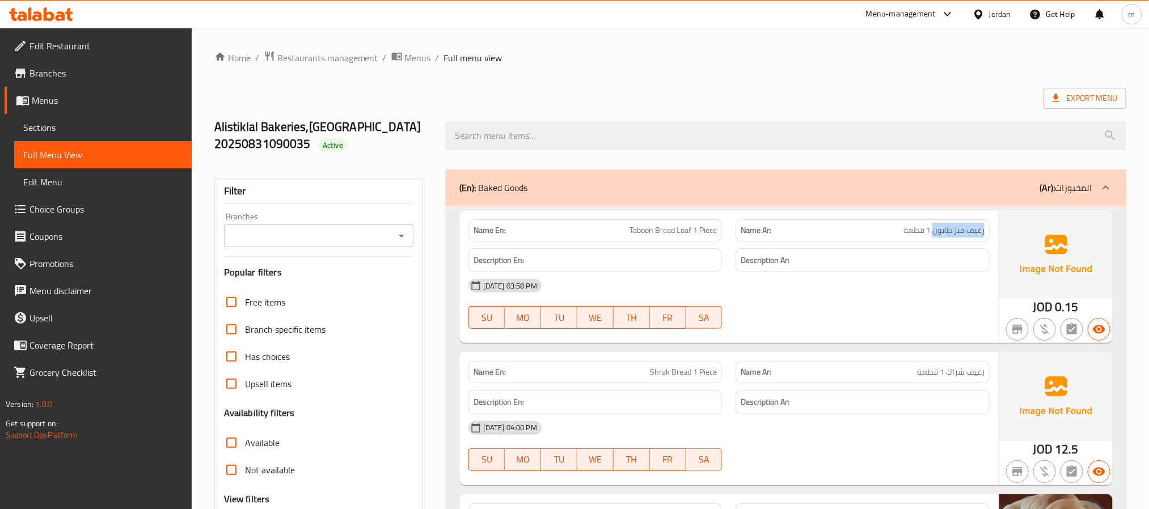
drag, startPoint x: 934, startPoint y: 231, endPoint x: 989, endPoint y: 230, distance: 54.5
click at [989, 230] on div "Name Ar: رغيف خبز طابون 1 قطعة" at bounding box center [863, 231] width 254 height 22
copy span "رغيف خبز طابون"
click at [953, 234] on span "رغيف خبز طابون 1 قطعة" at bounding box center [944, 231] width 81 height 12
drag, startPoint x: 933, startPoint y: 233, endPoint x: 990, endPoint y: 235, distance: 57.9
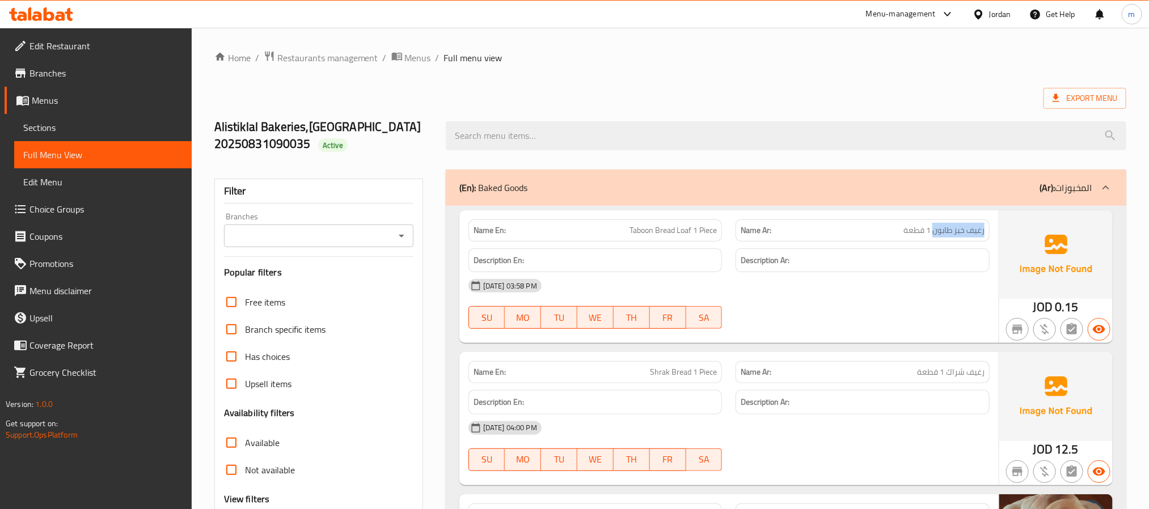
click at [990, 235] on div "Name Ar: رغيف خبز طابون 1 قطعة" at bounding box center [863, 231] width 268 height 36
copy span "رغيف خبز طابون"
click at [682, 233] on span "Taboon Bread Loaf 1 Piece" at bounding box center [673, 231] width 87 height 12
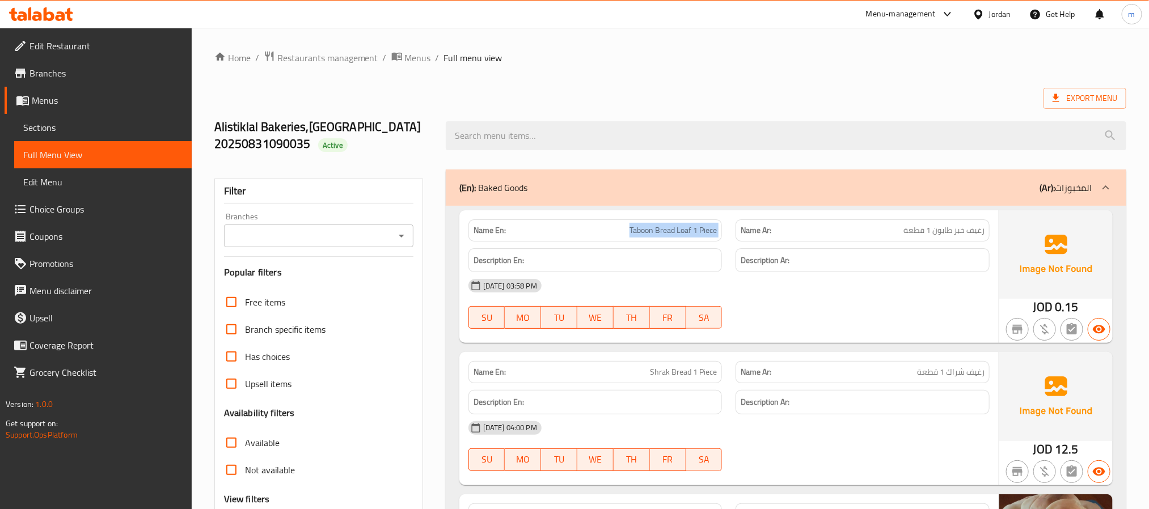
copy span "Taboon Bread Loaf 1 Piece"
drag, startPoint x: 946, startPoint y: 372, endPoint x: 985, endPoint y: 373, distance: 39.2
click at [985, 373] on div "Name Ar: رغيف شراك 1 قطعة" at bounding box center [863, 372] width 254 height 22
copy span "رغيف شراك"
click at [637, 374] on p "Name En: Shrak Bread 1 Piece" at bounding box center [596, 372] width 244 height 12
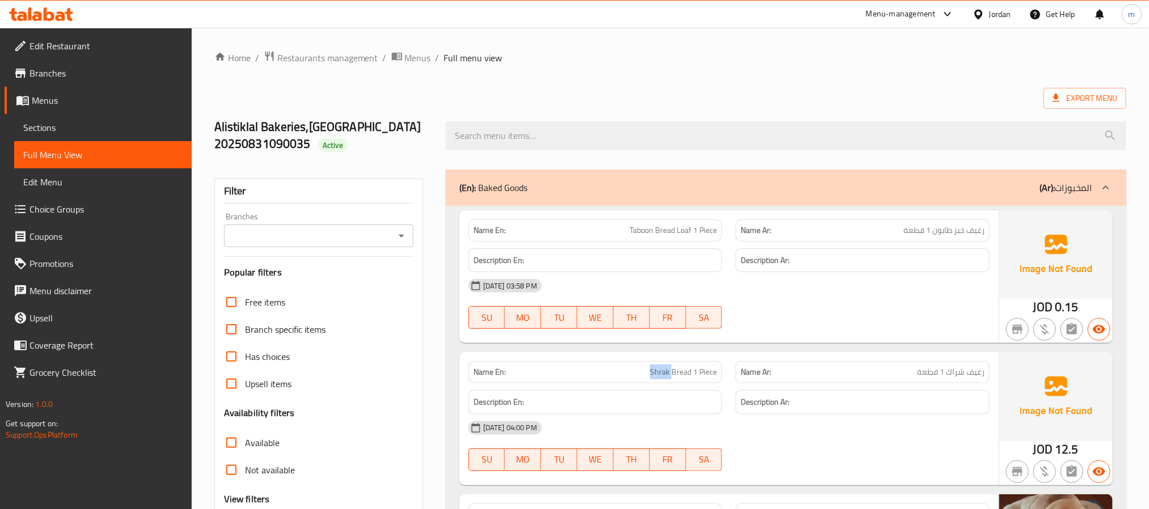
click at [637, 374] on p "Name En: Shrak Bread 1 Piece" at bounding box center [596, 372] width 244 height 12
copy span "Shrak Bread 1 Piece"
click at [58, 155] on span "Full Menu View" at bounding box center [102, 155] width 159 height 14
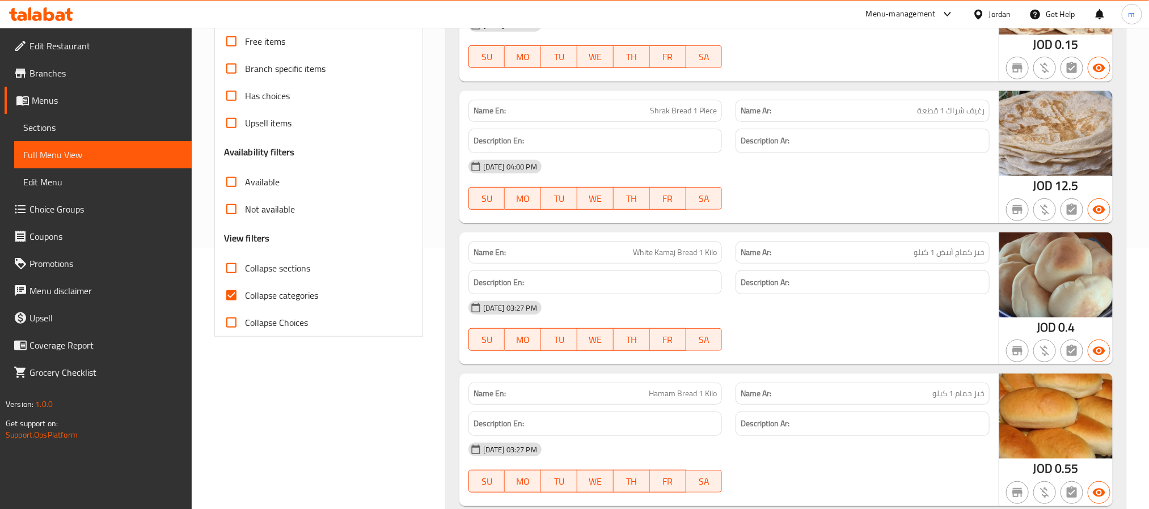
scroll to position [340, 0]
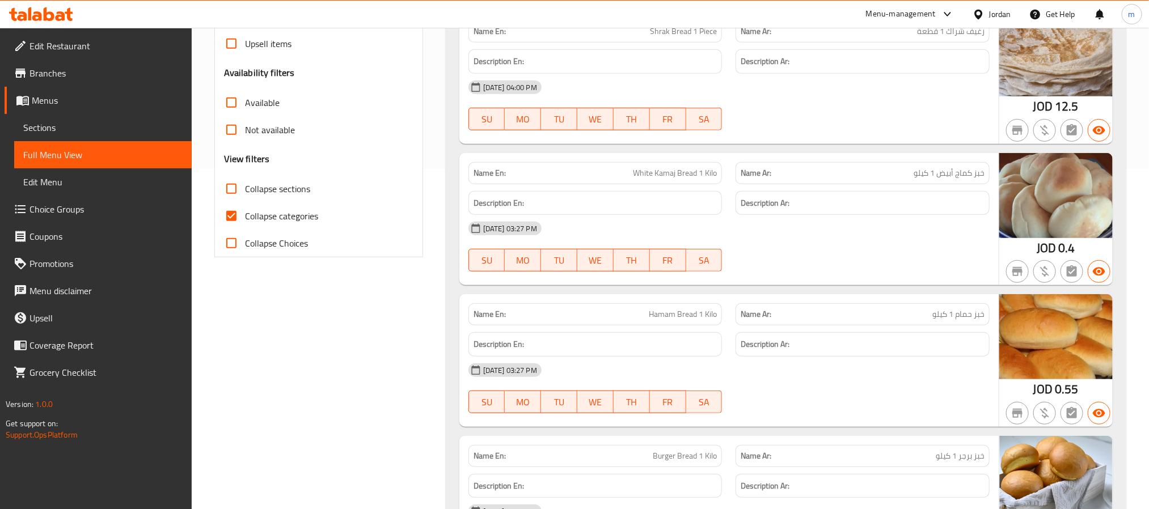
click at [263, 214] on span "Collapse categories" at bounding box center [281, 216] width 73 height 14
click at [245, 214] on input "Collapse categories" at bounding box center [231, 215] width 27 height 27
checkbox input "false"
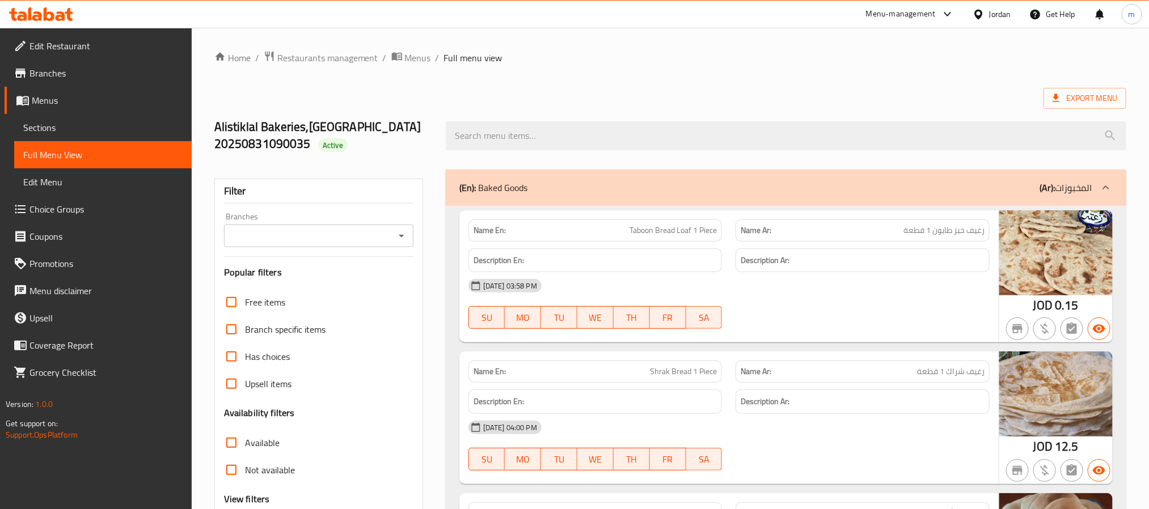
scroll to position [425, 0]
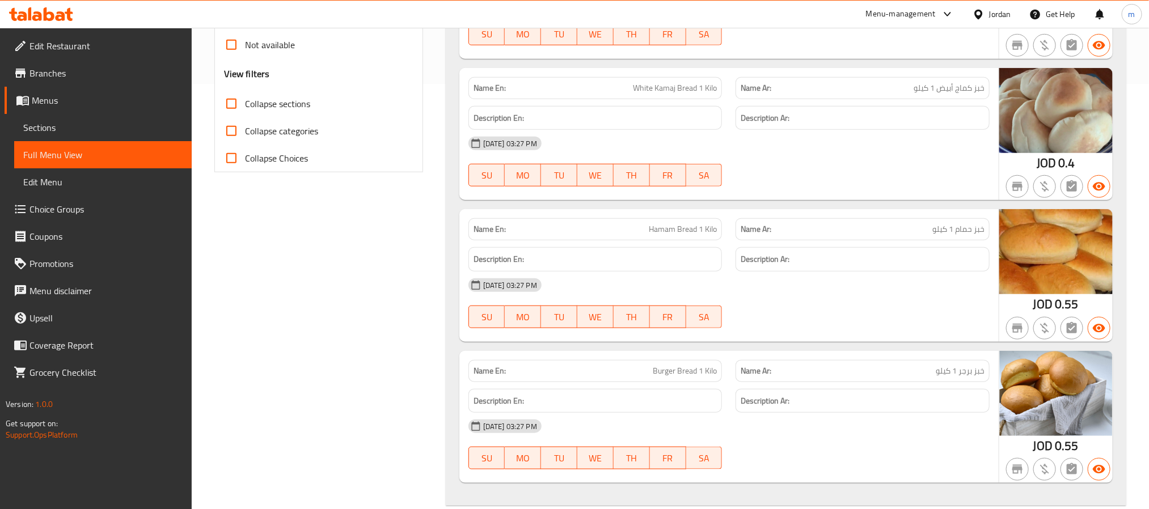
click at [252, 109] on span "Collapse sections" at bounding box center [277, 104] width 65 height 14
click at [245, 109] on input "Collapse sections" at bounding box center [231, 103] width 27 height 27
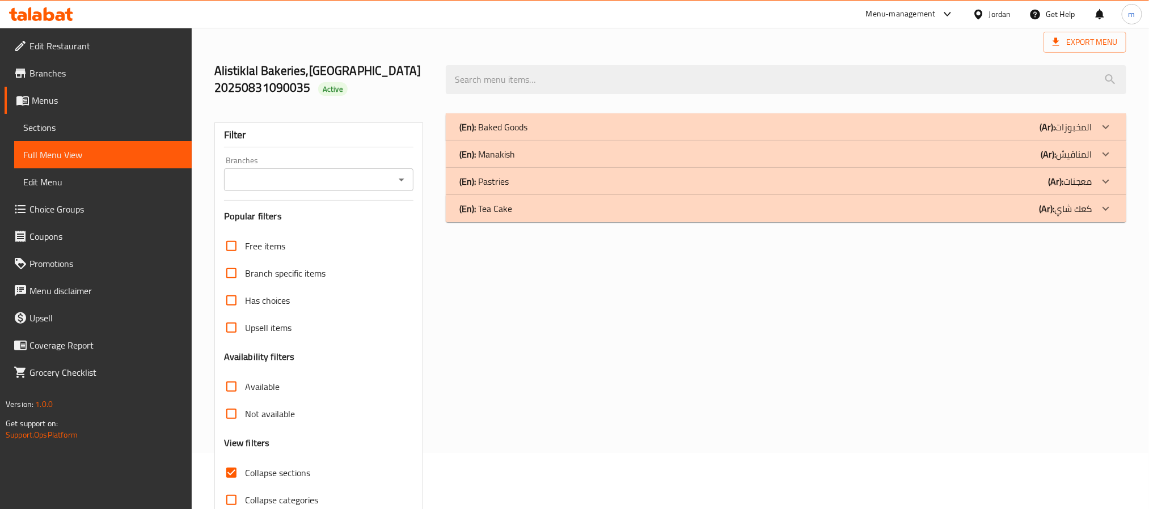
scroll to position [112, 0]
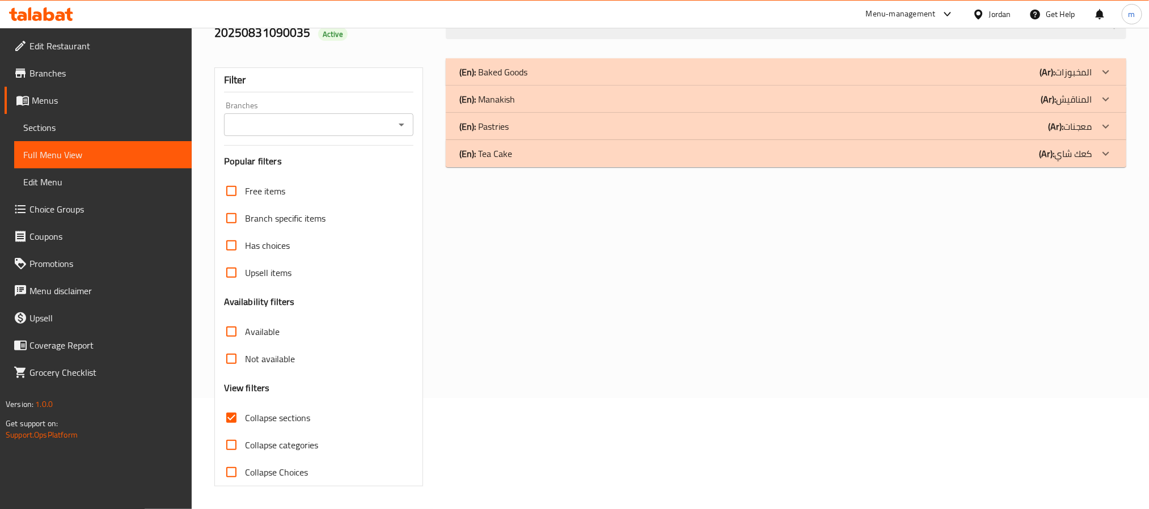
click at [254, 419] on span "Collapse sections" at bounding box center [277, 418] width 65 height 14
click at [245, 419] on input "Collapse sections" at bounding box center [231, 417] width 27 height 27
checkbox input "false"
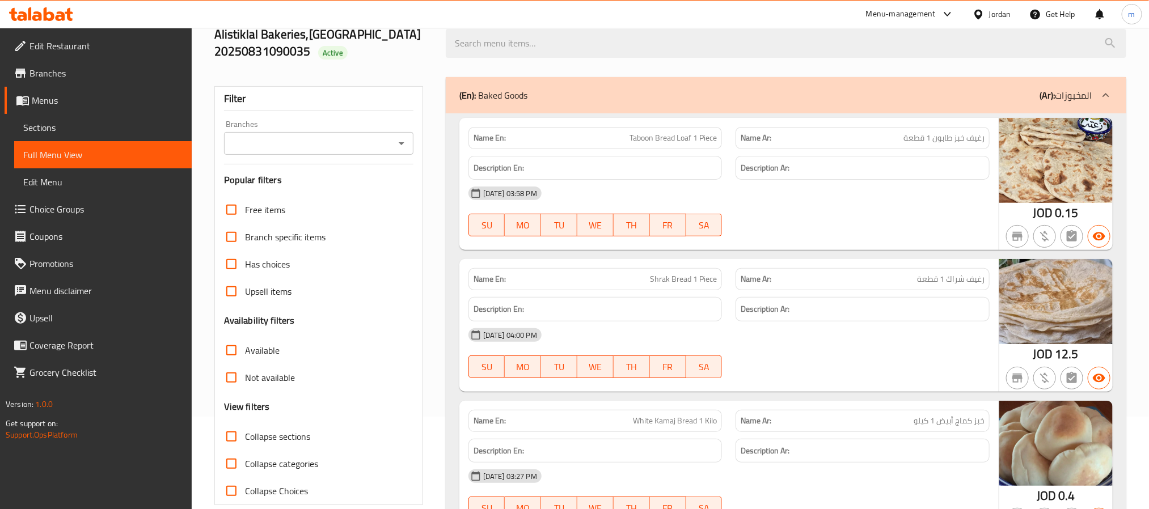
scroll to position [0, 0]
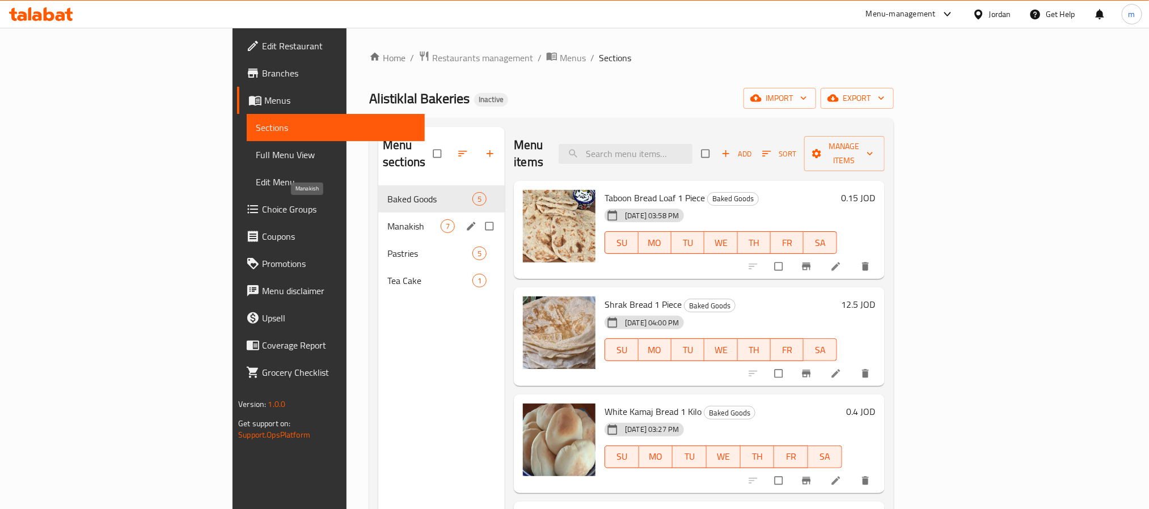
click at [387, 220] on span "Manakish" at bounding box center [413, 227] width 53 height 14
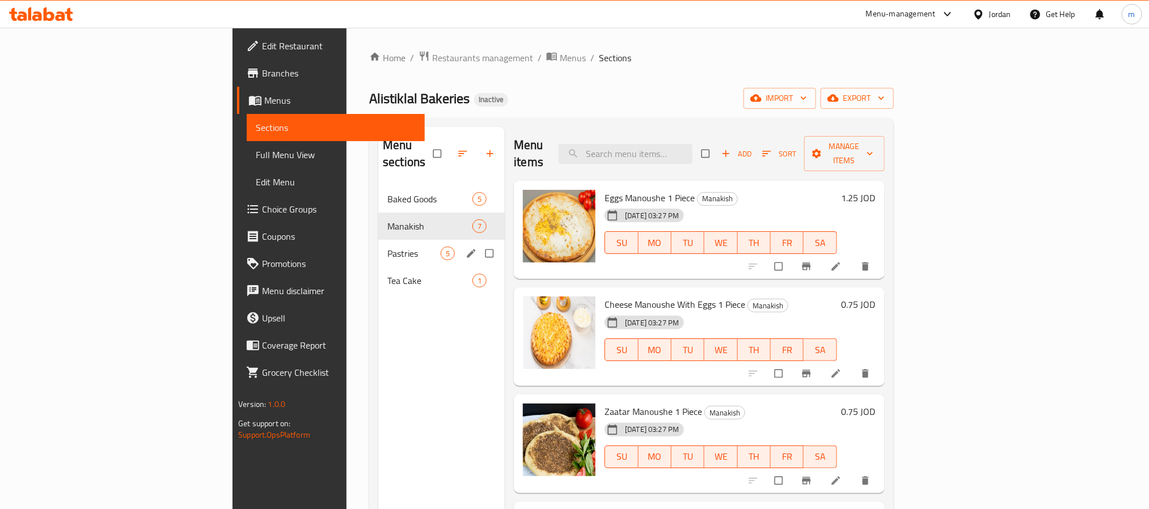
click at [387, 247] on span "Pastries" at bounding box center [413, 254] width 53 height 14
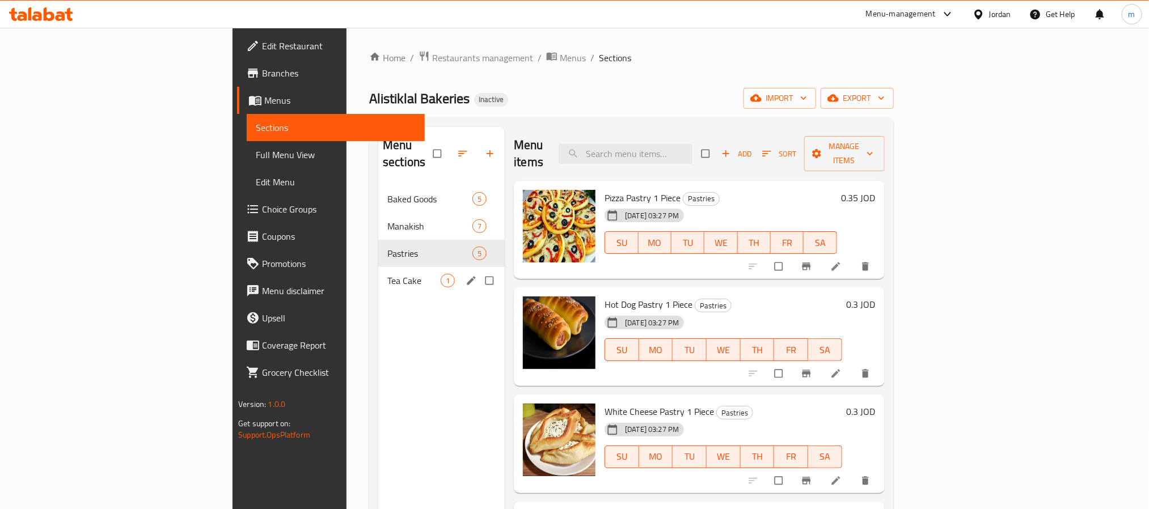
click at [387, 274] on span "Tea Cake" at bounding box center [413, 281] width 53 height 14
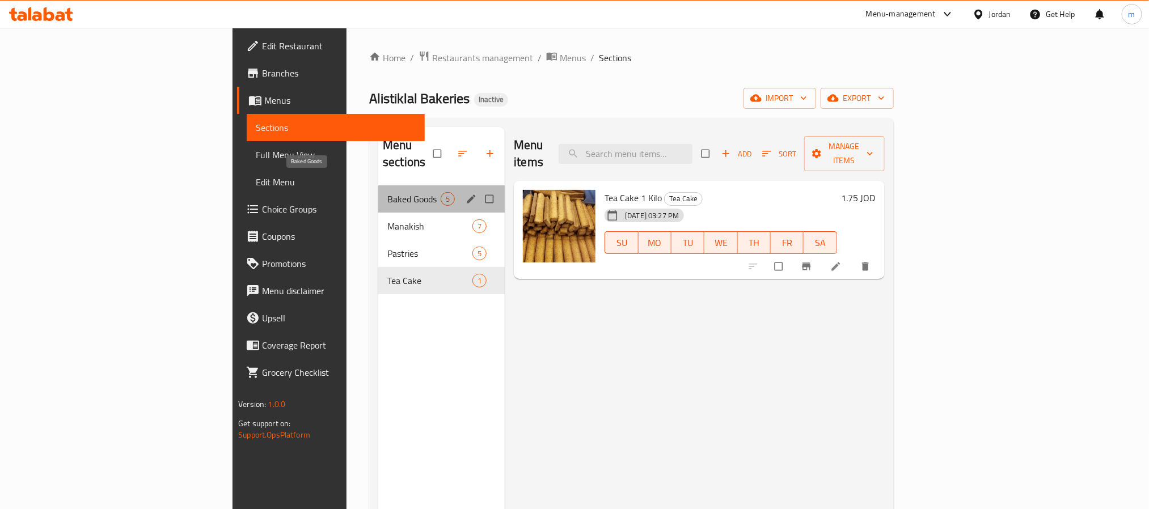
click at [387, 192] on span "Baked Goods" at bounding box center [413, 199] width 53 height 14
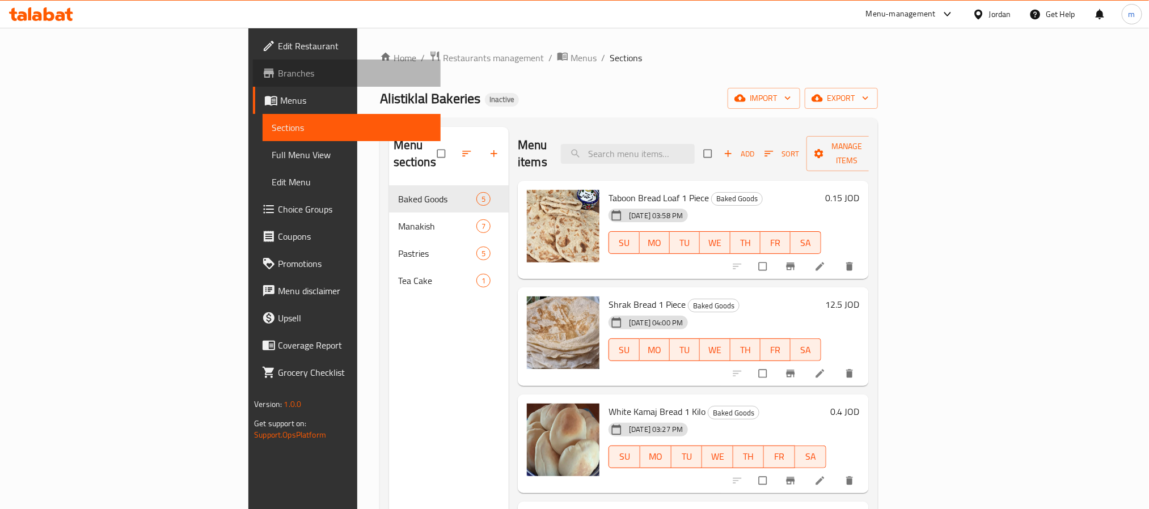
click at [278, 67] on span "Branches" at bounding box center [354, 73] width 153 height 14
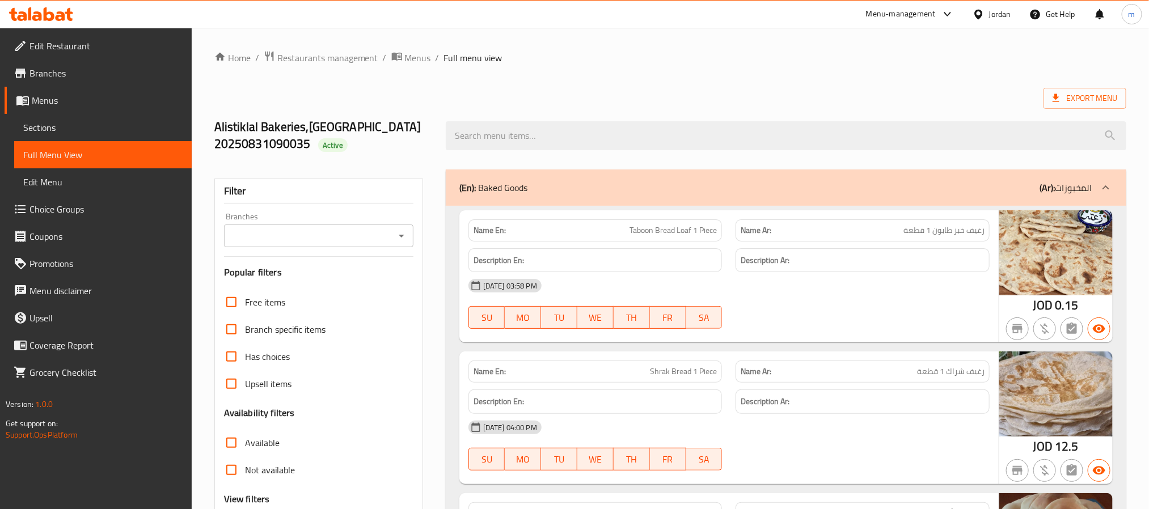
click at [788, 96] on div "Export Menu" at bounding box center [670, 98] width 912 height 21
